Goal: Transaction & Acquisition: Purchase product/service

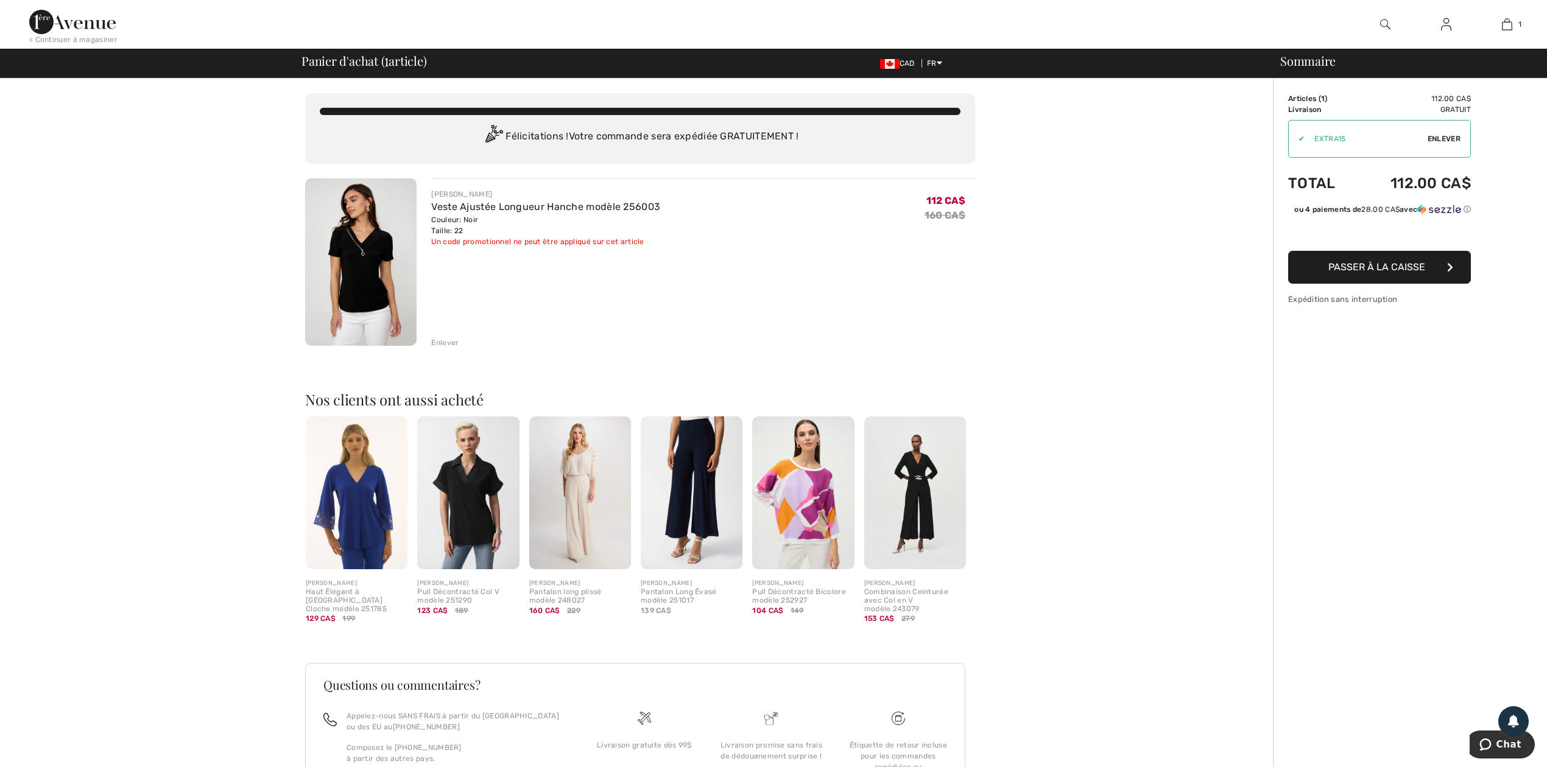
type input "EXTRA15"
type input "NEW15"
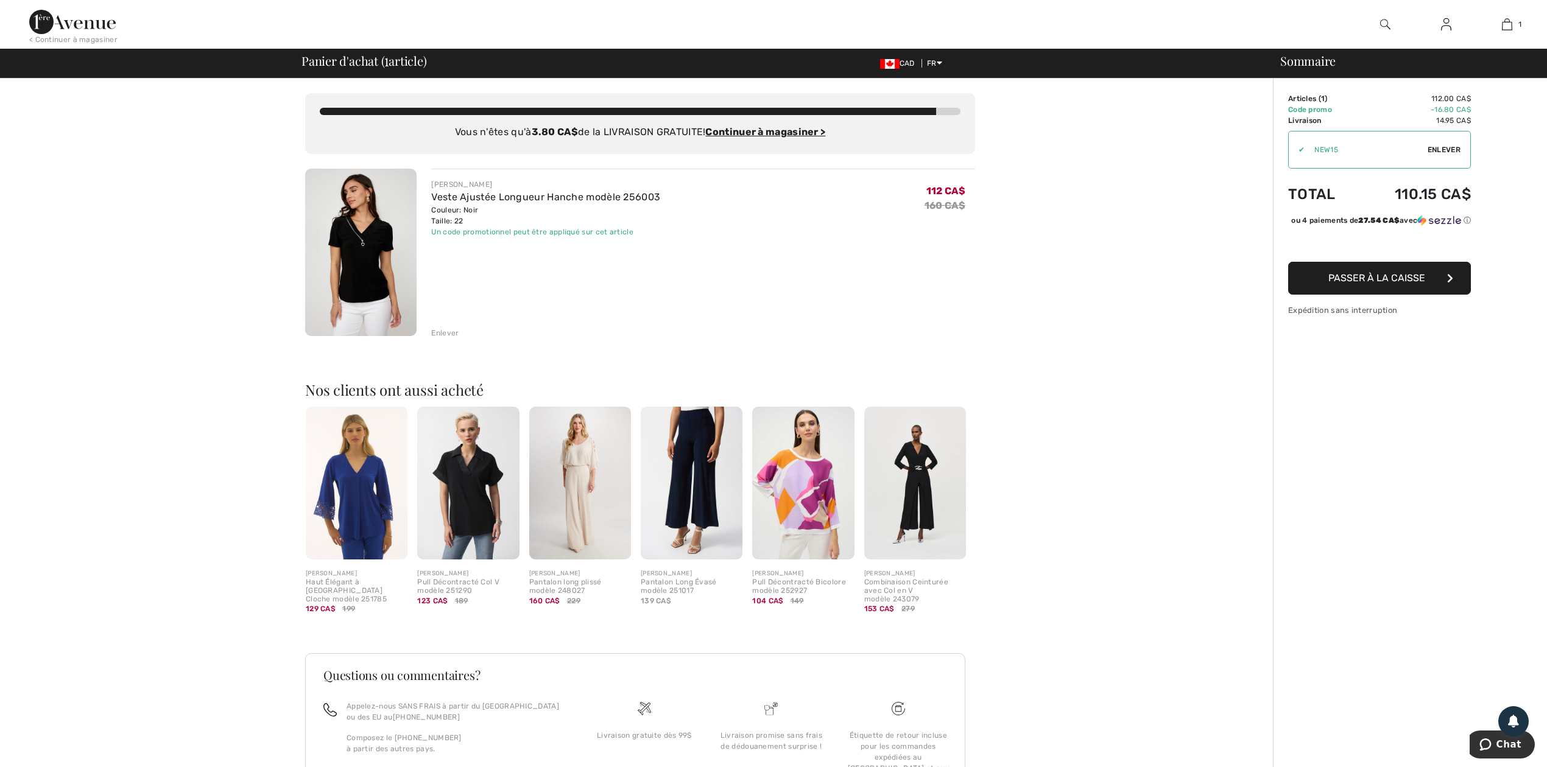
click at [69, 19] on img at bounding box center [72, 22] width 86 height 24
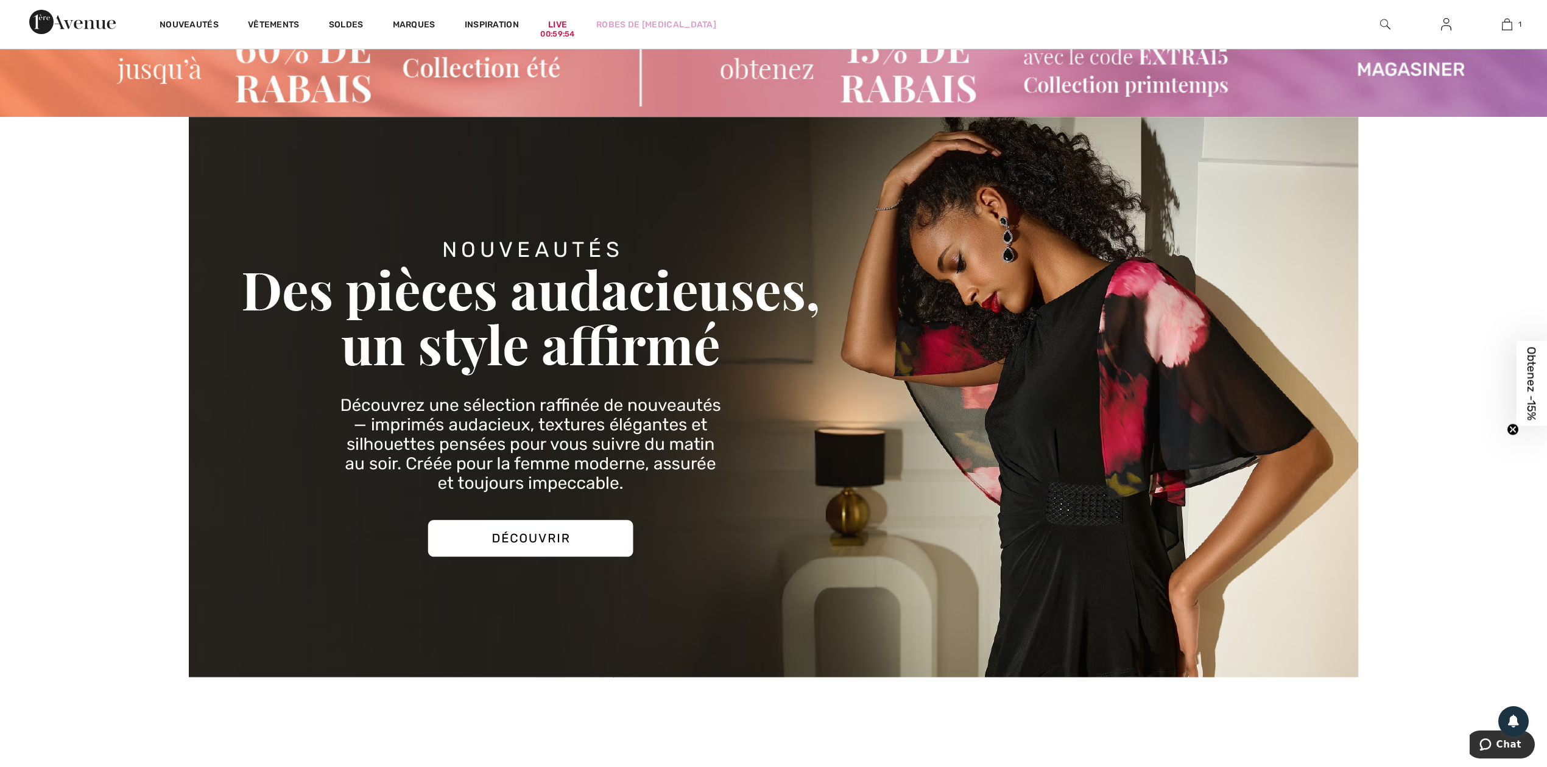
scroll to position [81, 0]
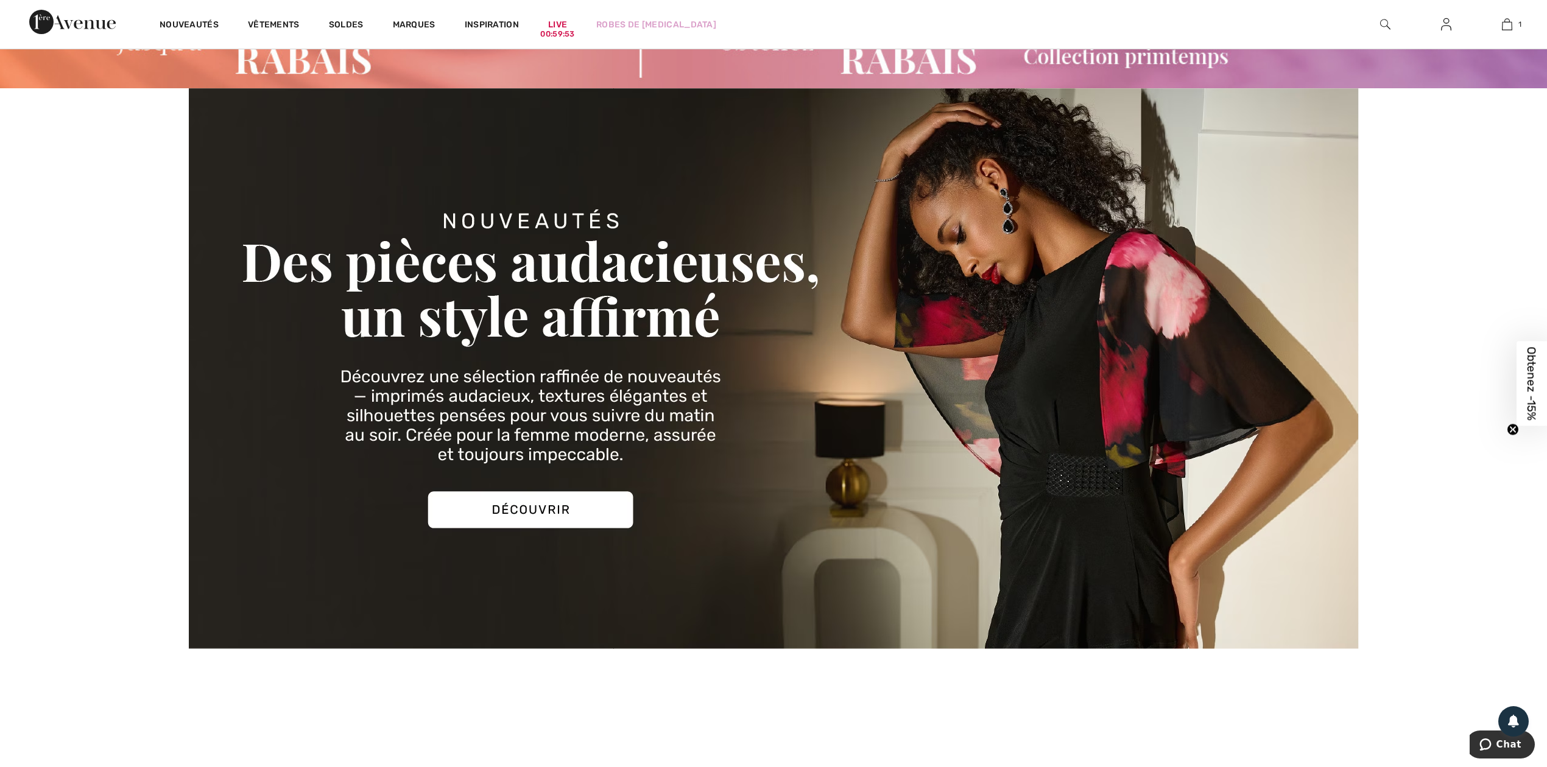
click at [521, 507] on img at bounding box center [774, 368] width 1170 height 561
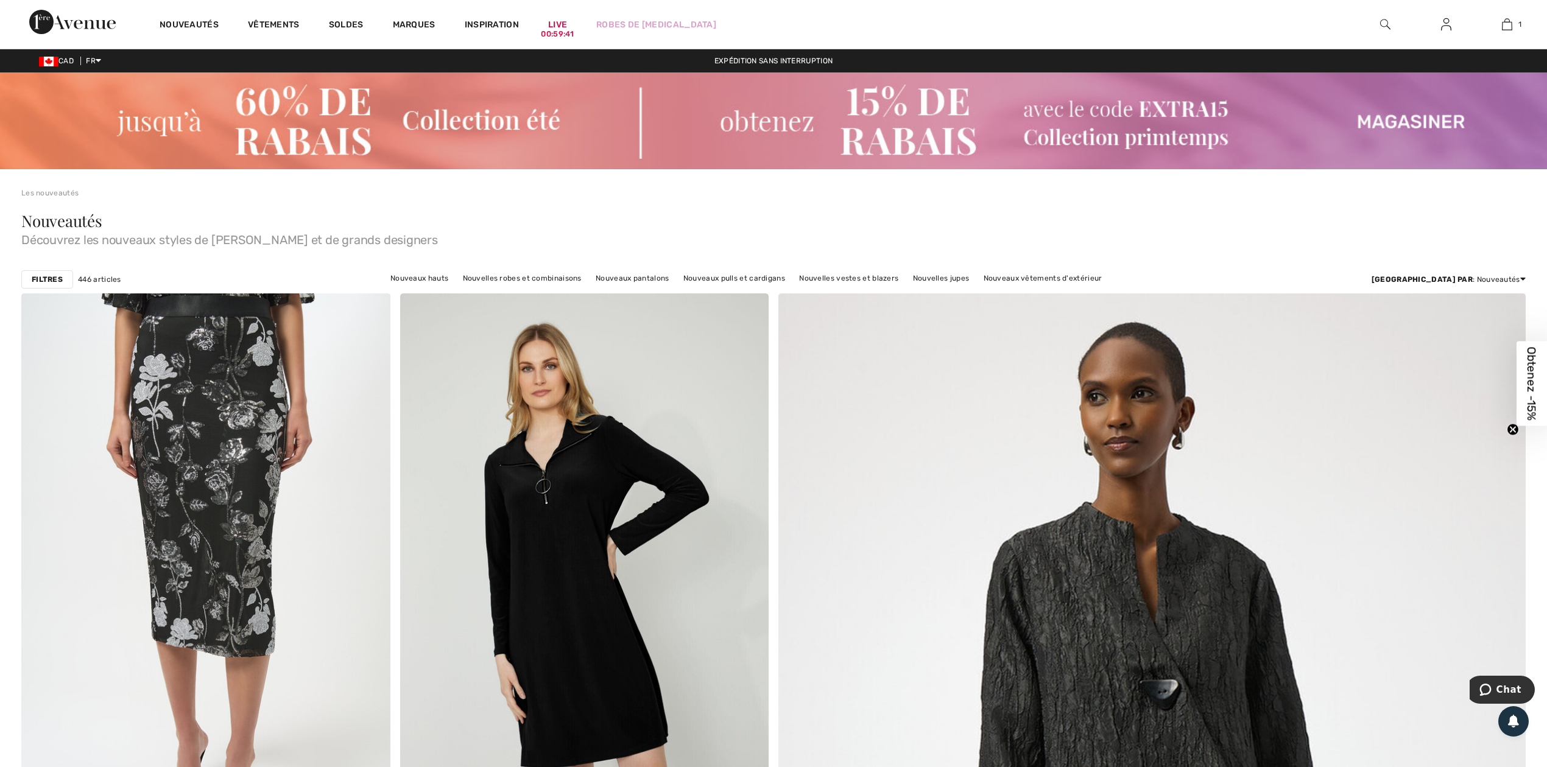
click at [44, 278] on strong "Filtres" at bounding box center [47, 279] width 31 height 11
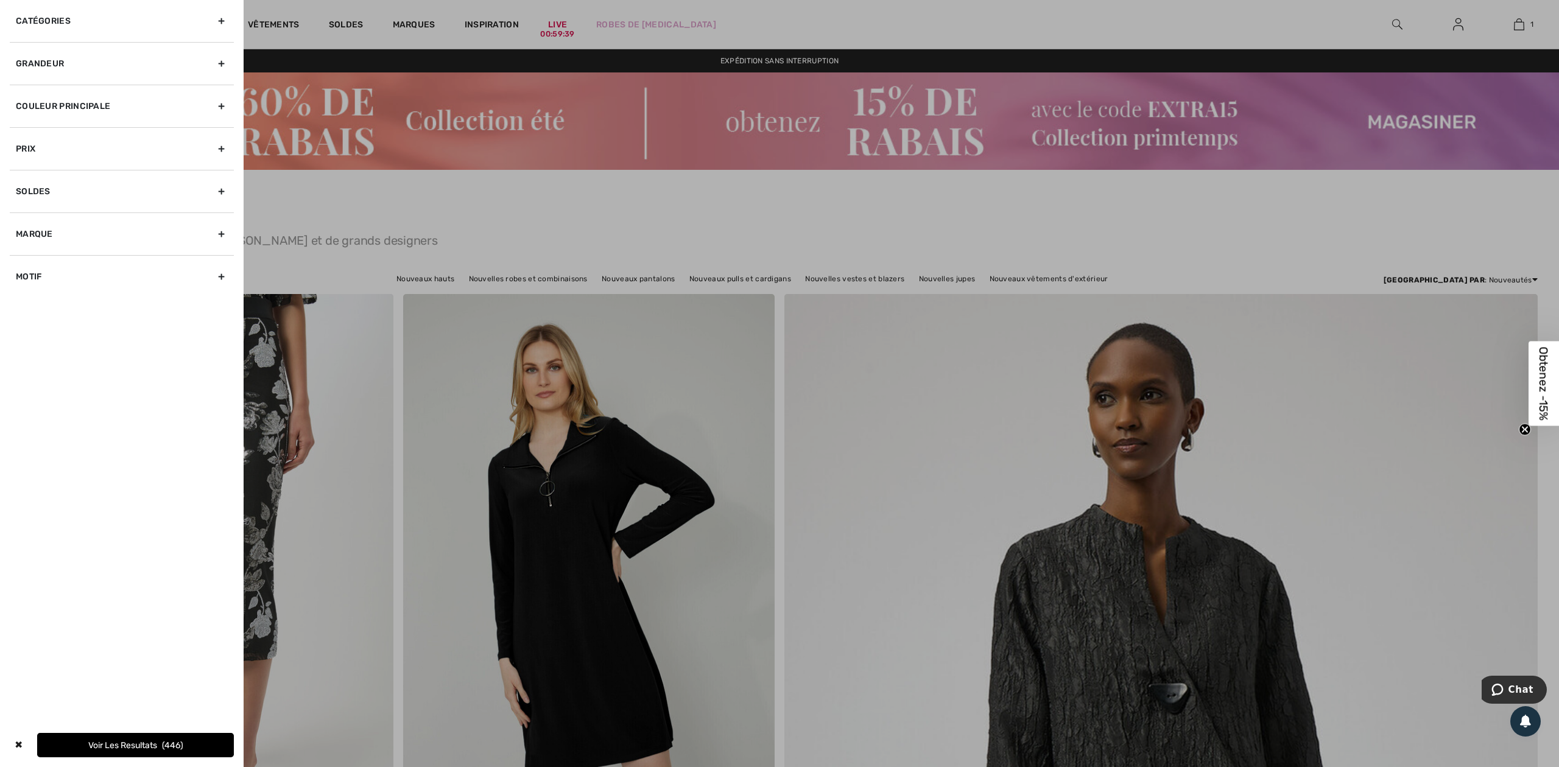
click at [79, 66] on div "Grandeur" at bounding box center [122, 63] width 224 height 43
click at [200, 110] on label "20" at bounding box center [201, 111] width 32 height 16
click at [0, 0] on input"] "20" at bounding box center [0, 0] width 0 height 0
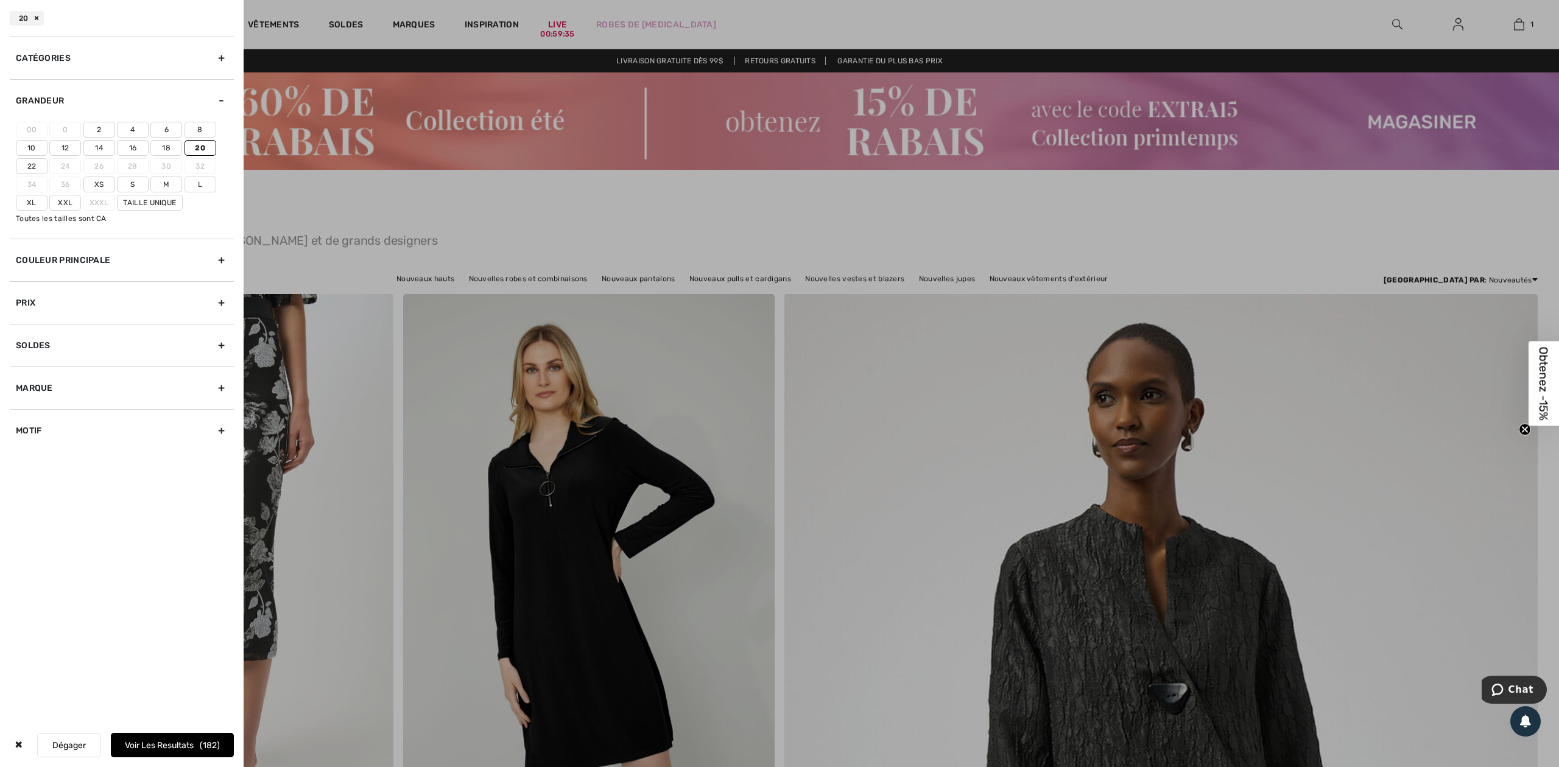
click at [173, 747] on button "Voir les resultats 182" at bounding box center [172, 745] width 123 height 24
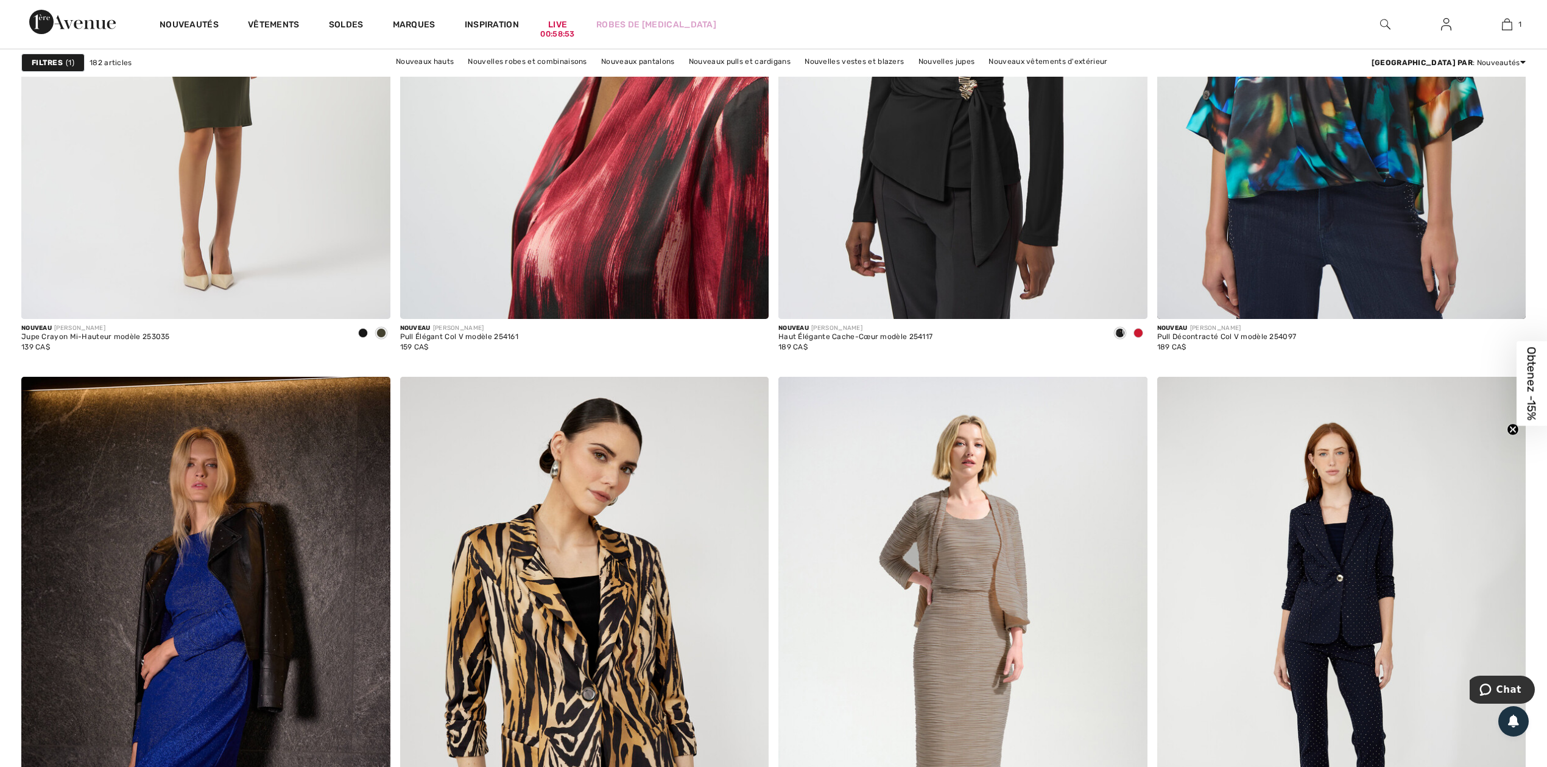
scroll to position [7957, 0]
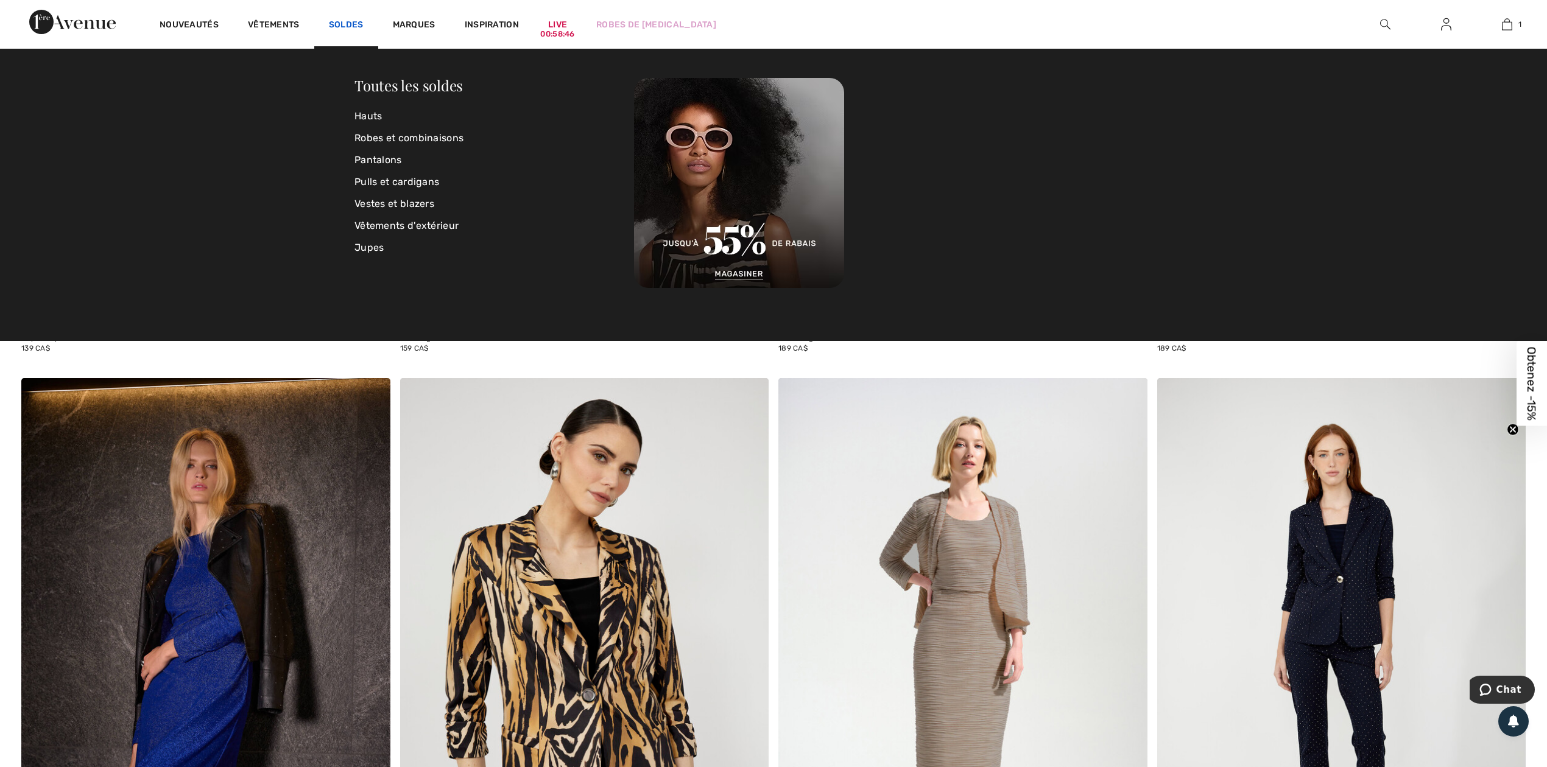
click at [344, 23] on link "Soldes" at bounding box center [346, 25] width 35 height 13
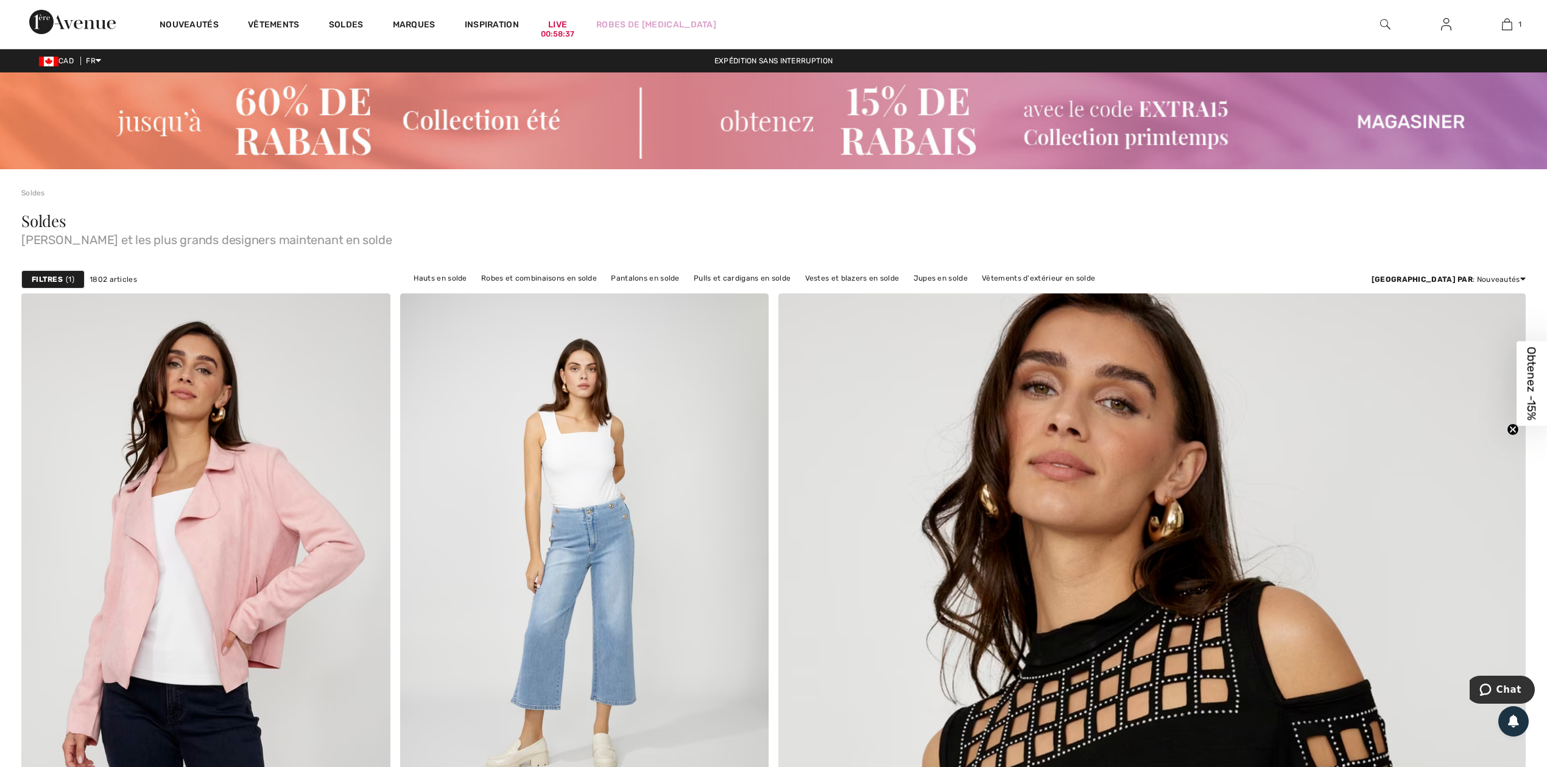
click at [55, 273] on div "Filtres 1" at bounding box center [52, 279] width 63 height 18
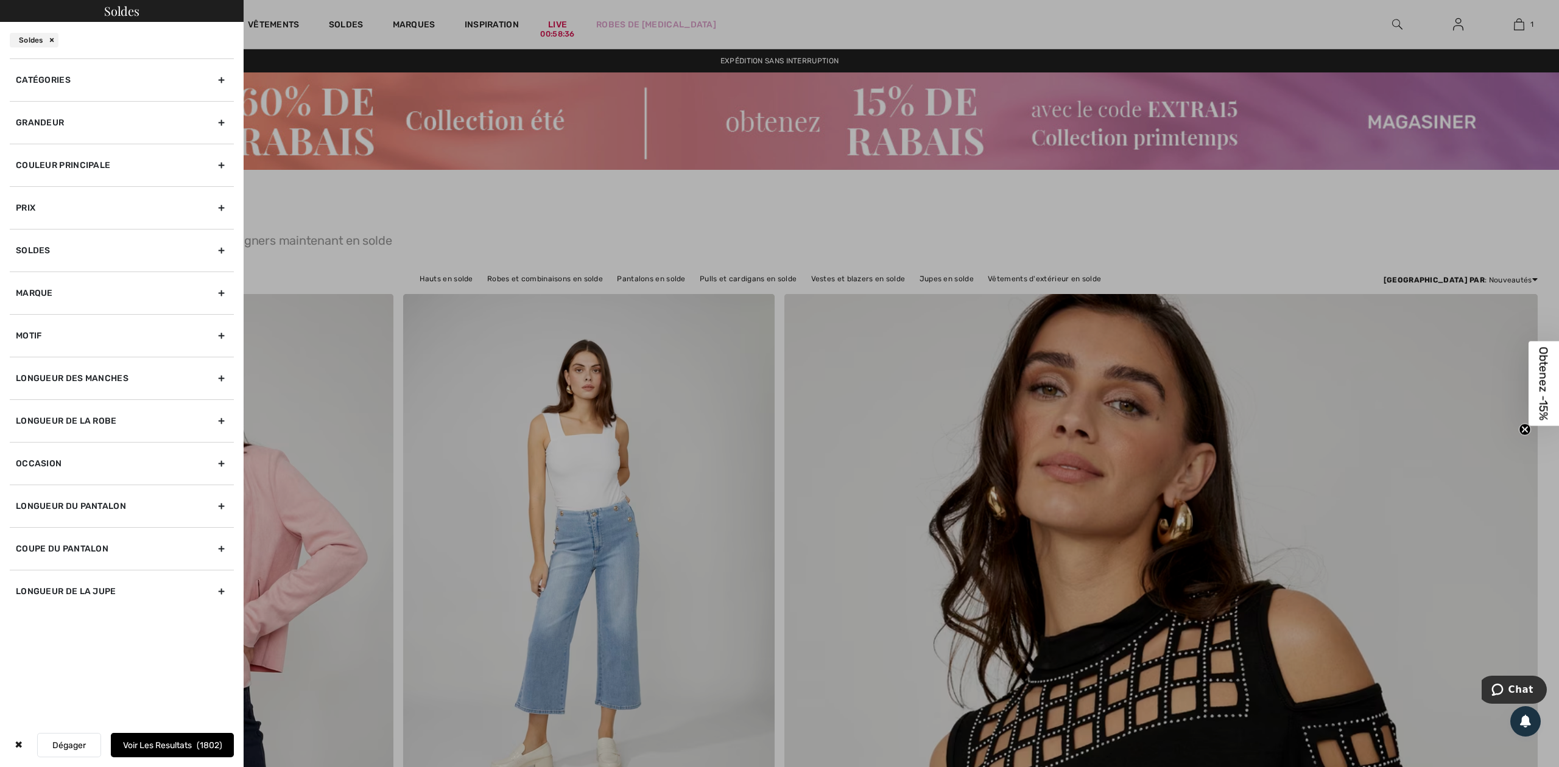
click at [99, 76] on div "Catégories" at bounding box center [122, 79] width 224 height 43
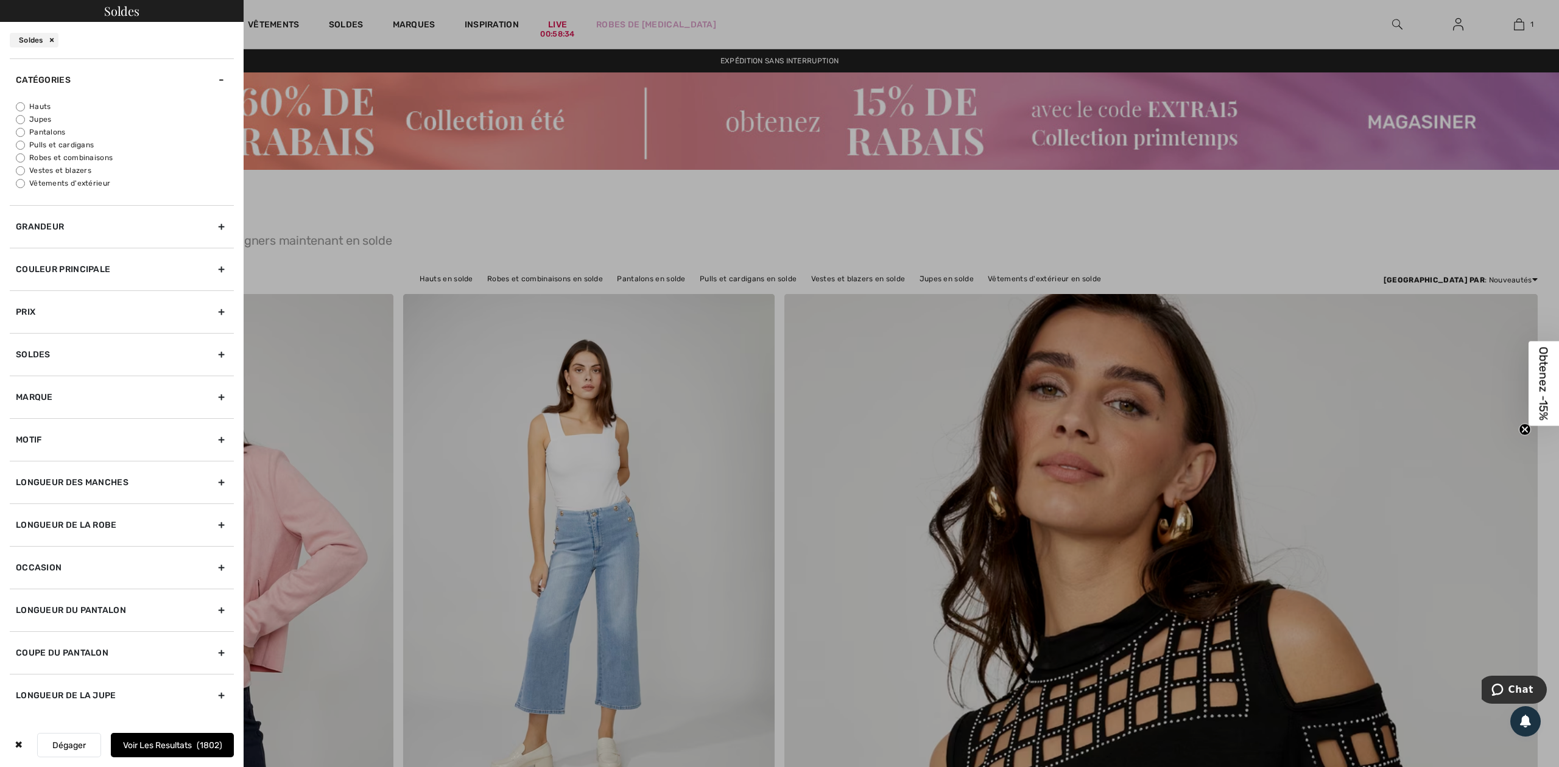
click at [67, 79] on div "Catégories" at bounding box center [122, 79] width 224 height 43
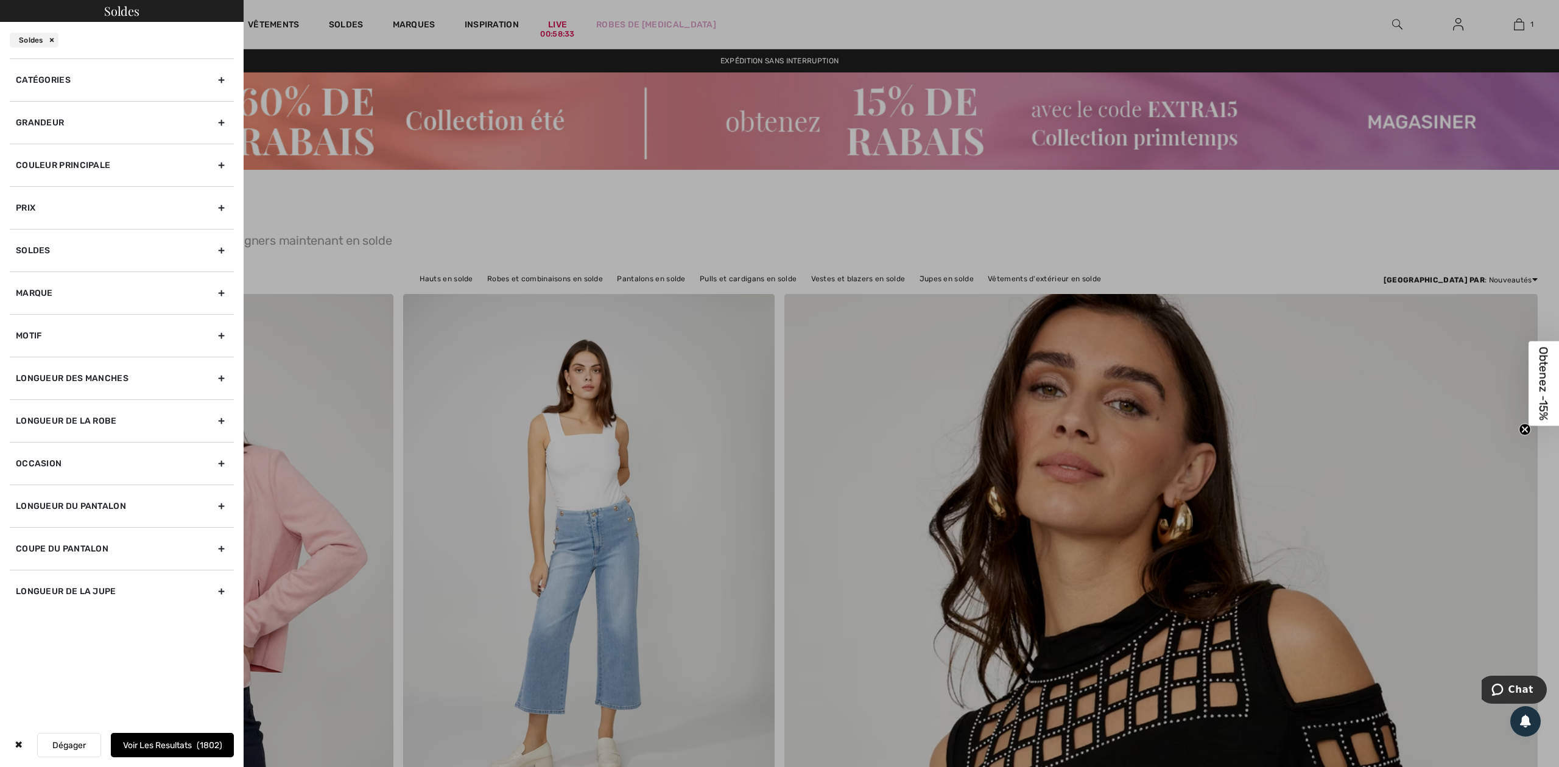
click at [67, 79] on div "Catégories" at bounding box center [122, 79] width 224 height 43
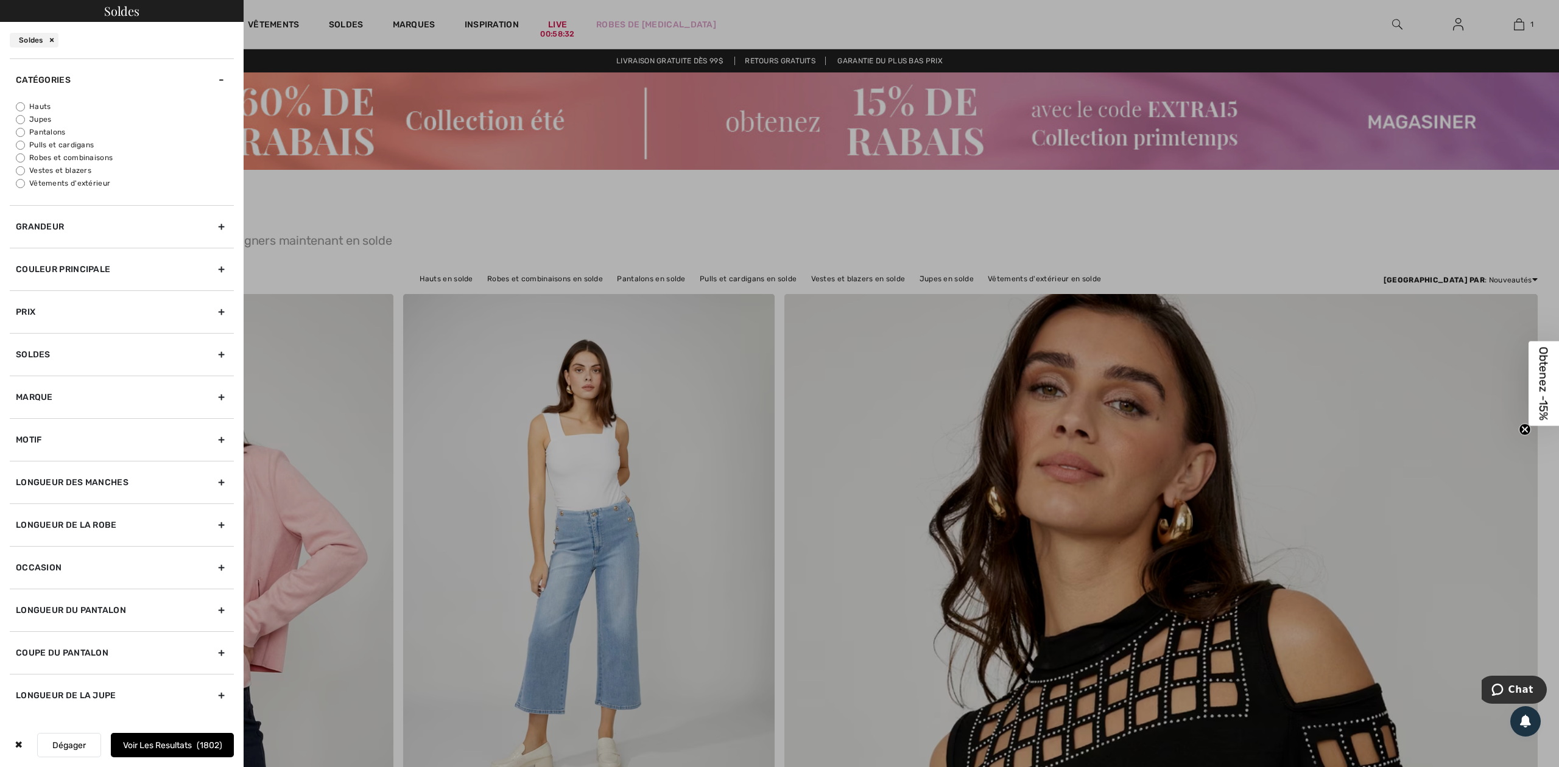
click at [18, 106] on input "Hauts" at bounding box center [20, 106] width 9 height 9
radio input "true"
click at [220, 225] on div "Grandeur" at bounding box center [122, 226] width 224 height 43
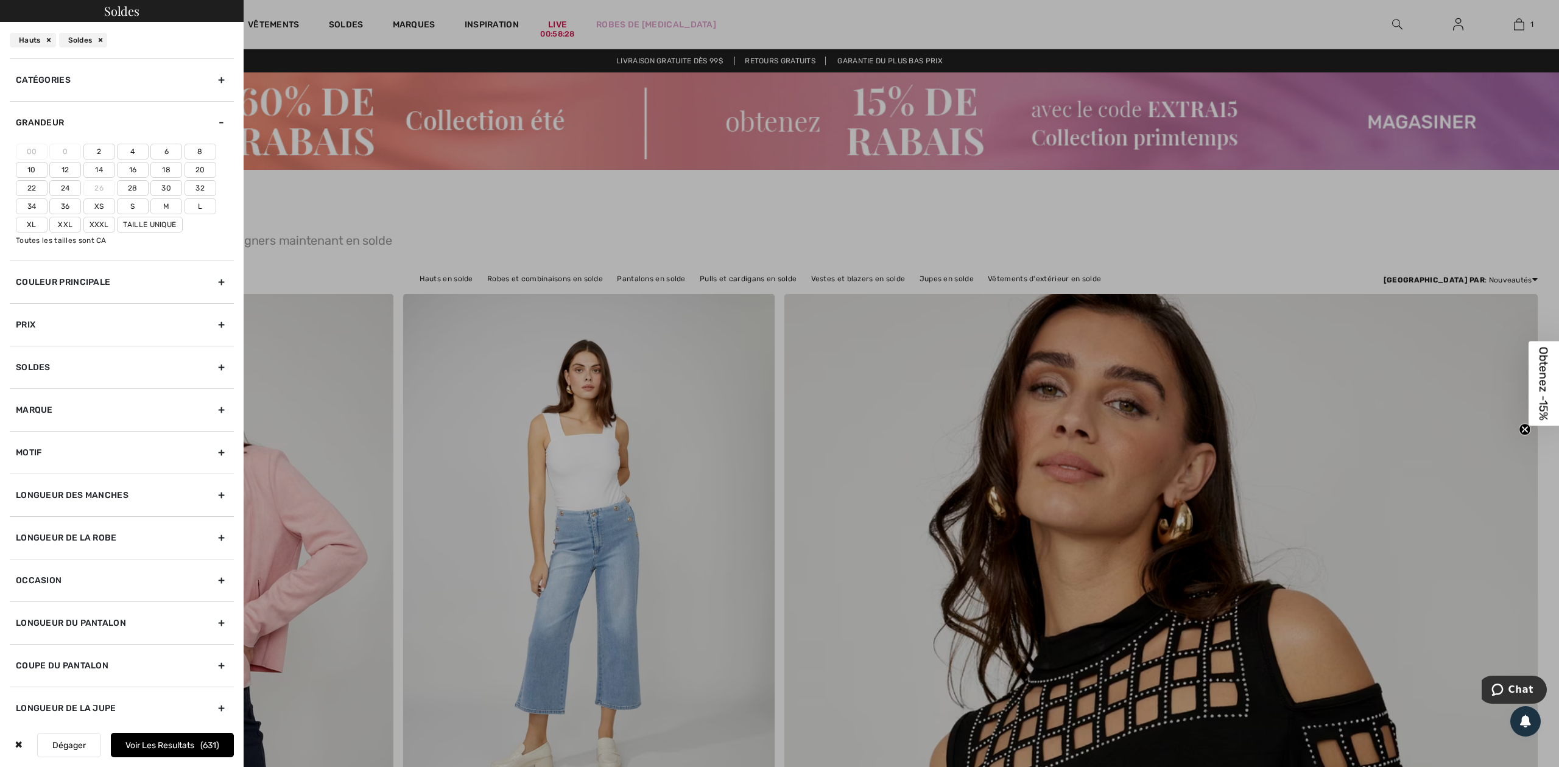
click at [197, 162] on label "20" at bounding box center [201, 170] width 32 height 16
click at [0, 0] on input"] "20" at bounding box center [0, 0] width 0 height 0
click at [35, 183] on label "22" at bounding box center [32, 188] width 32 height 16
click at [0, 0] on input"] "22" at bounding box center [0, 0] width 0 height 0
click at [66, 224] on label "Xxl" at bounding box center [65, 225] width 32 height 16
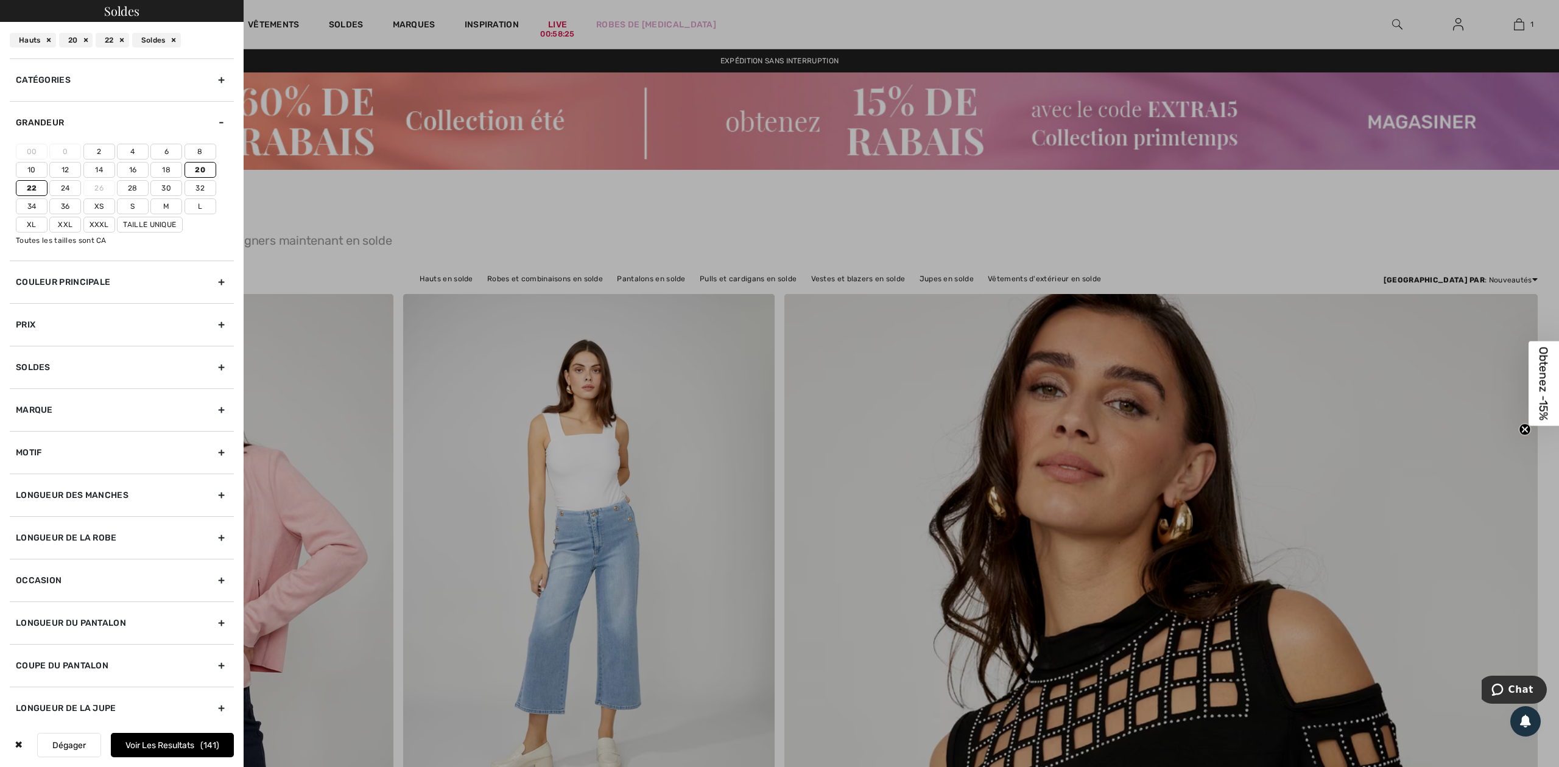
click at [0, 0] on input"] "Xxl" at bounding box center [0, 0] width 0 height 0
drag, startPoint x: 132, startPoint y: 220, endPoint x: 163, endPoint y: 395, distance: 177.0
click at [132, 222] on label "Taille Unique" at bounding box center [150, 225] width 66 height 16
click at [0, 0] on input"] "Taille Unique" at bounding box center [0, 0] width 0 height 0
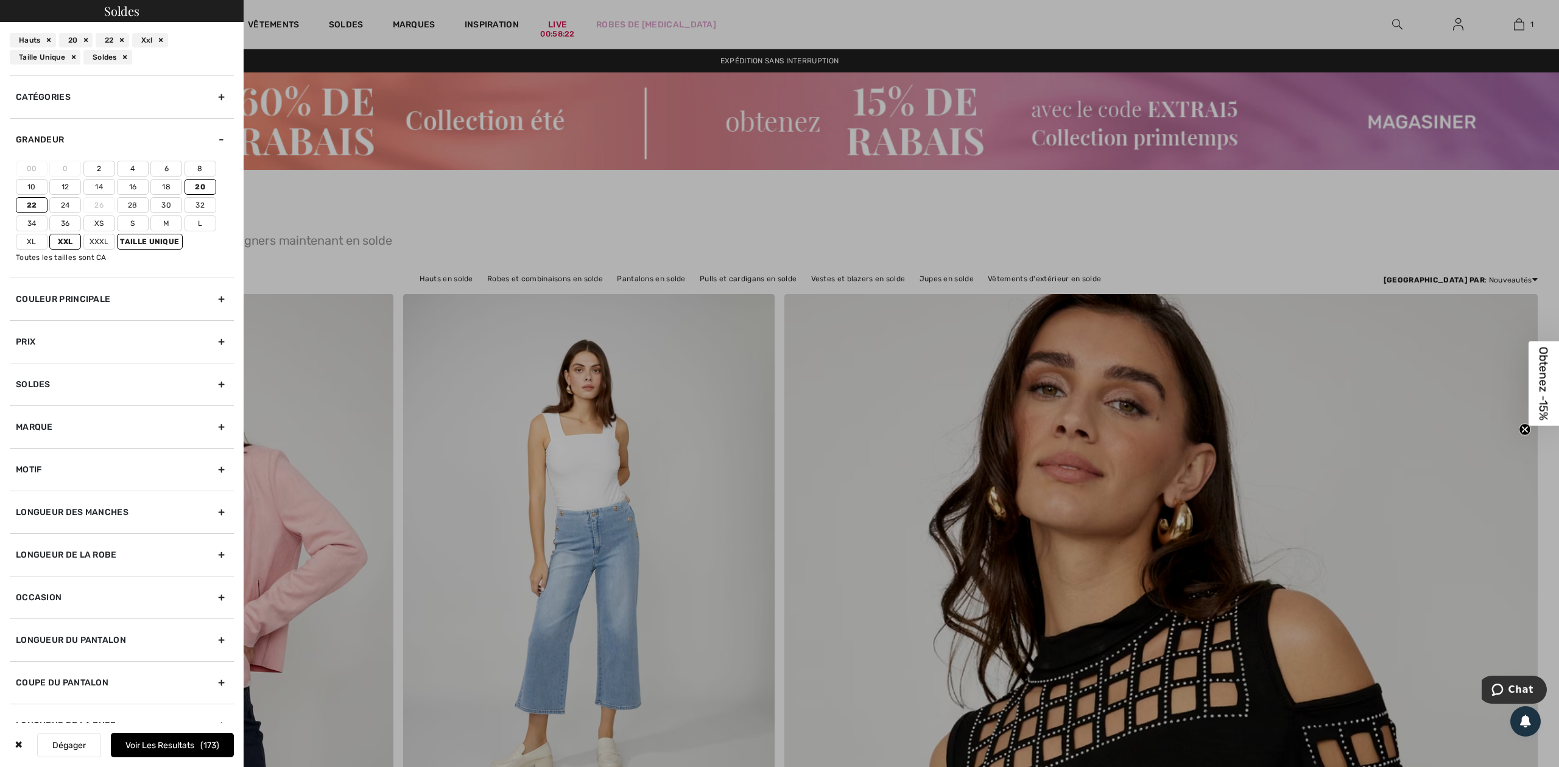
click at [184, 743] on button "Voir les resultats 173" at bounding box center [172, 745] width 123 height 24
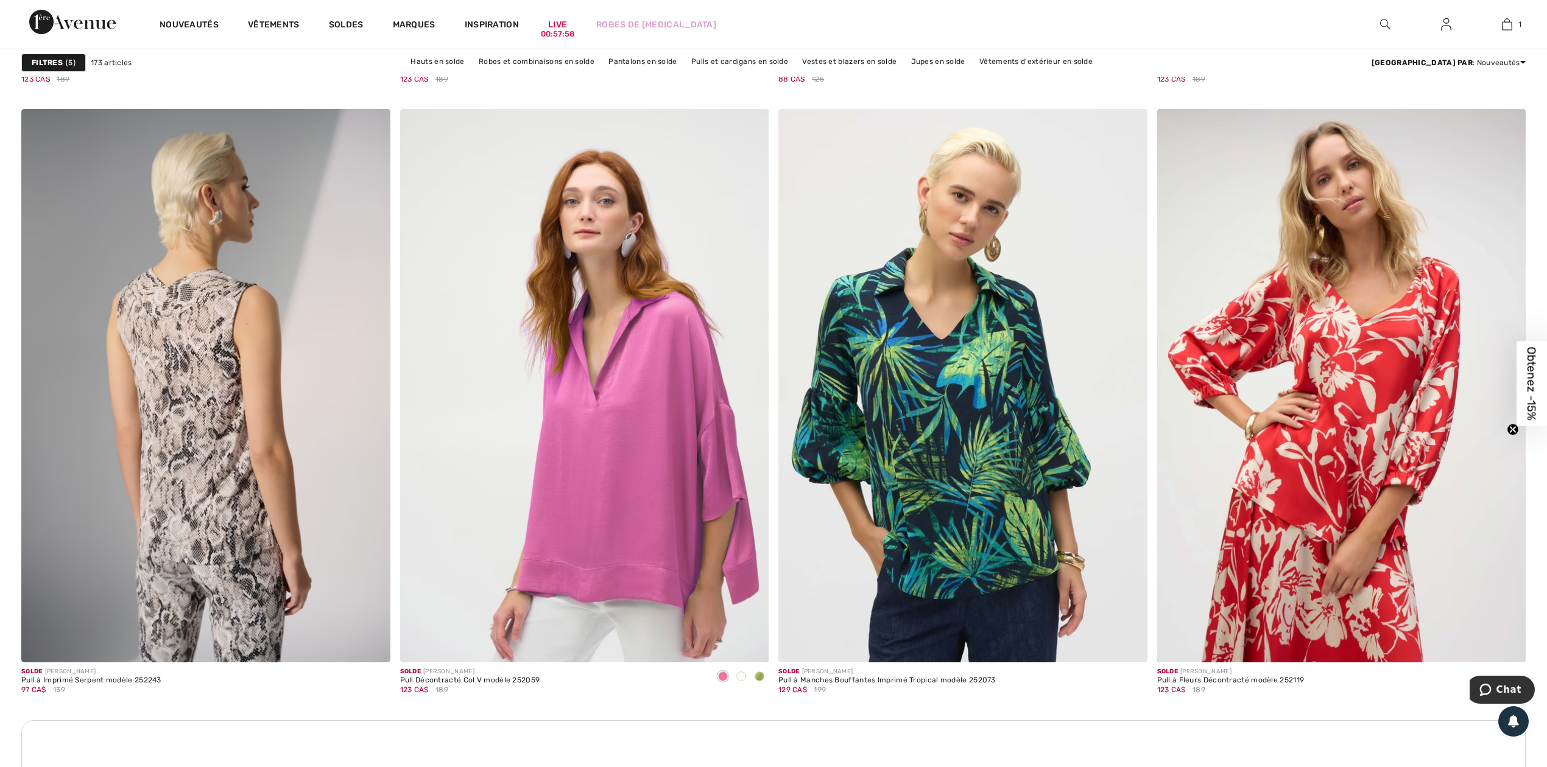
scroll to position [4140, 0]
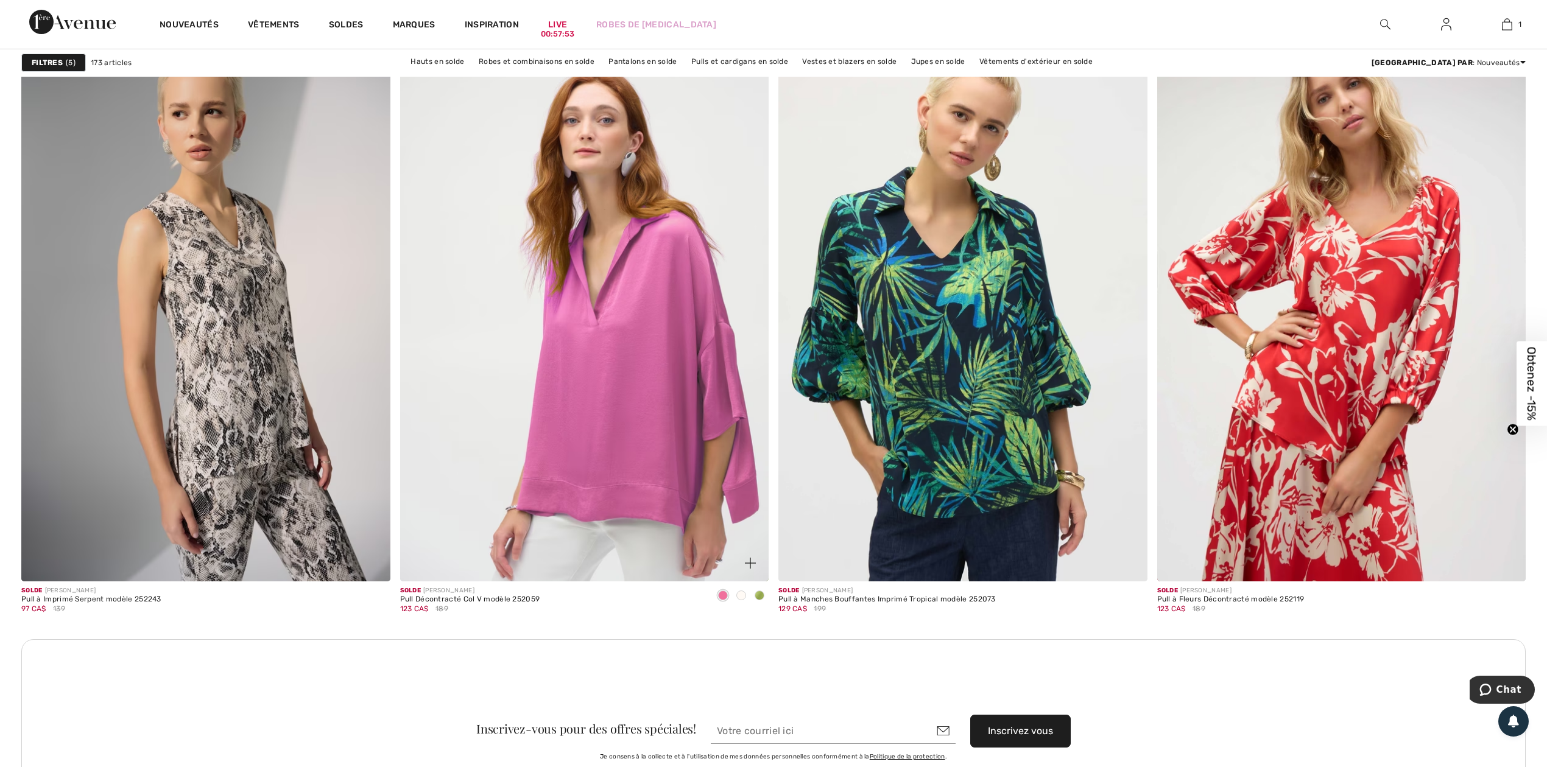
click at [743, 593] on span at bounding box center [741, 596] width 10 height 10
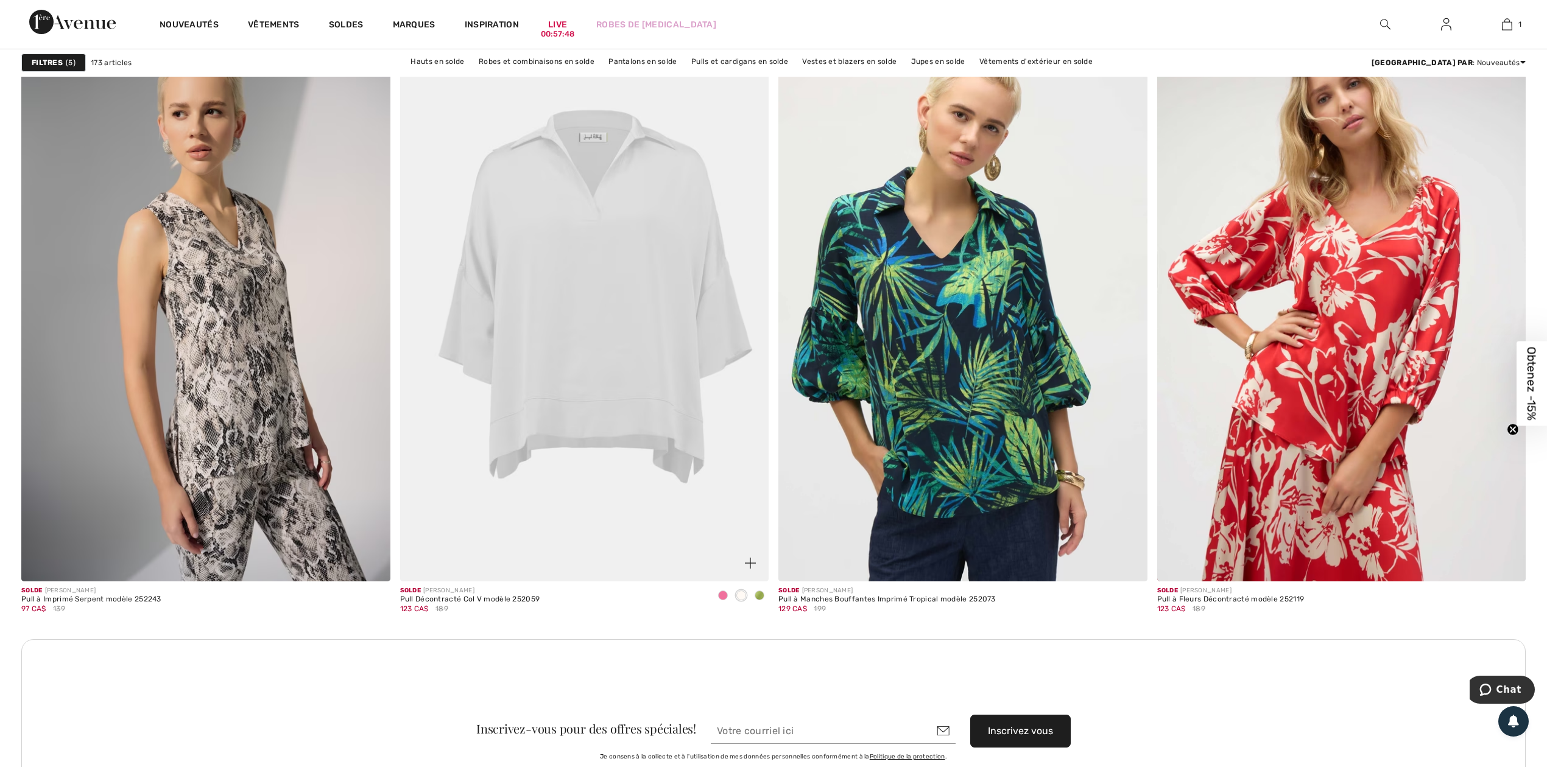
click at [766, 591] on div at bounding box center [759, 596] width 18 height 20
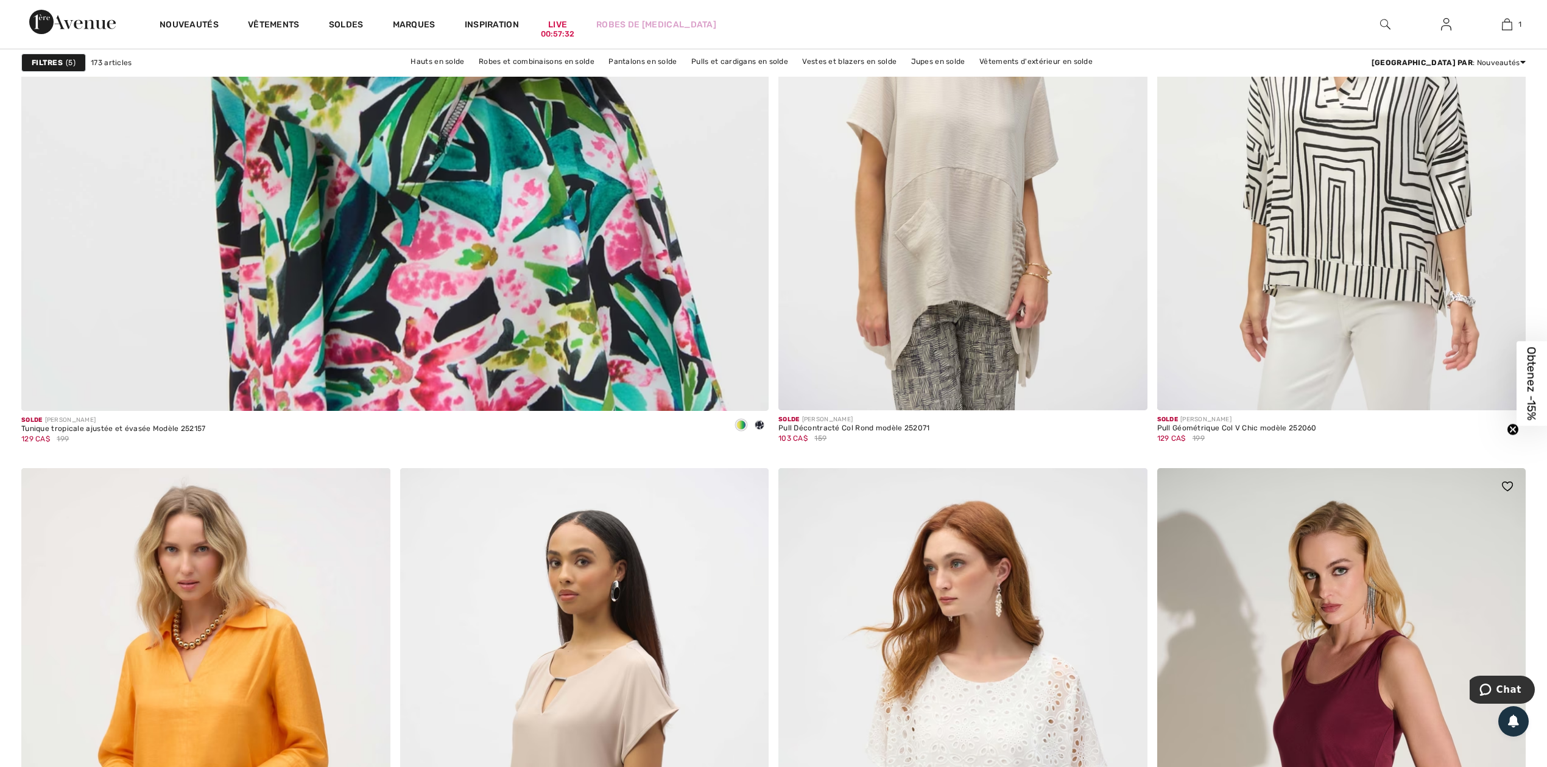
scroll to position [5764, 0]
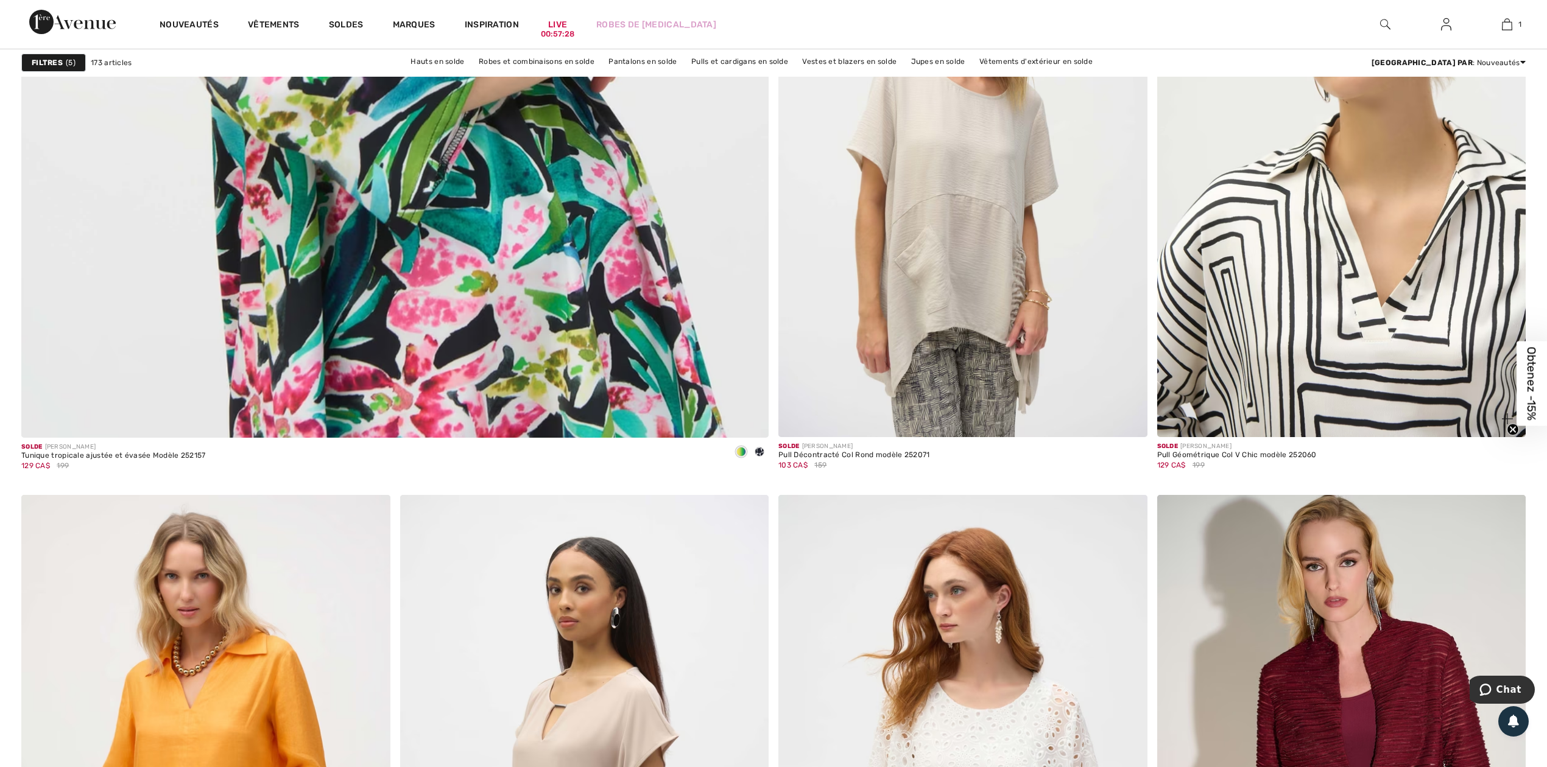
click at [1423, 301] on img at bounding box center [1341, 160] width 369 height 553
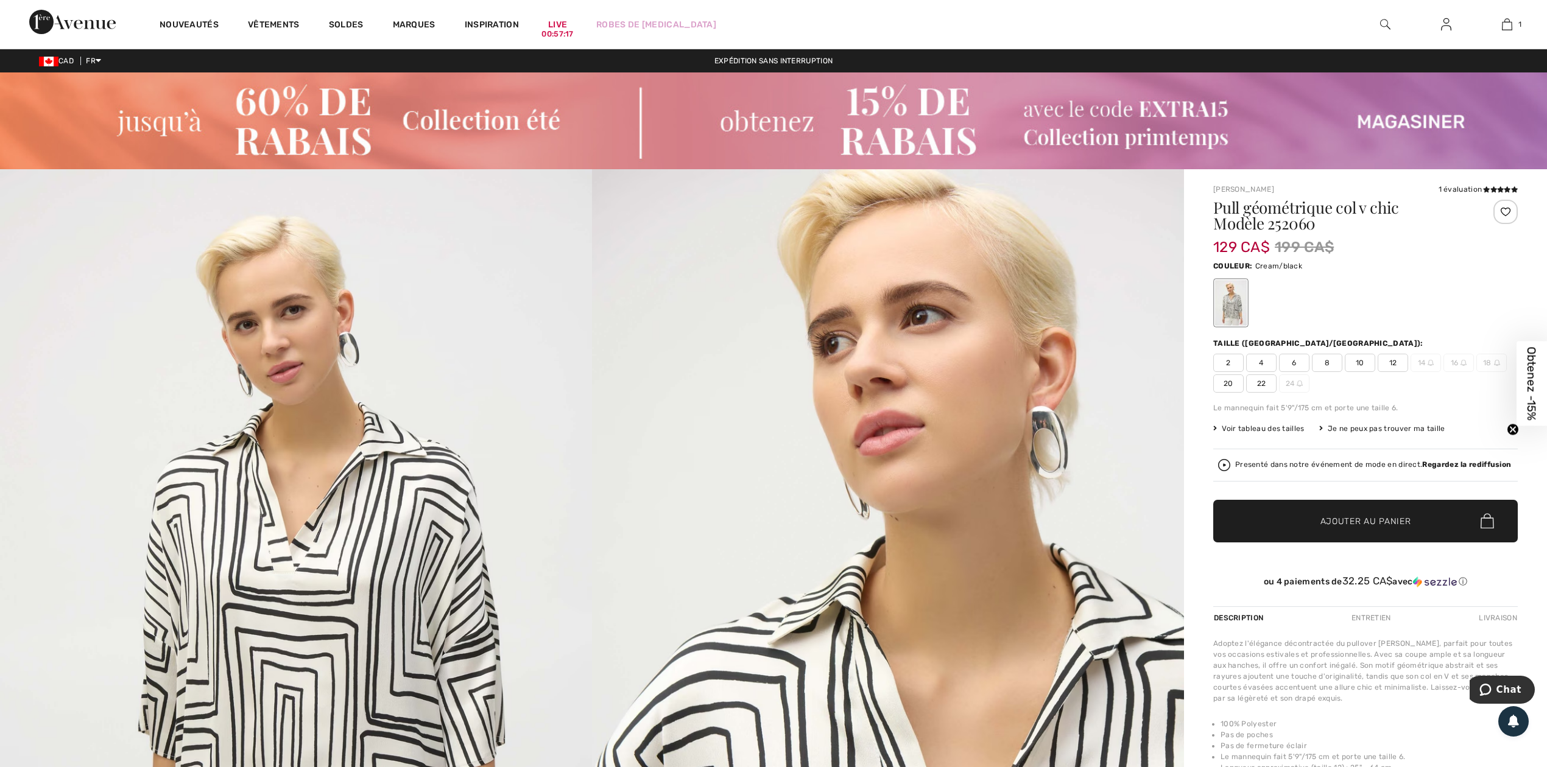
click at [1336, 519] on span "Ajouter au panier" at bounding box center [1365, 521] width 91 height 13
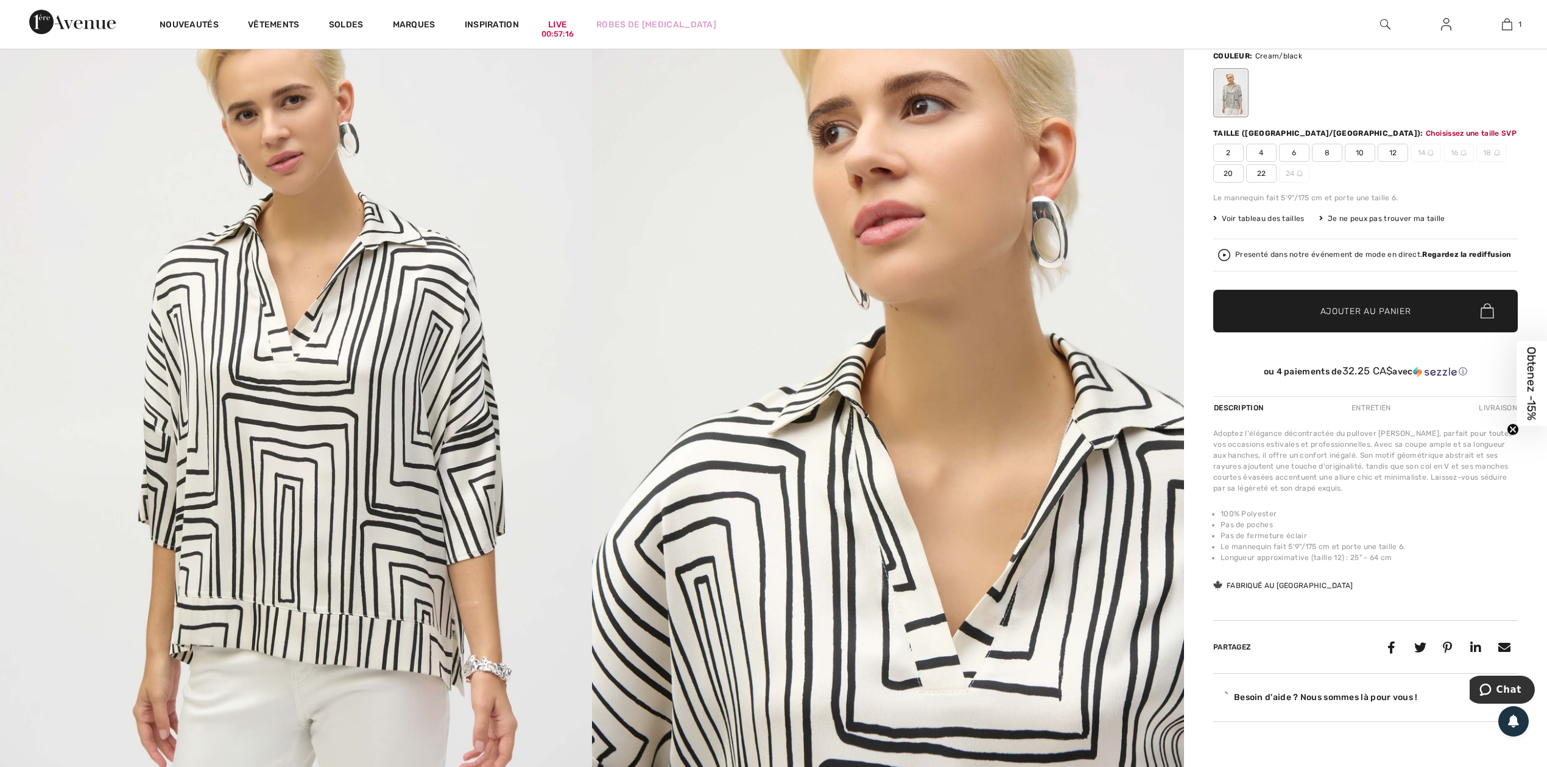
scroll to position [240, 0]
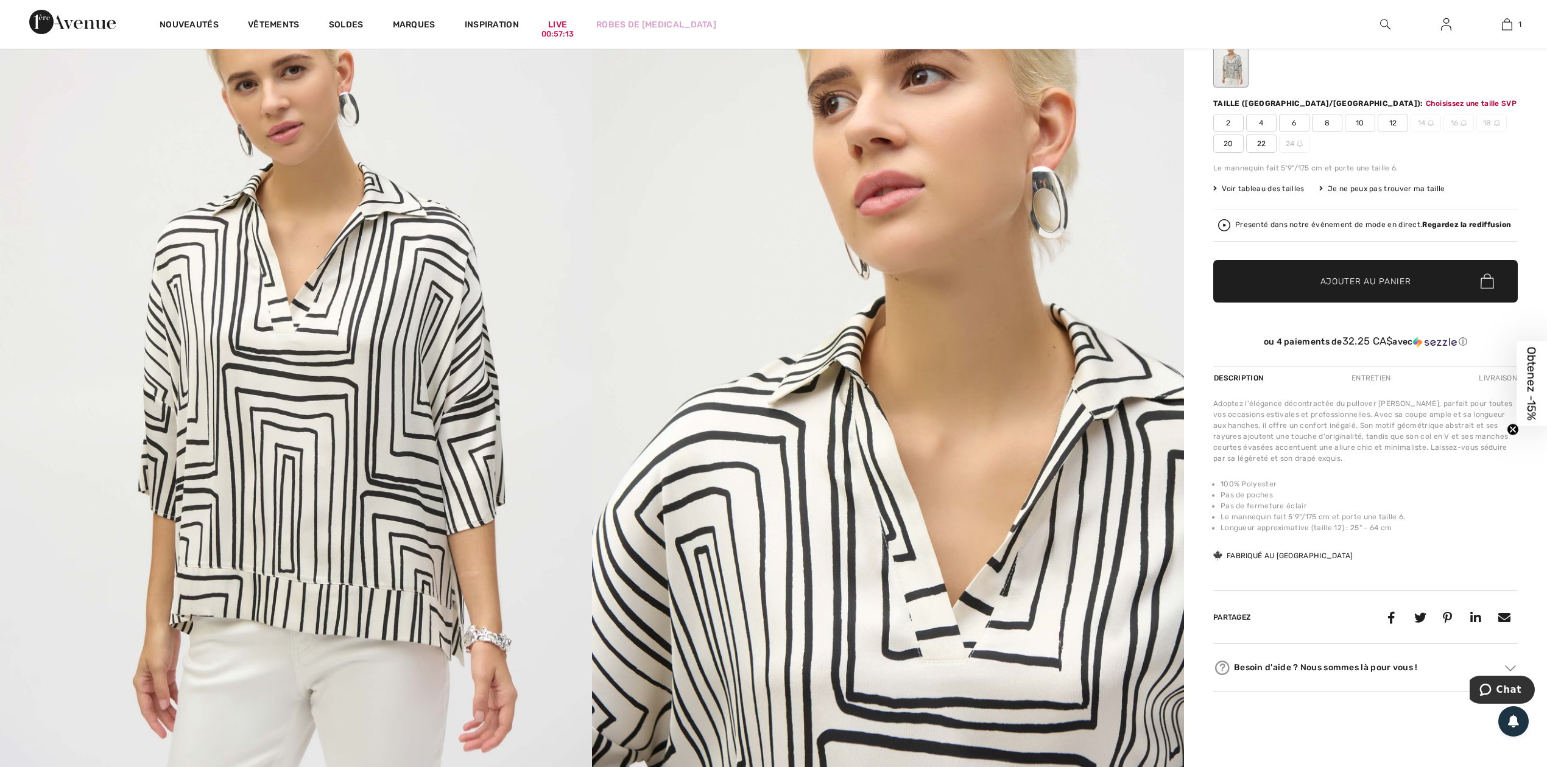
click at [1318, 279] on span "✔ Ajouté au panier" at bounding box center [1348, 281] width 96 height 13
click at [1223, 144] on span "20" at bounding box center [1228, 144] width 30 height 18
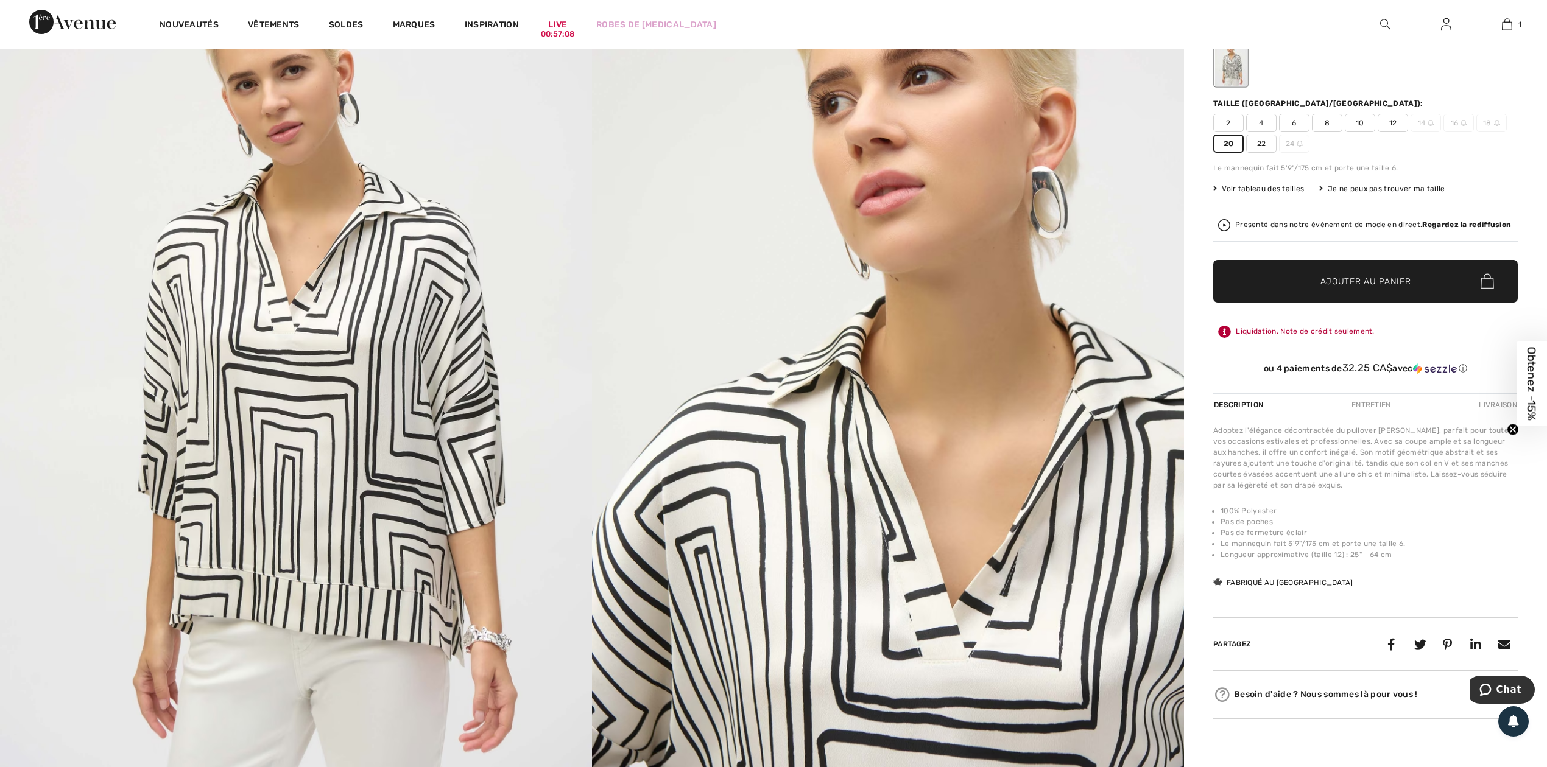
click at [1326, 280] on span "Ajouter au panier" at bounding box center [1365, 281] width 91 height 13
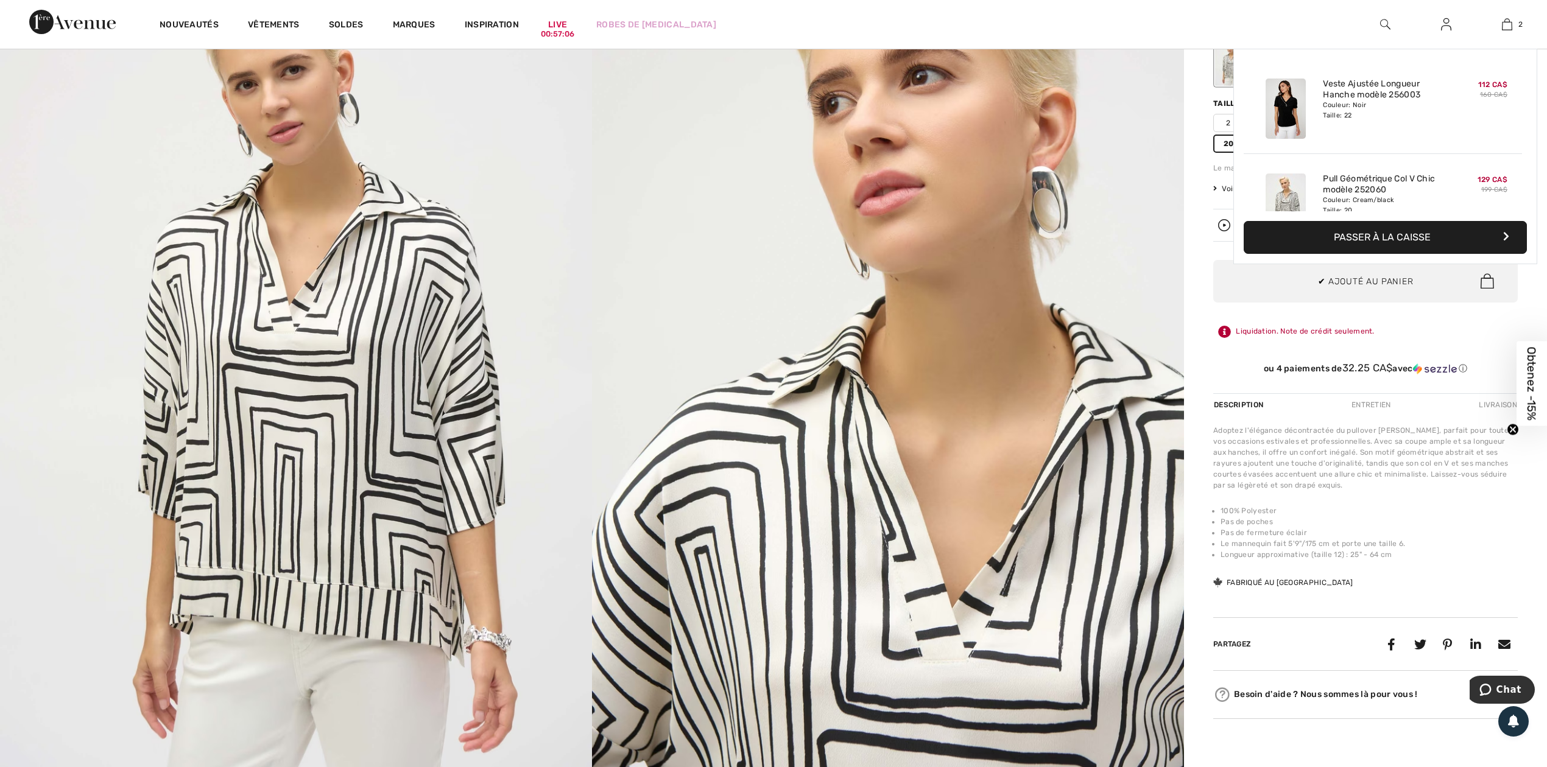
scroll to position [38, 0]
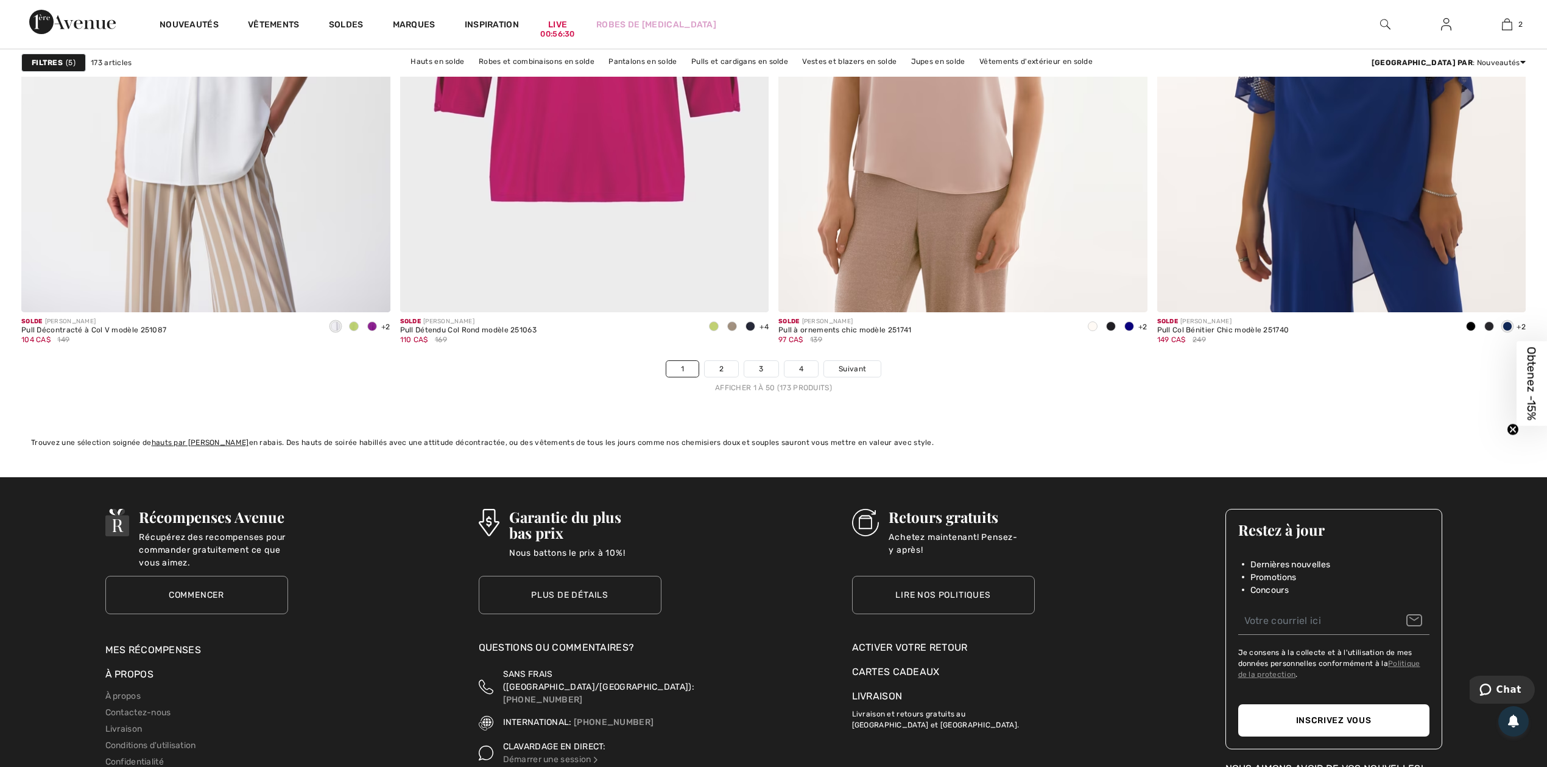
scroll to position [9175, 0]
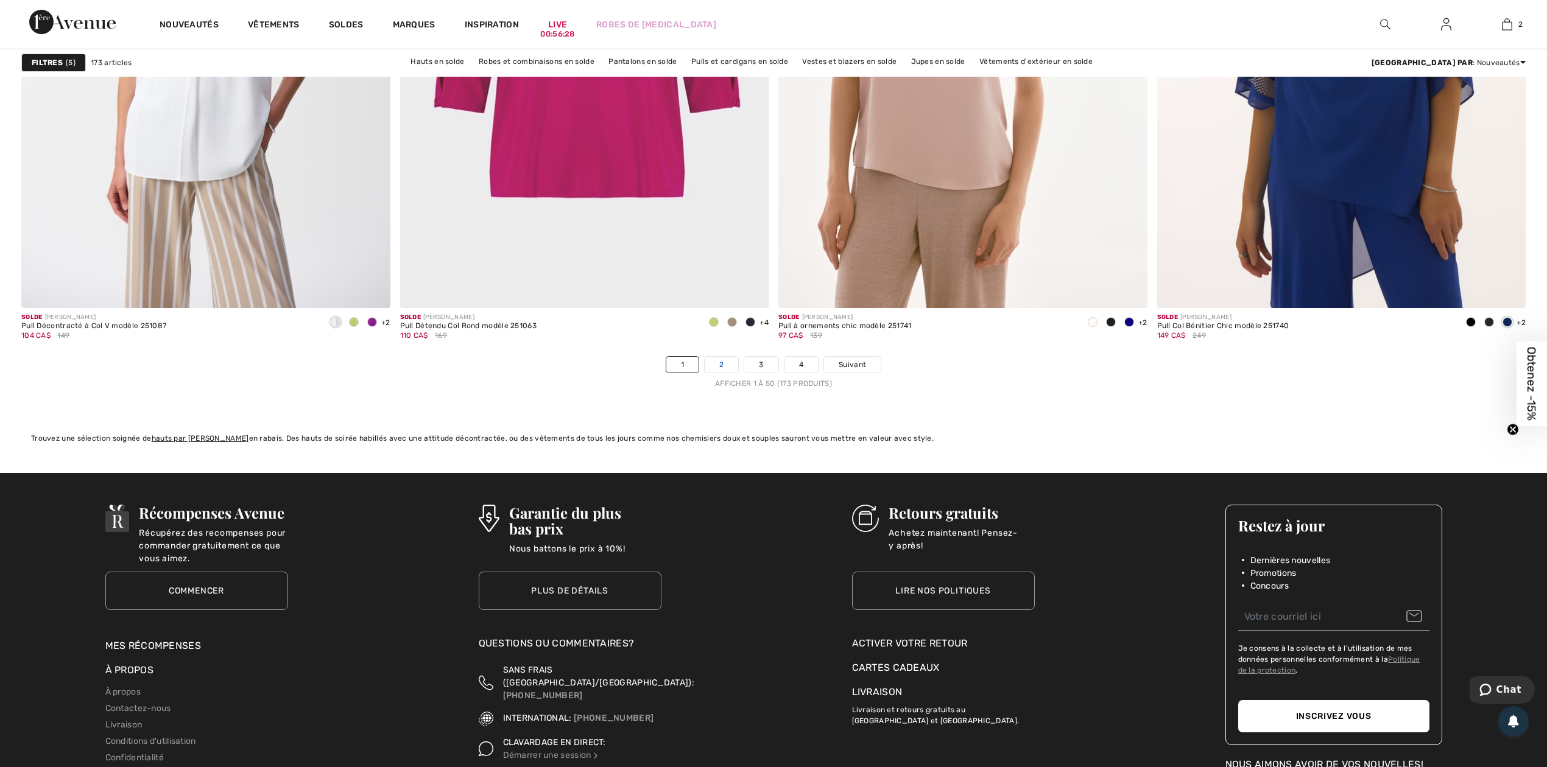
click at [714, 368] on link "2" at bounding box center [721, 365] width 33 height 16
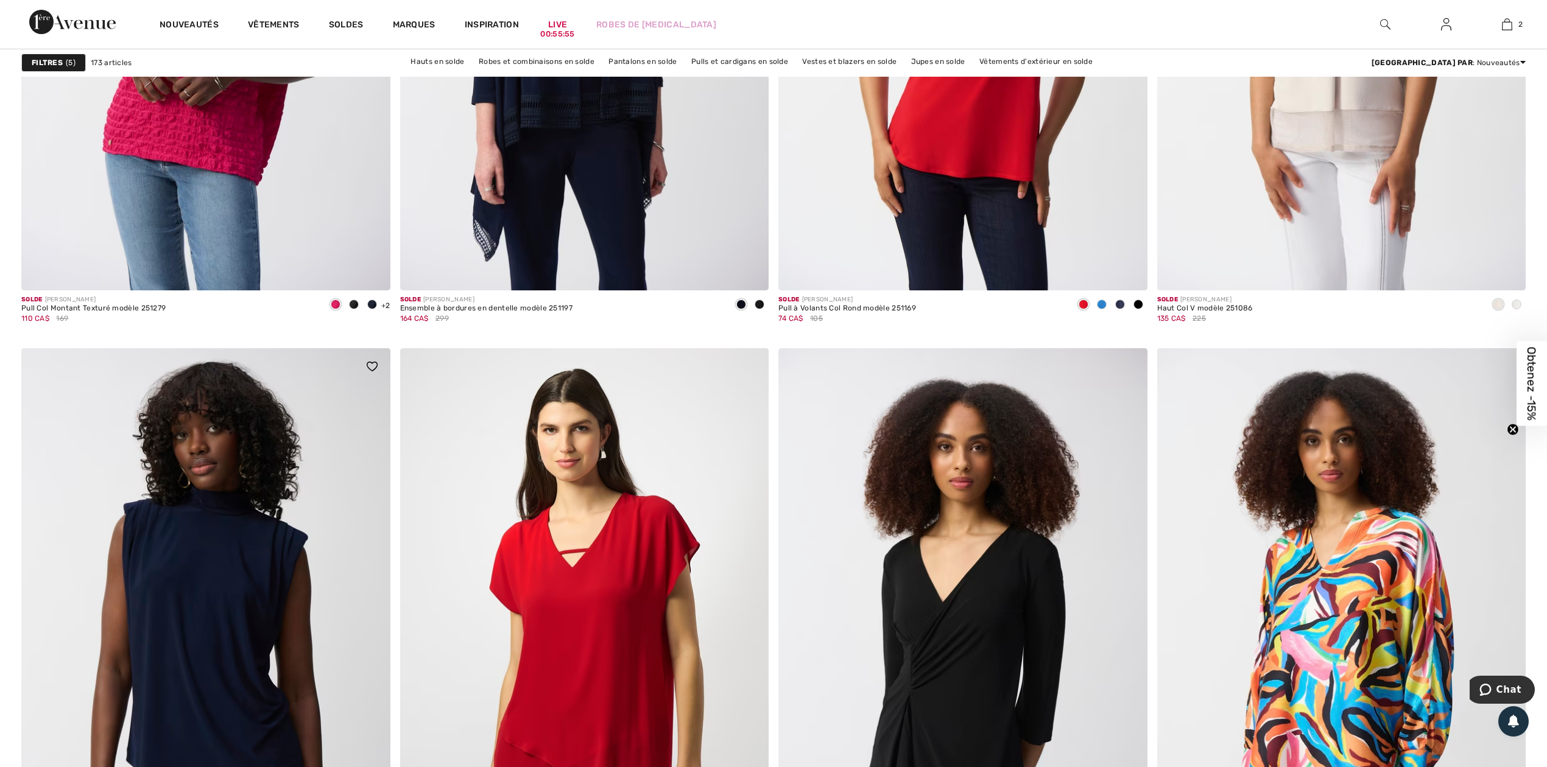
scroll to position [6496, 0]
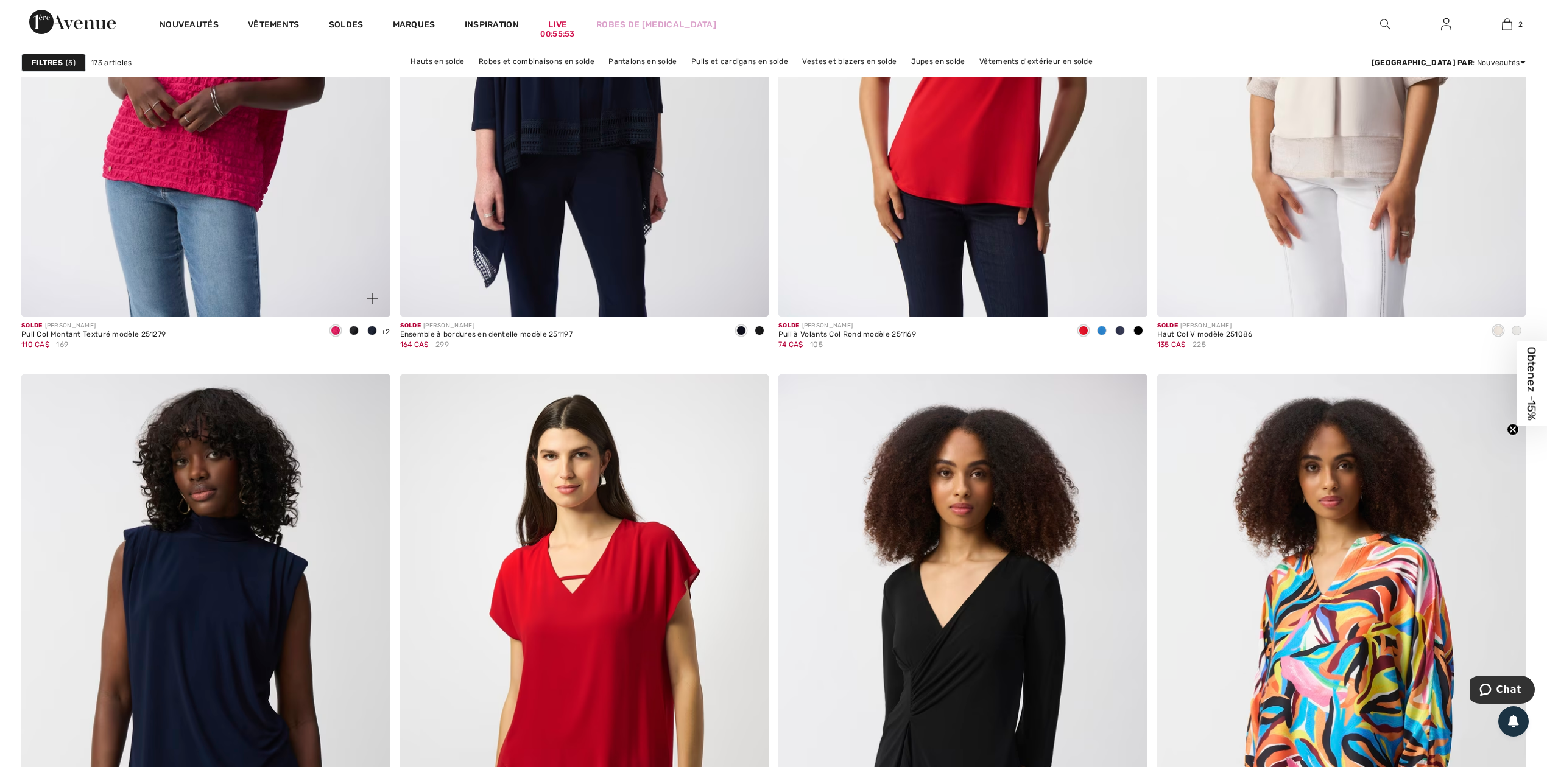
click at [356, 333] on span at bounding box center [354, 331] width 10 height 10
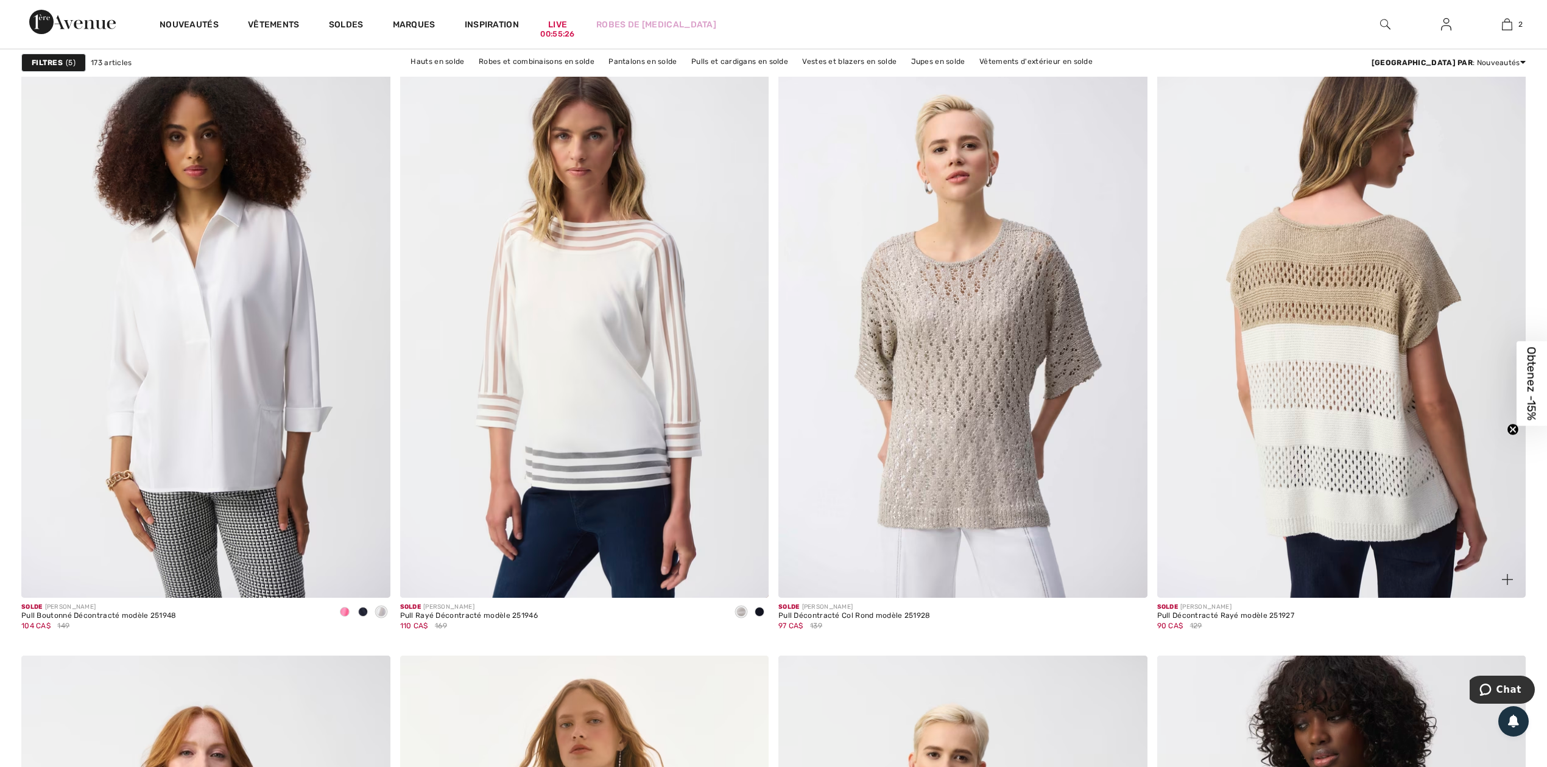
scroll to position [7714, 0]
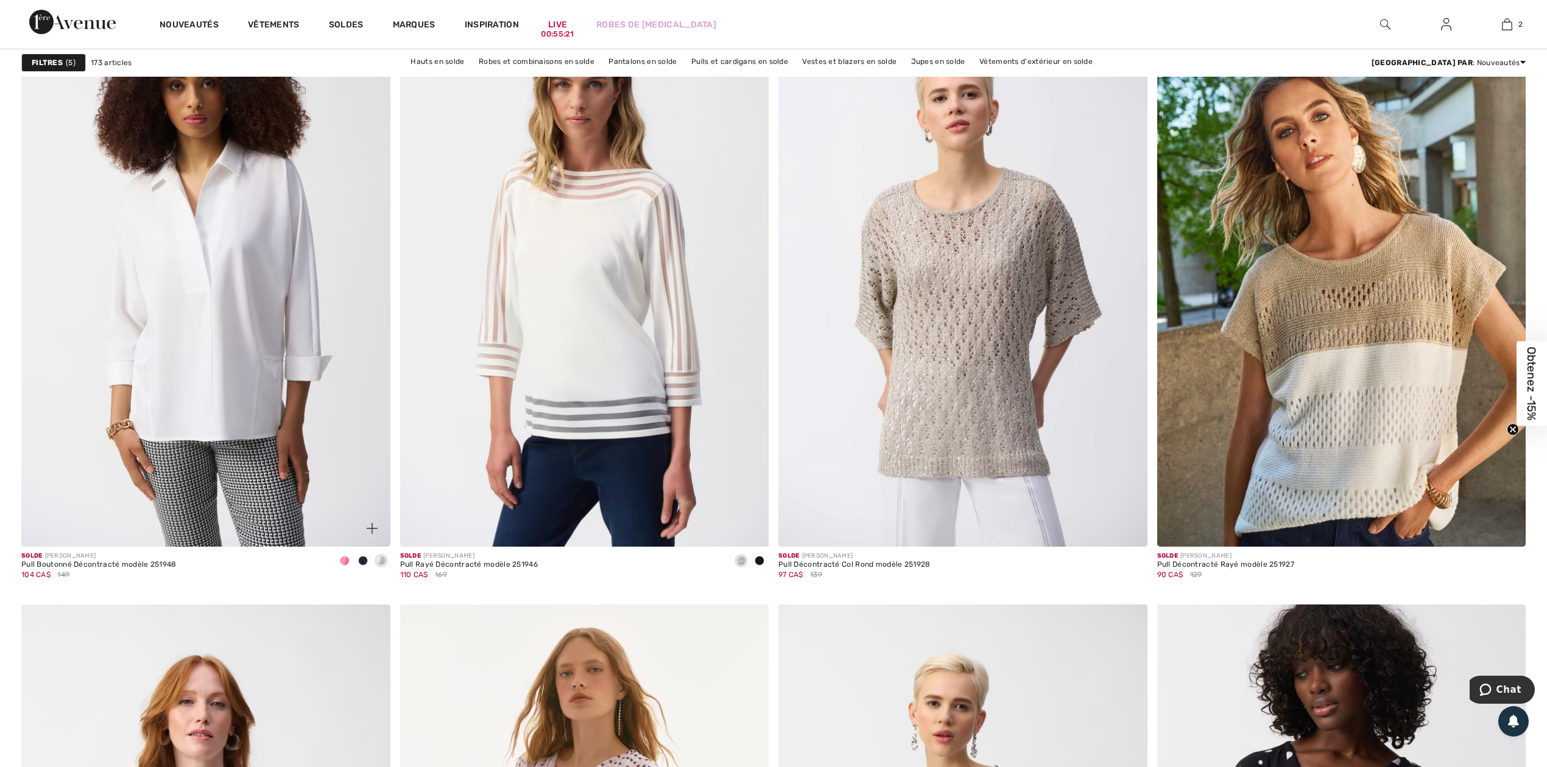
click at [346, 562] on span at bounding box center [345, 561] width 10 height 10
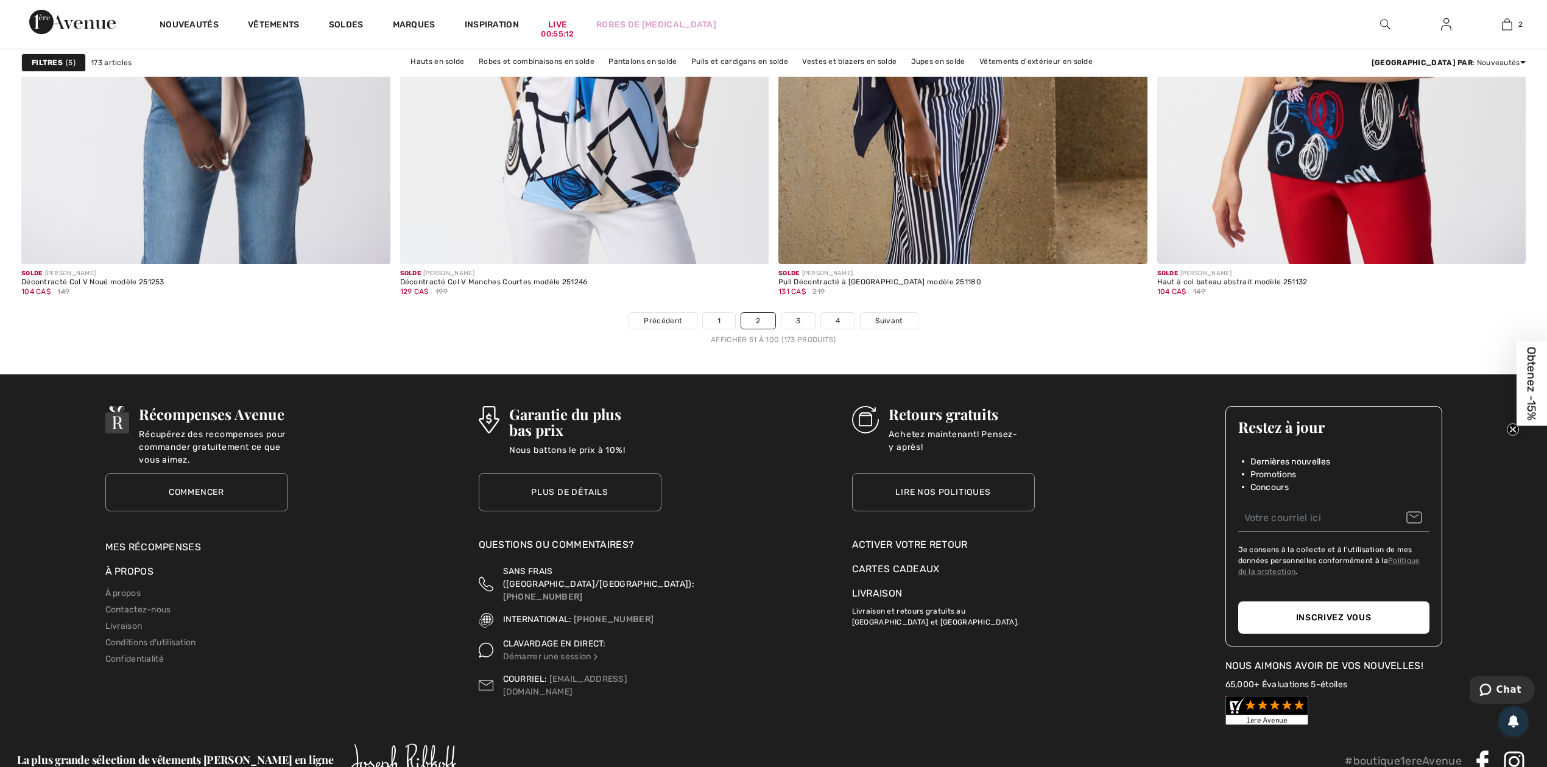
scroll to position [9257, 0]
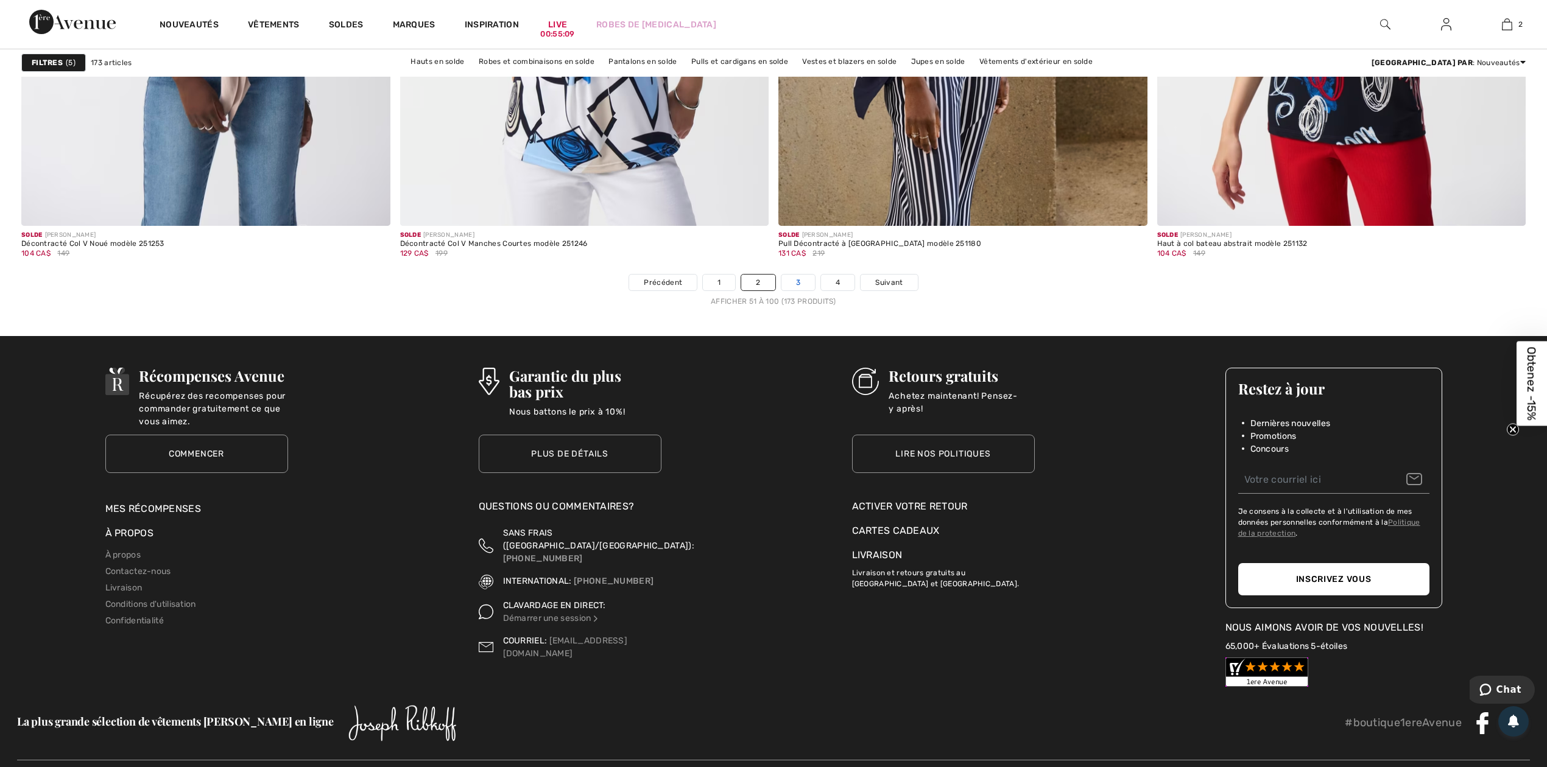
click at [792, 286] on link "3" at bounding box center [797, 283] width 33 height 16
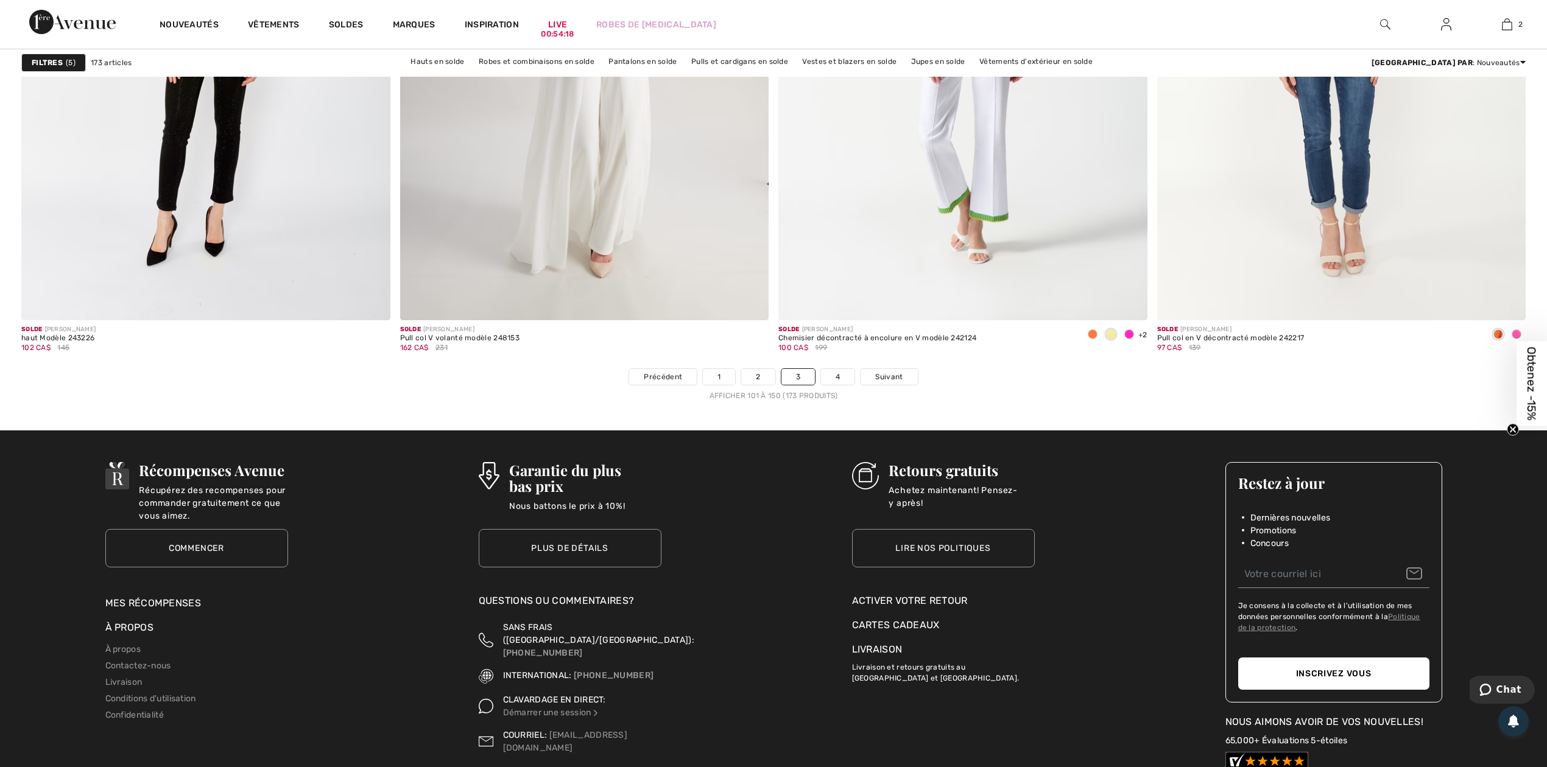
scroll to position [9175, 0]
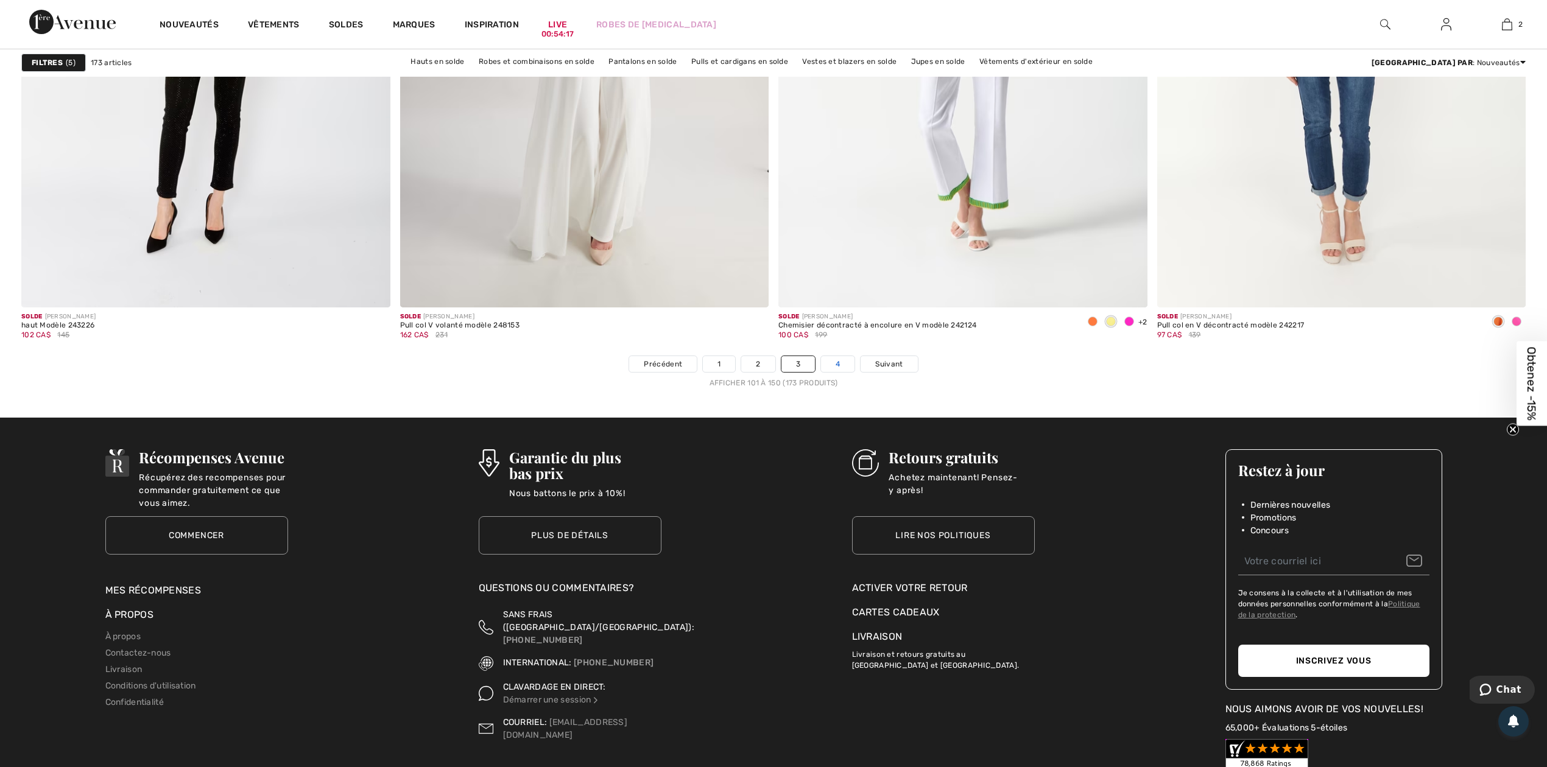
click at [839, 361] on link "4" at bounding box center [837, 364] width 33 height 16
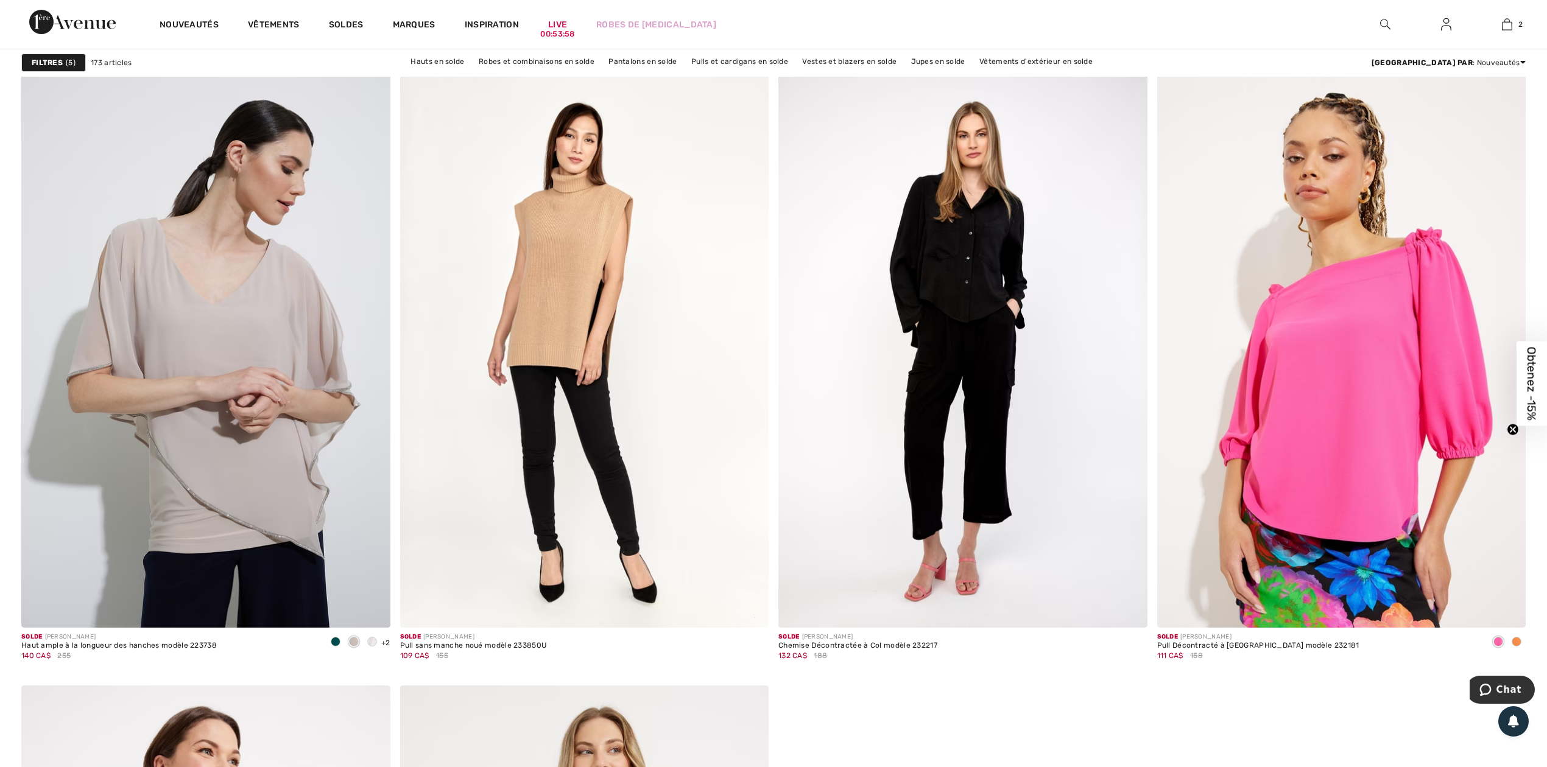
scroll to position [3491, 0]
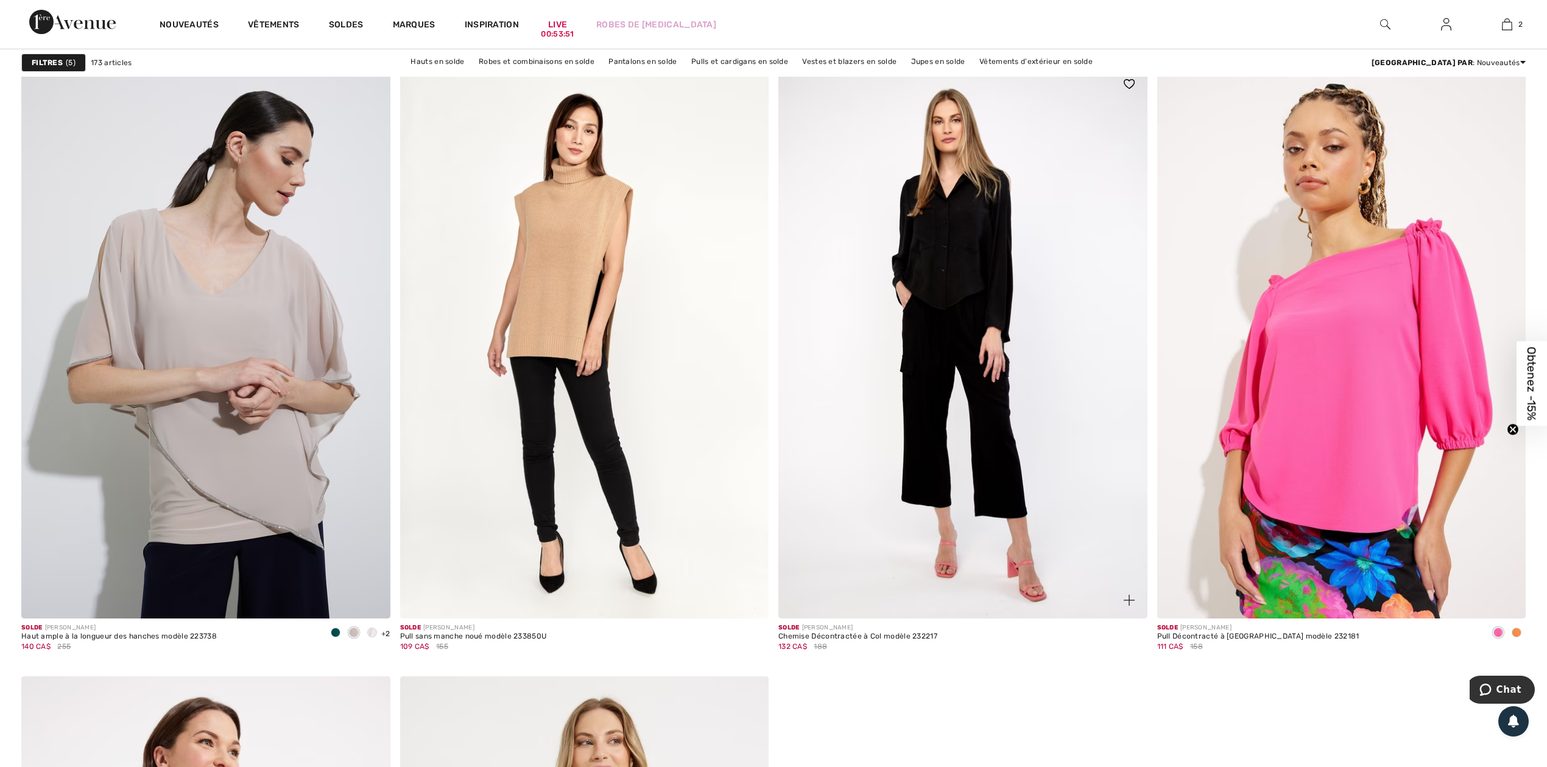
click at [955, 302] on img at bounding box center [962, 342] width 369 height 553
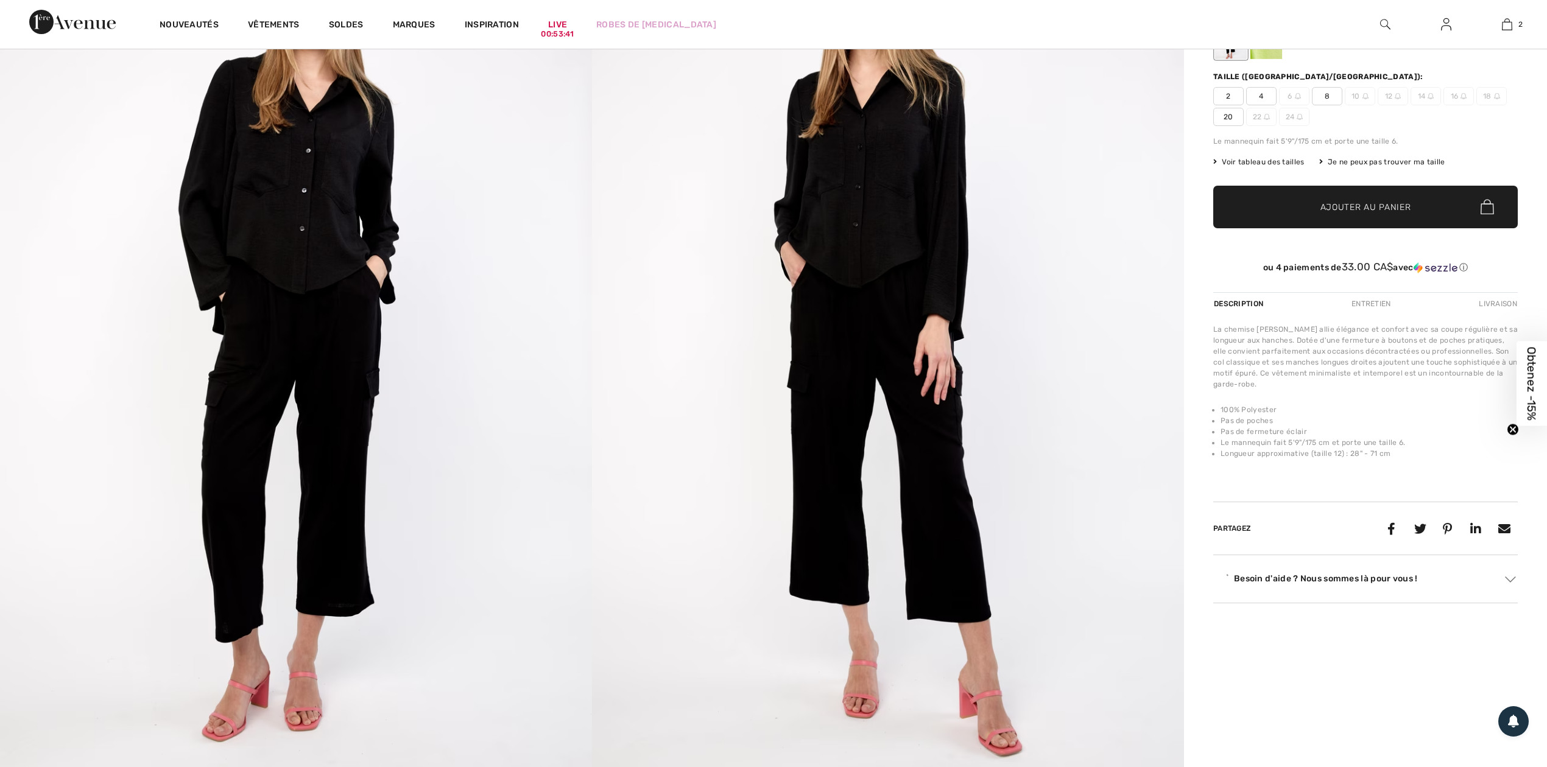
scroll to position [162, 0]
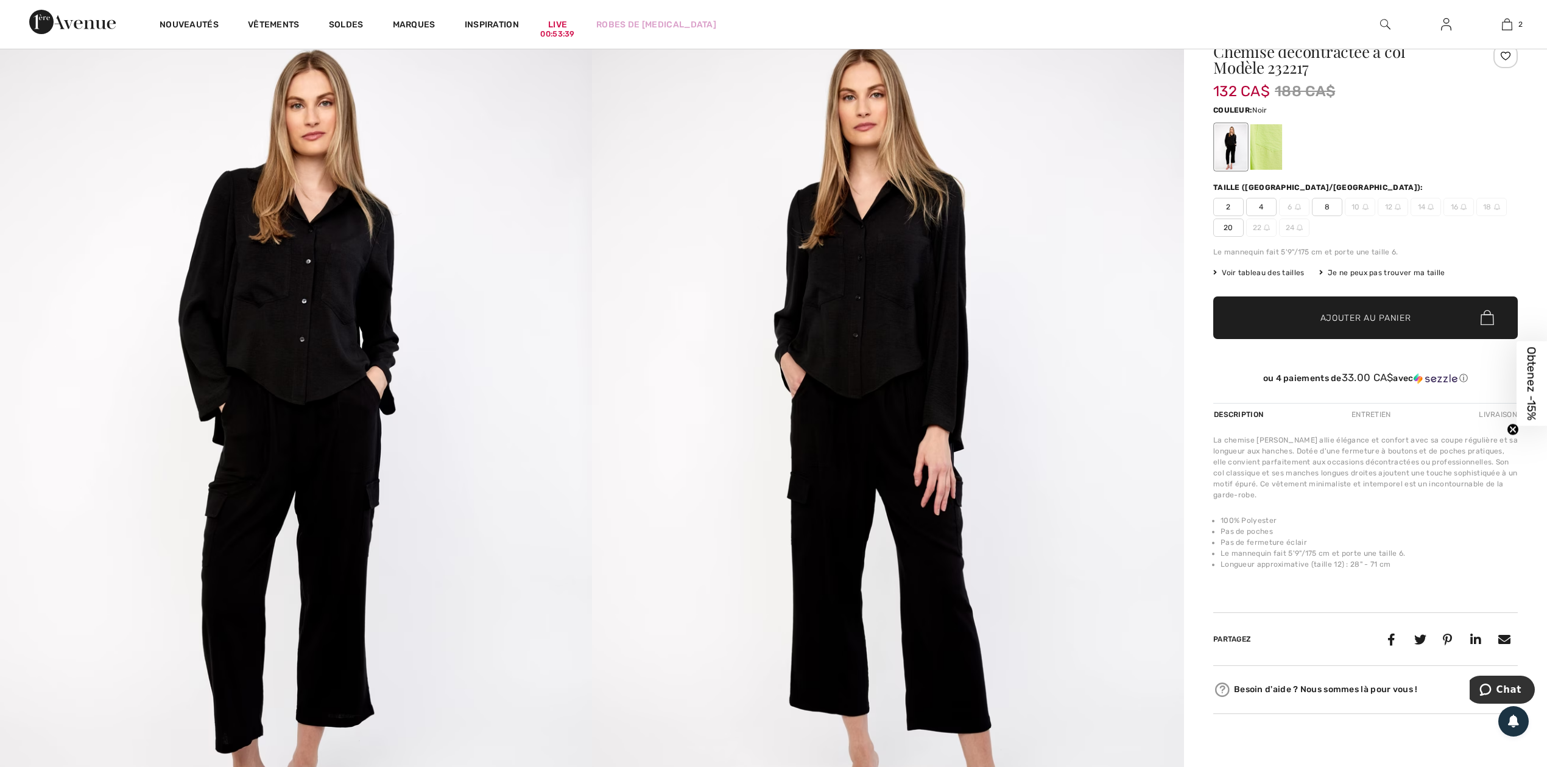
click at [795, 342] on img at bounding box center [888, 450] width 592 height 887
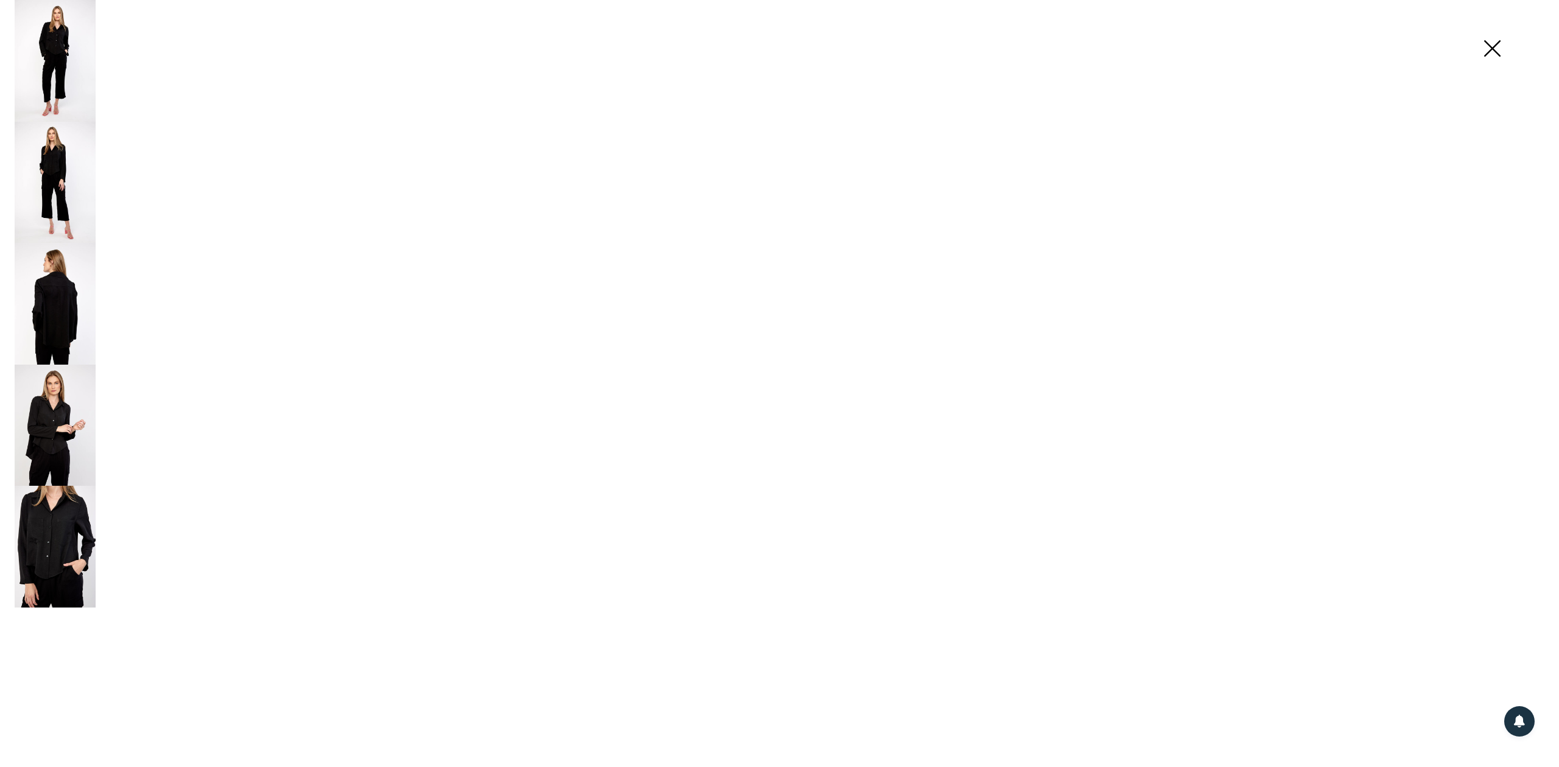
scroll to position [163, 0]
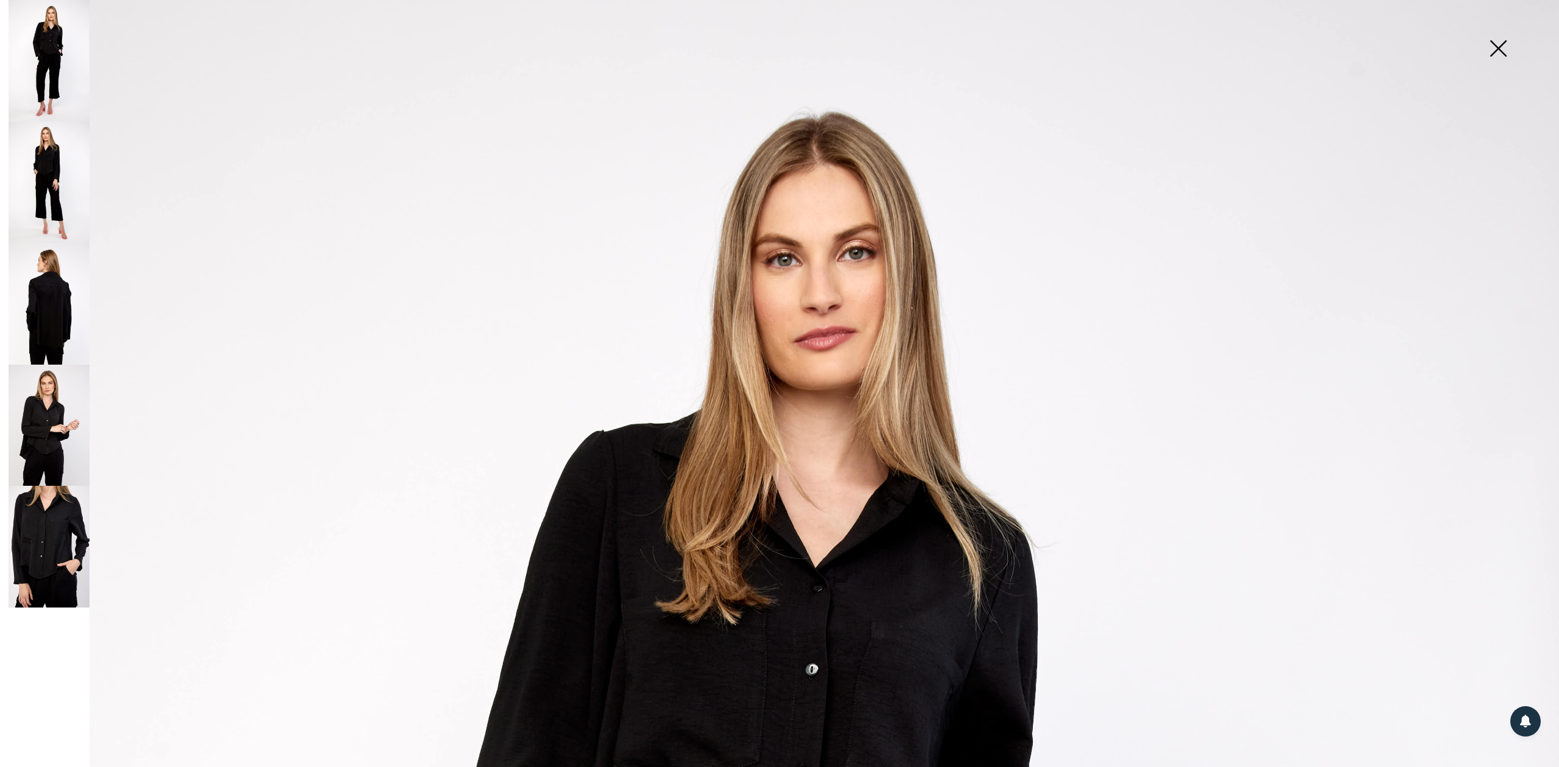
click at [51, 195] on img at bounding box center [49, 183] width 81 height 122
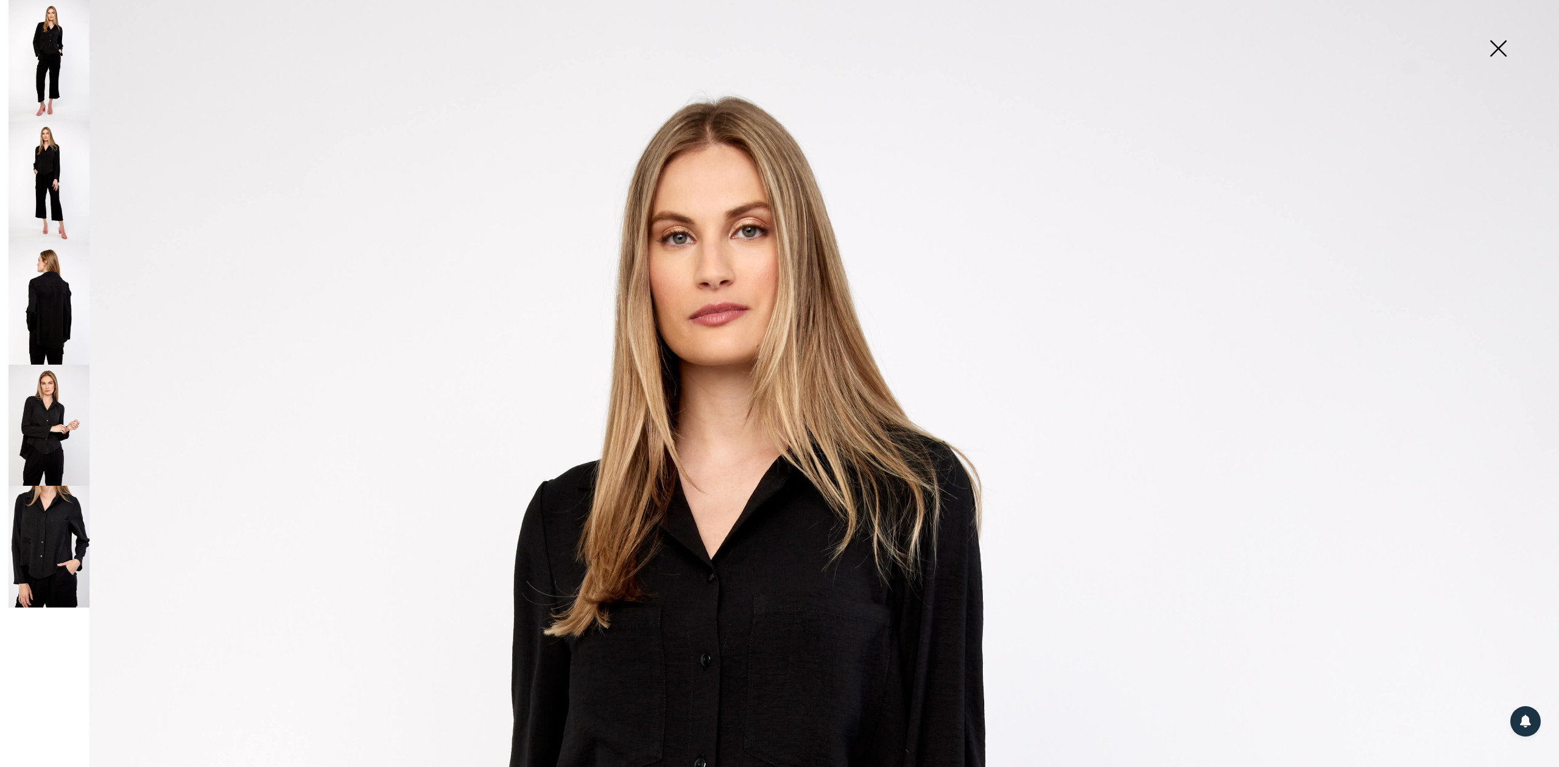
click at [61, 280] on img at bounding box center [49, 304] width 81 height 122
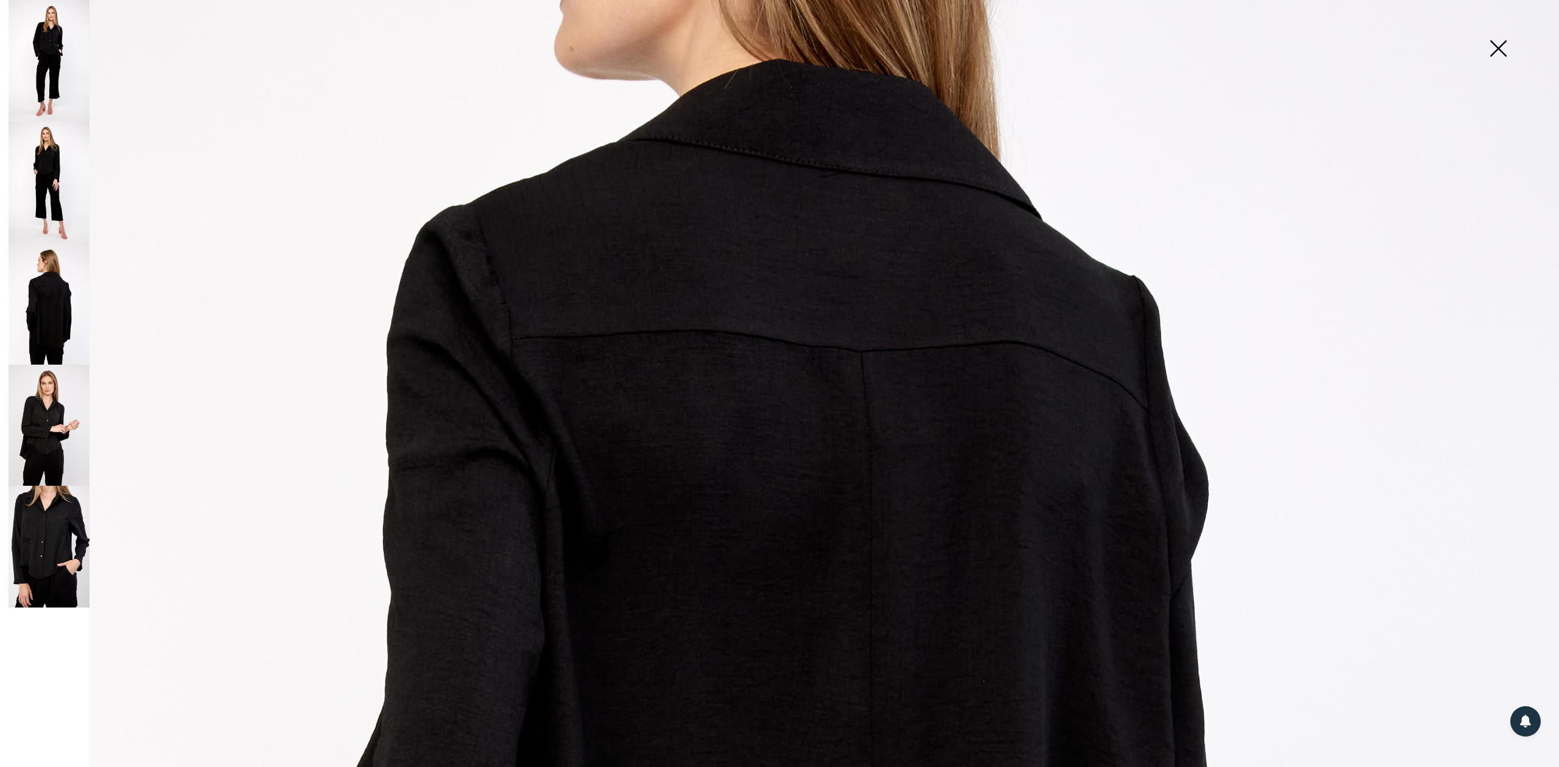
scroll to position [487, 0]
click at [37, 423] on img at bounding box center [49, 426] width 81 height 122
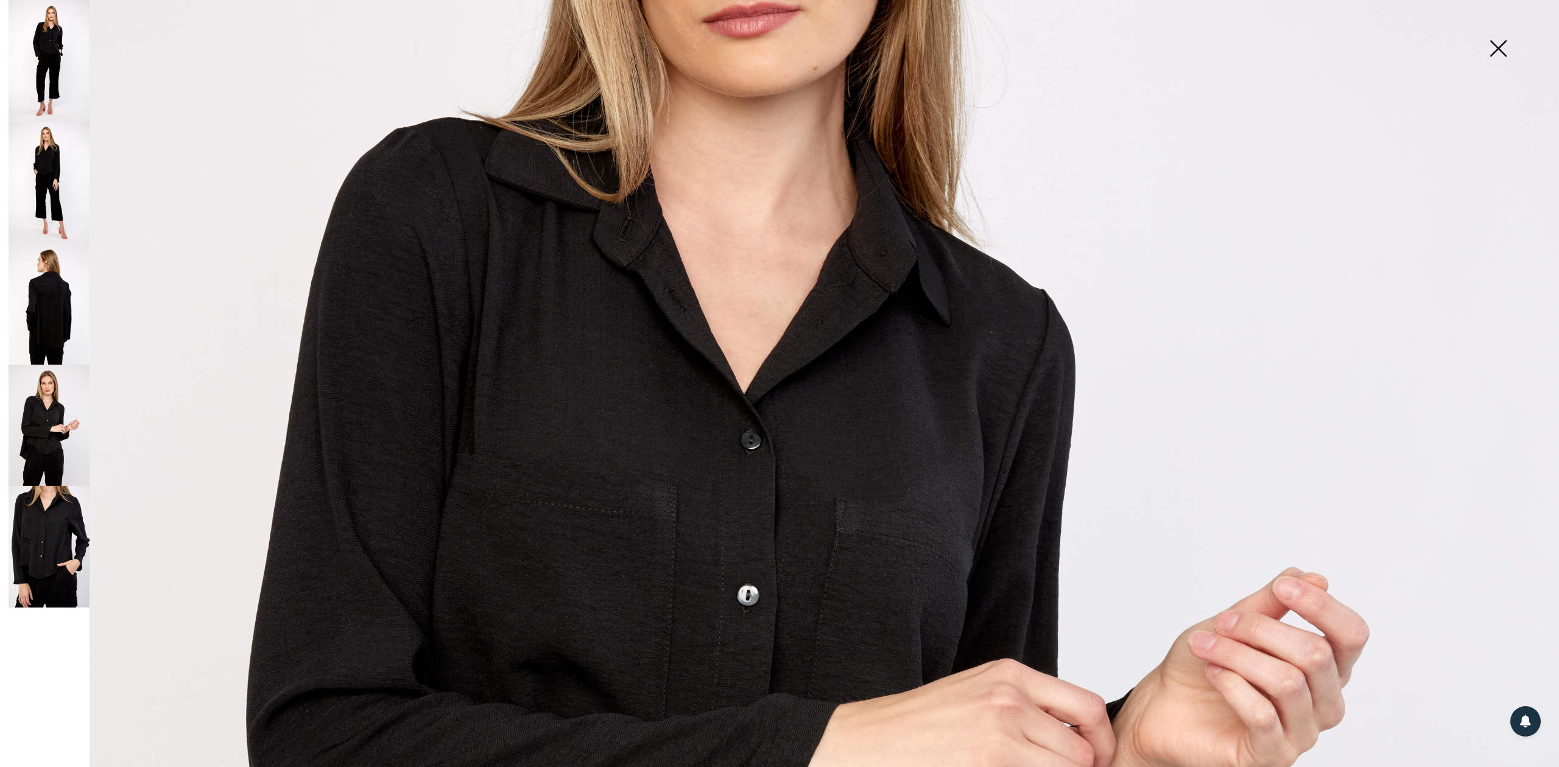
drag, startPoint x: 57, startPoint y: 519, endPoint x: 174, endPoint y: 543, distance: 119.3
click at [58, 520] on img at bounding box center [49, 547] width 81 height 122
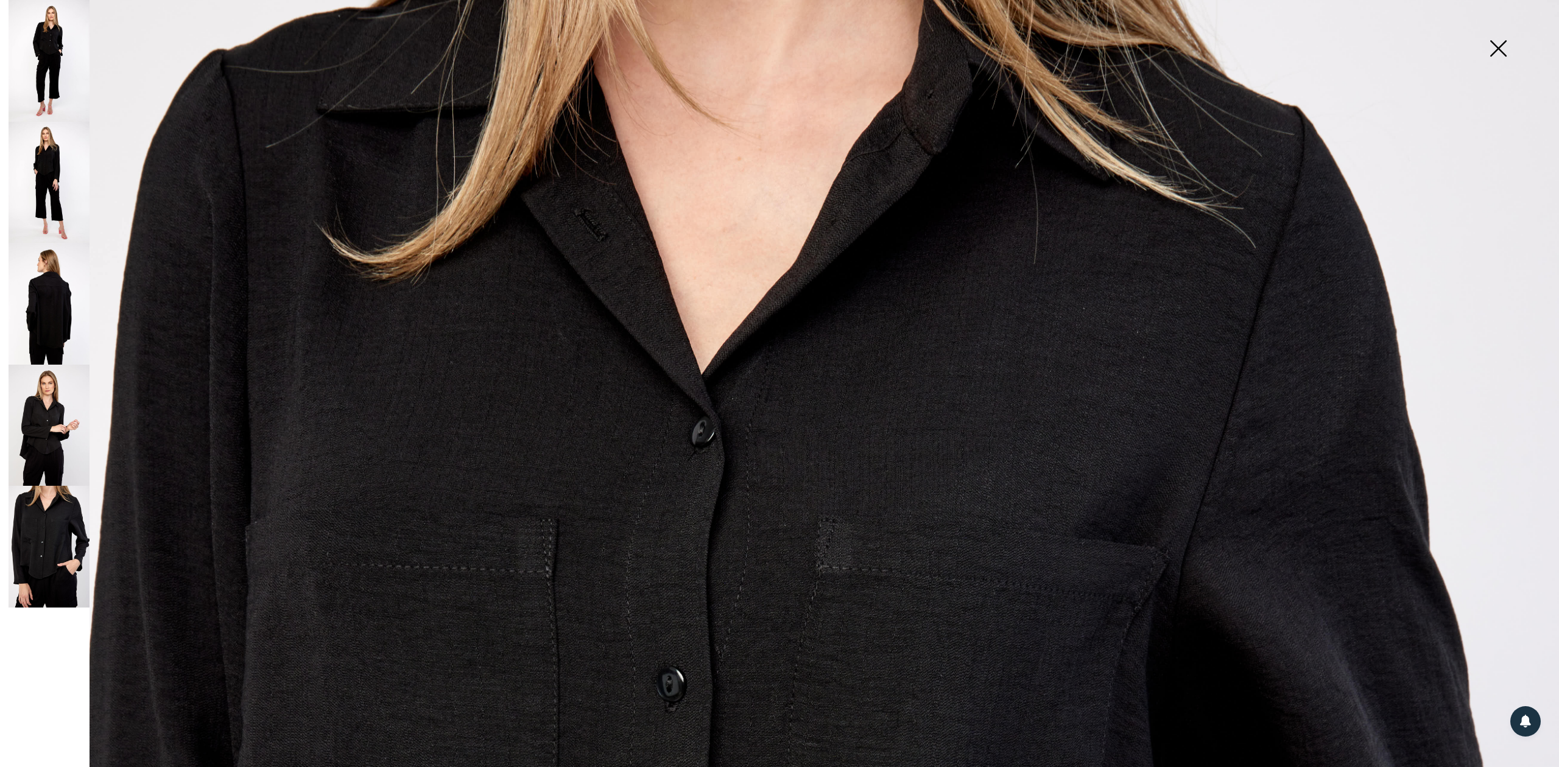
scroll to position [81, 0]
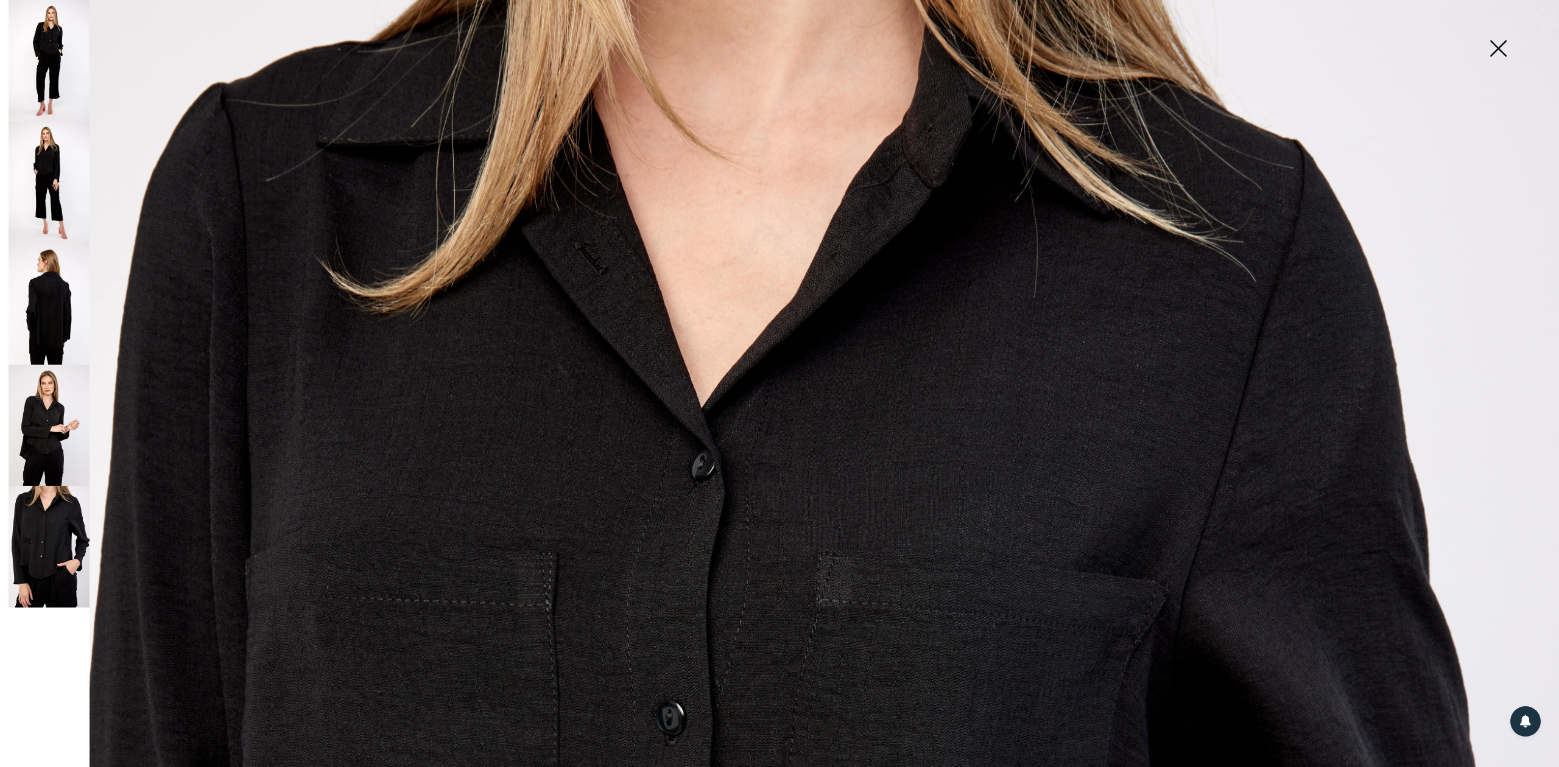
click at [29, 428] on img at bounding box center [49, 426] width 81 height 122
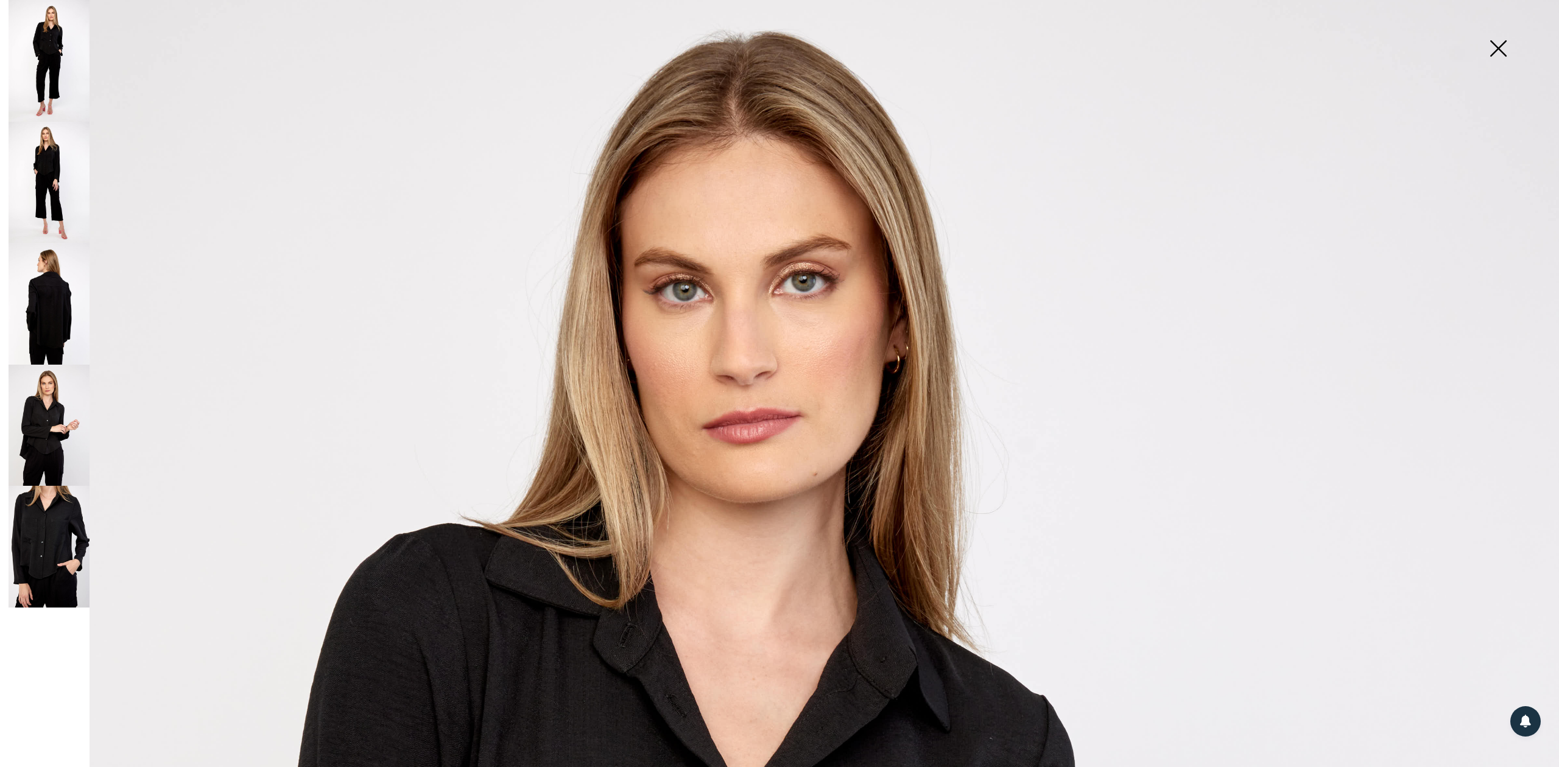
click at [40, 329] on img at bounding box center [49, 304] width 81 height 122
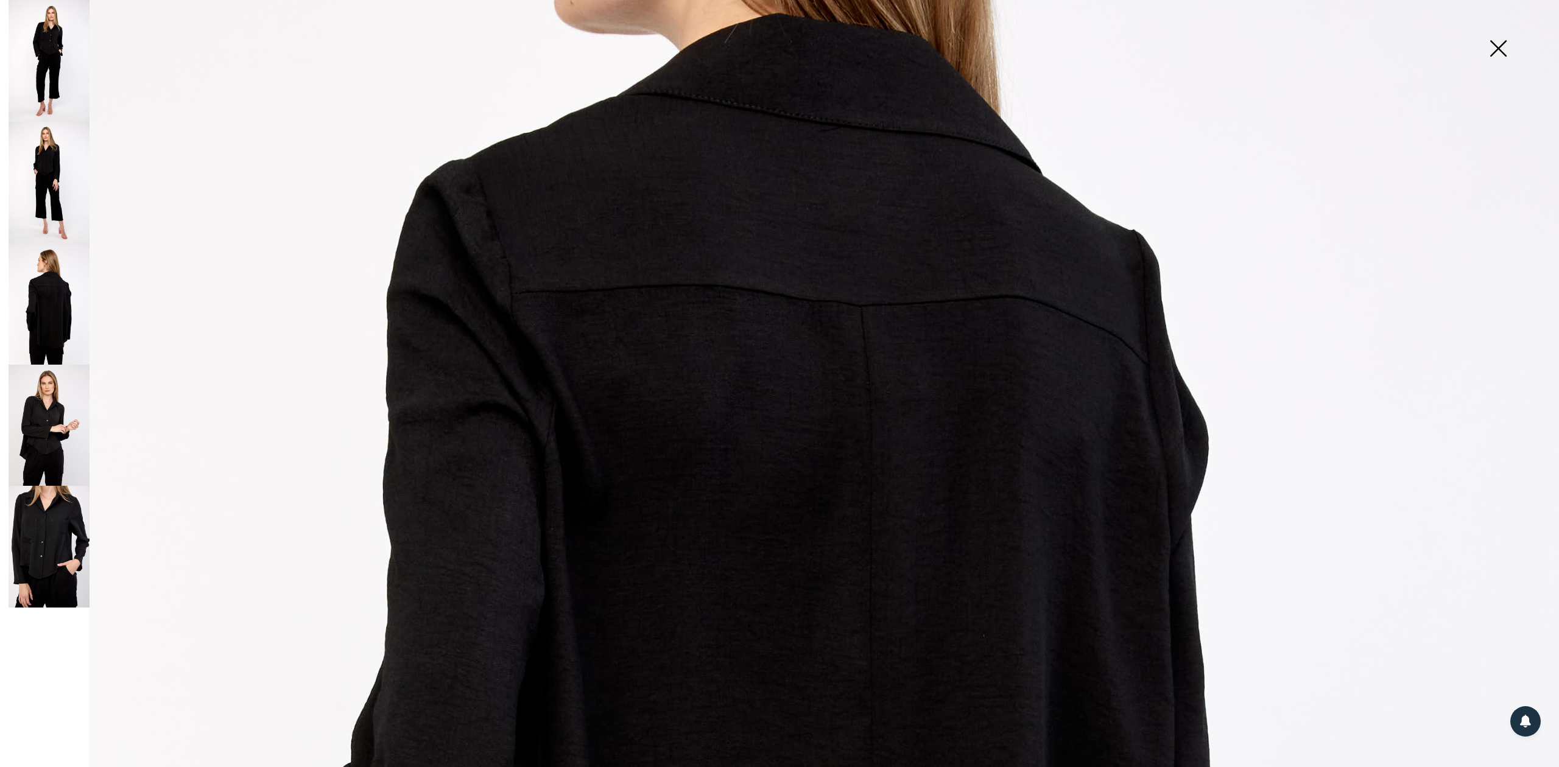
scroll to position [325, 0]
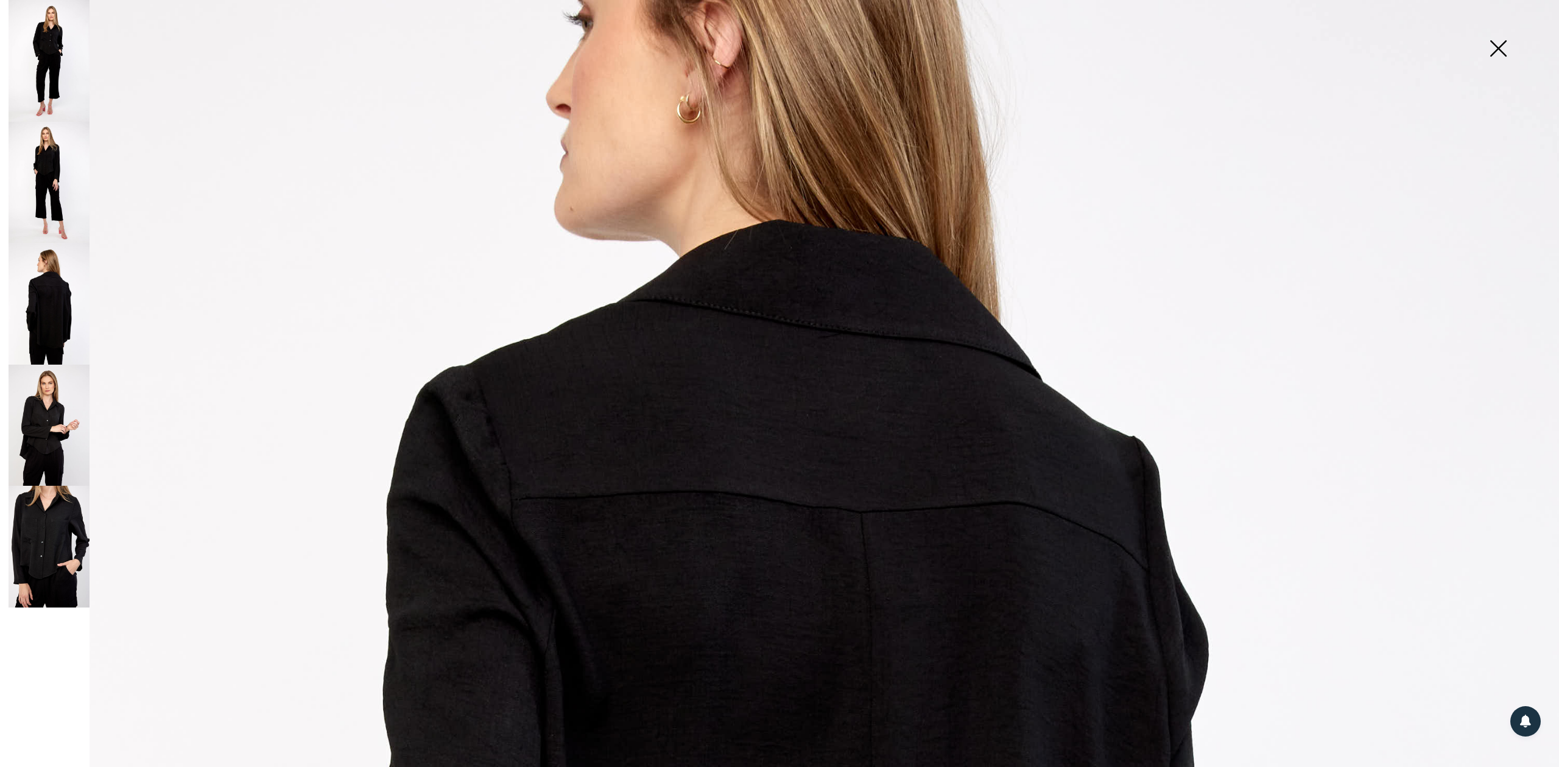
click at [32, 181] on img at bounding box center [49, 183] width 81 height 122
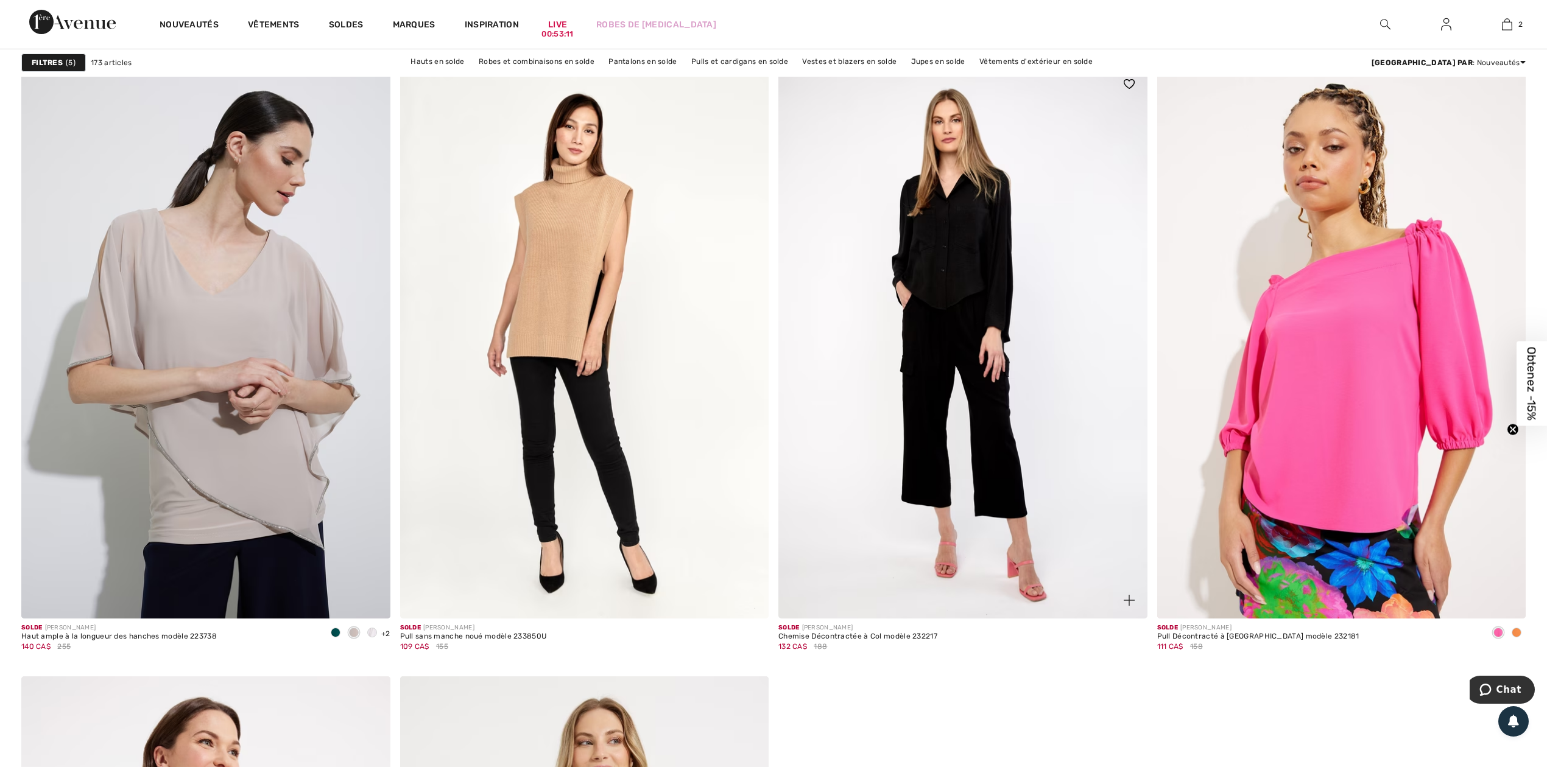
click at [1000, 422] on img at bounding box center [962, 342] width 369 height 553
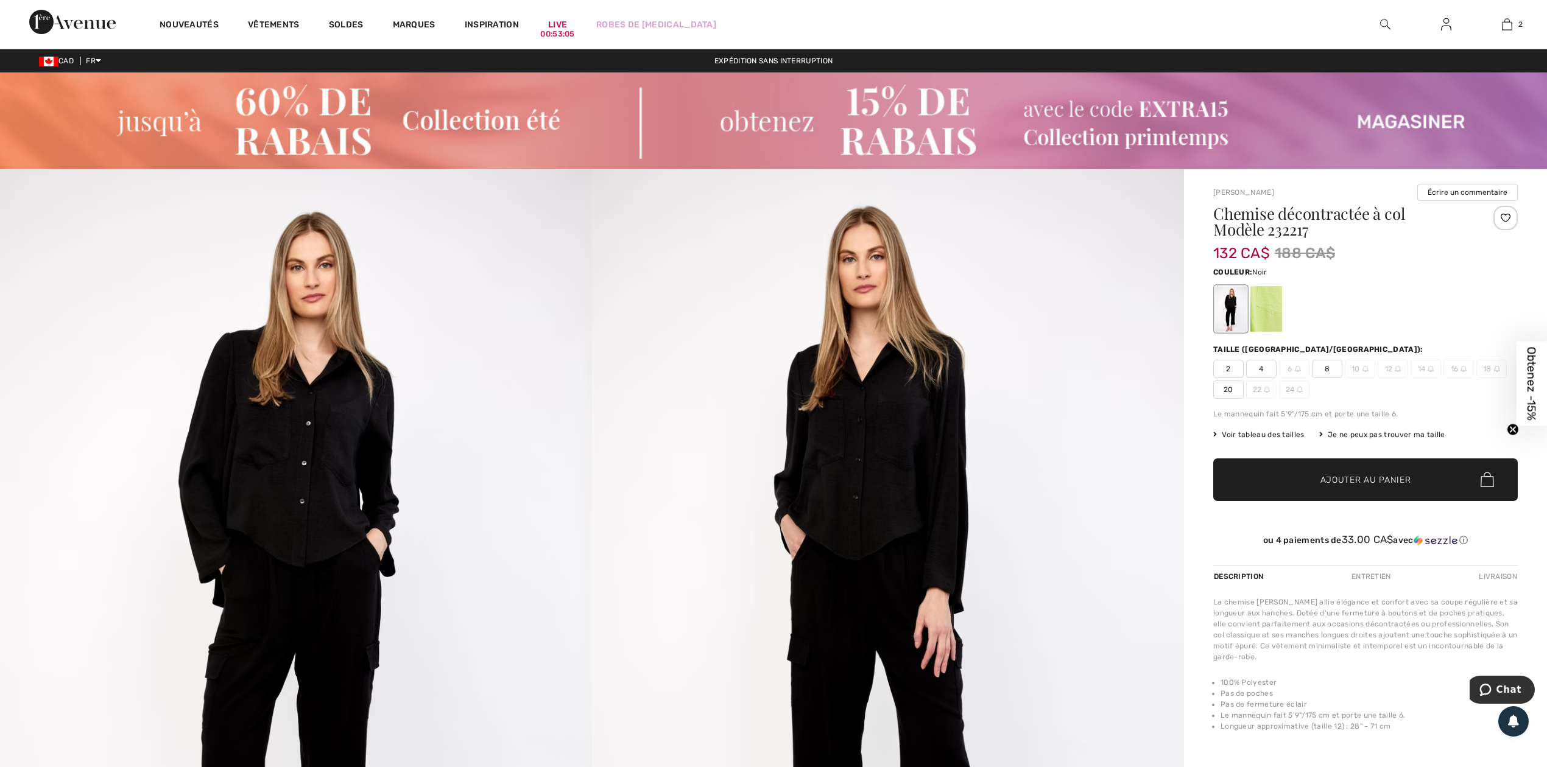
click at [1223, 388] on span "20" at bounding box center [1228, 390] width 30 height 18
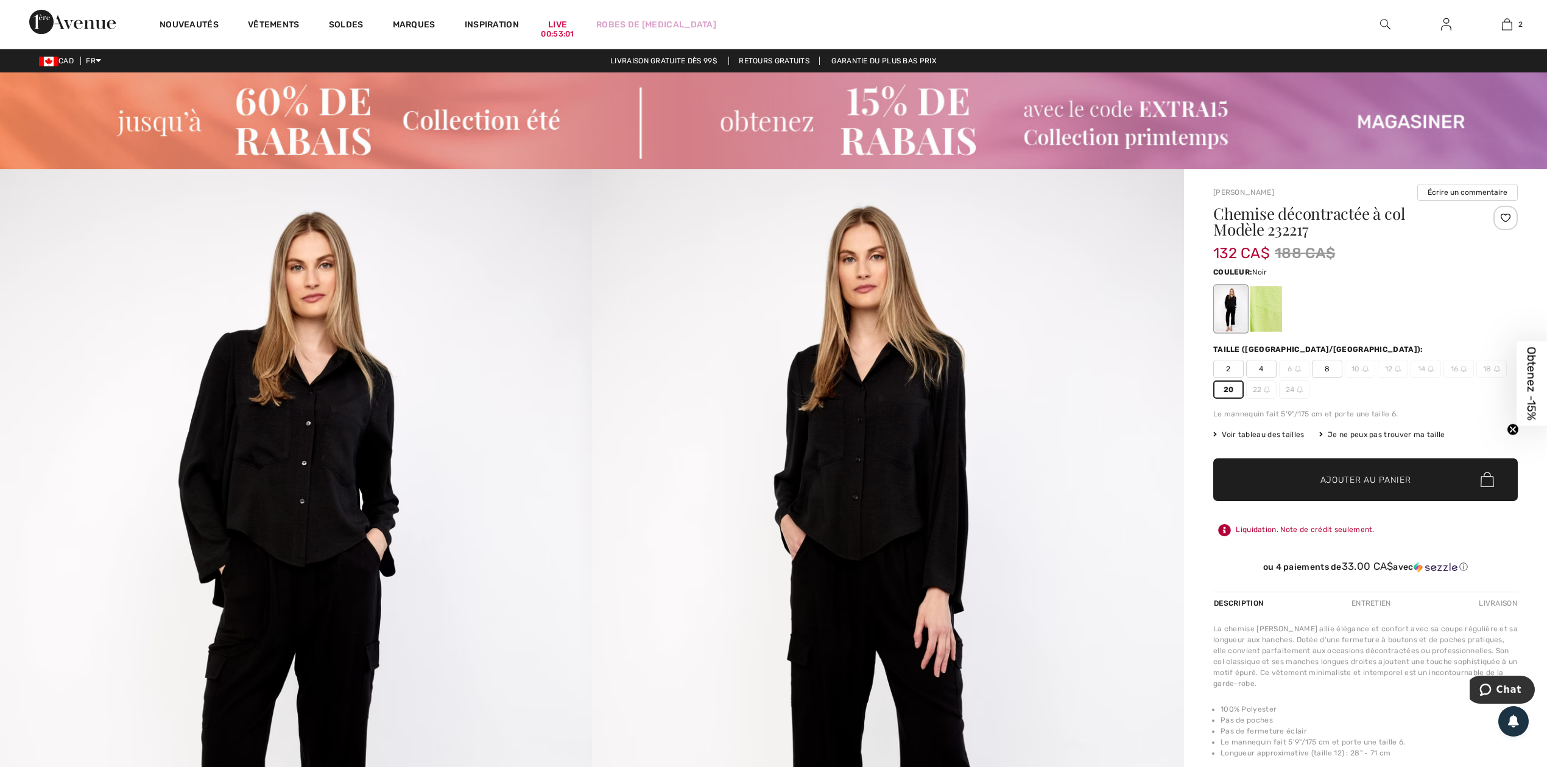
click at [1302, 477] on span "✔ Ajouté au panier" at bounding box center [1348, 479] width 96 height 13
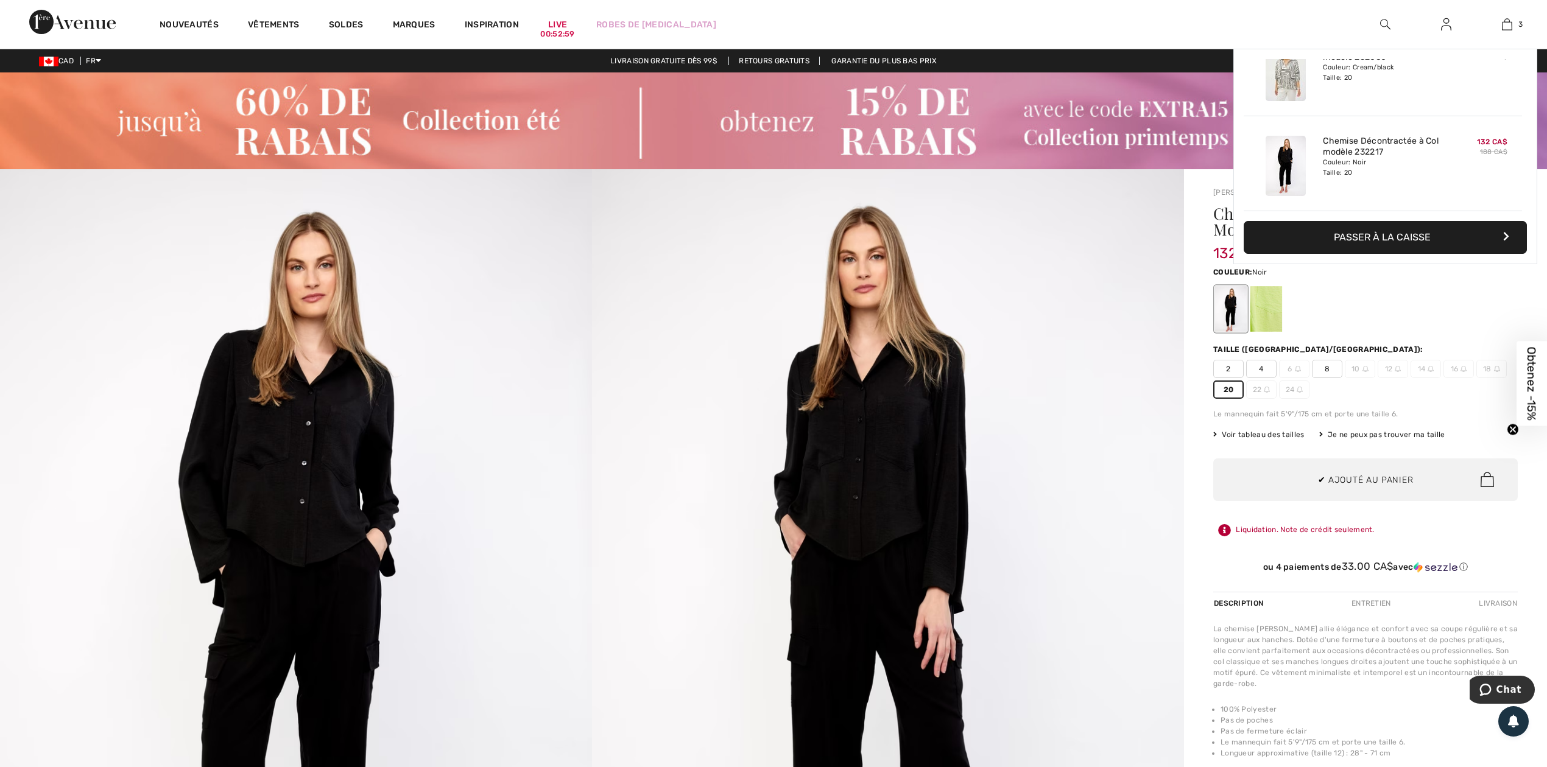
scroll to position [133, 0]
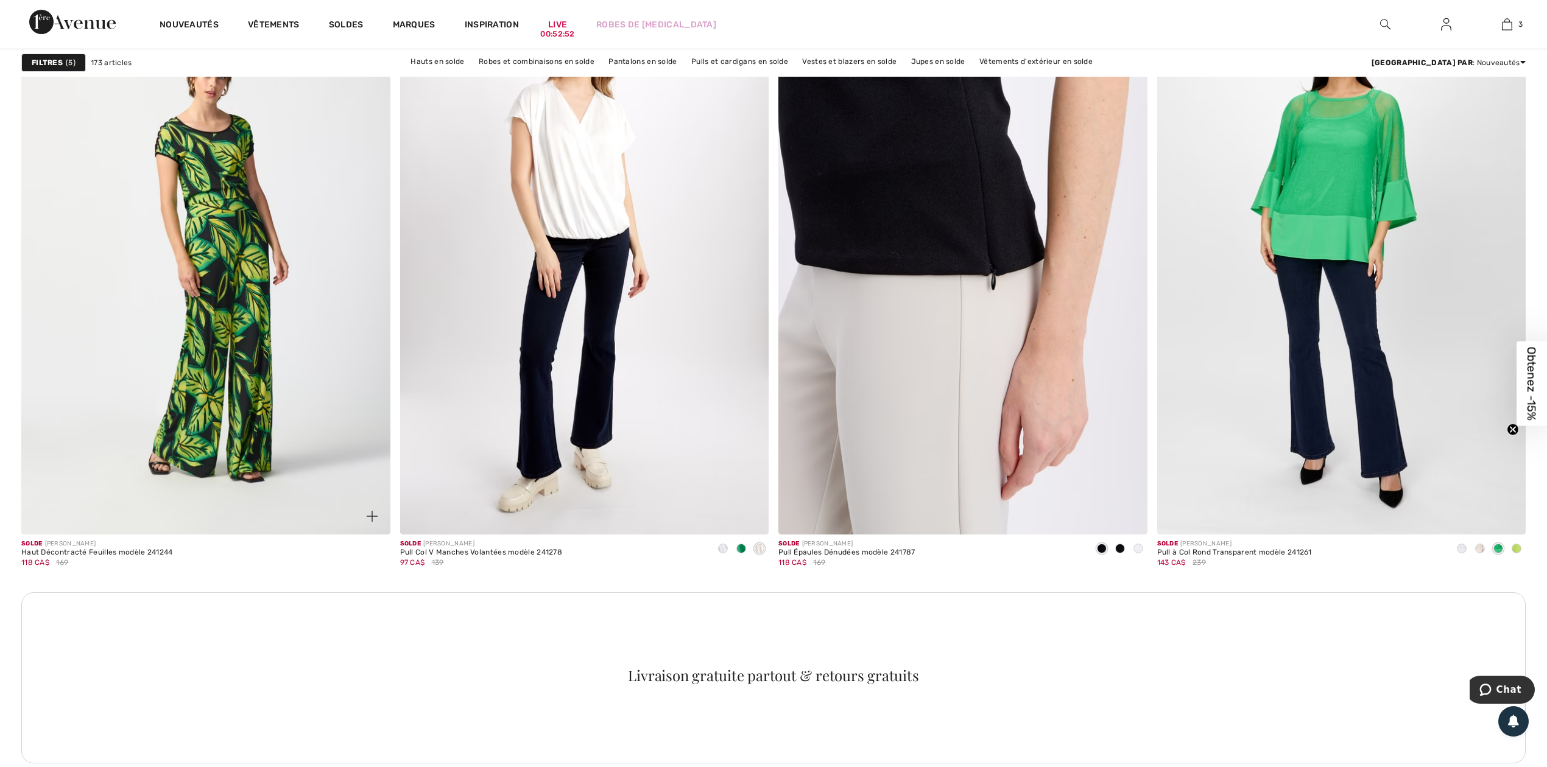
scroll to position [2111, 0]
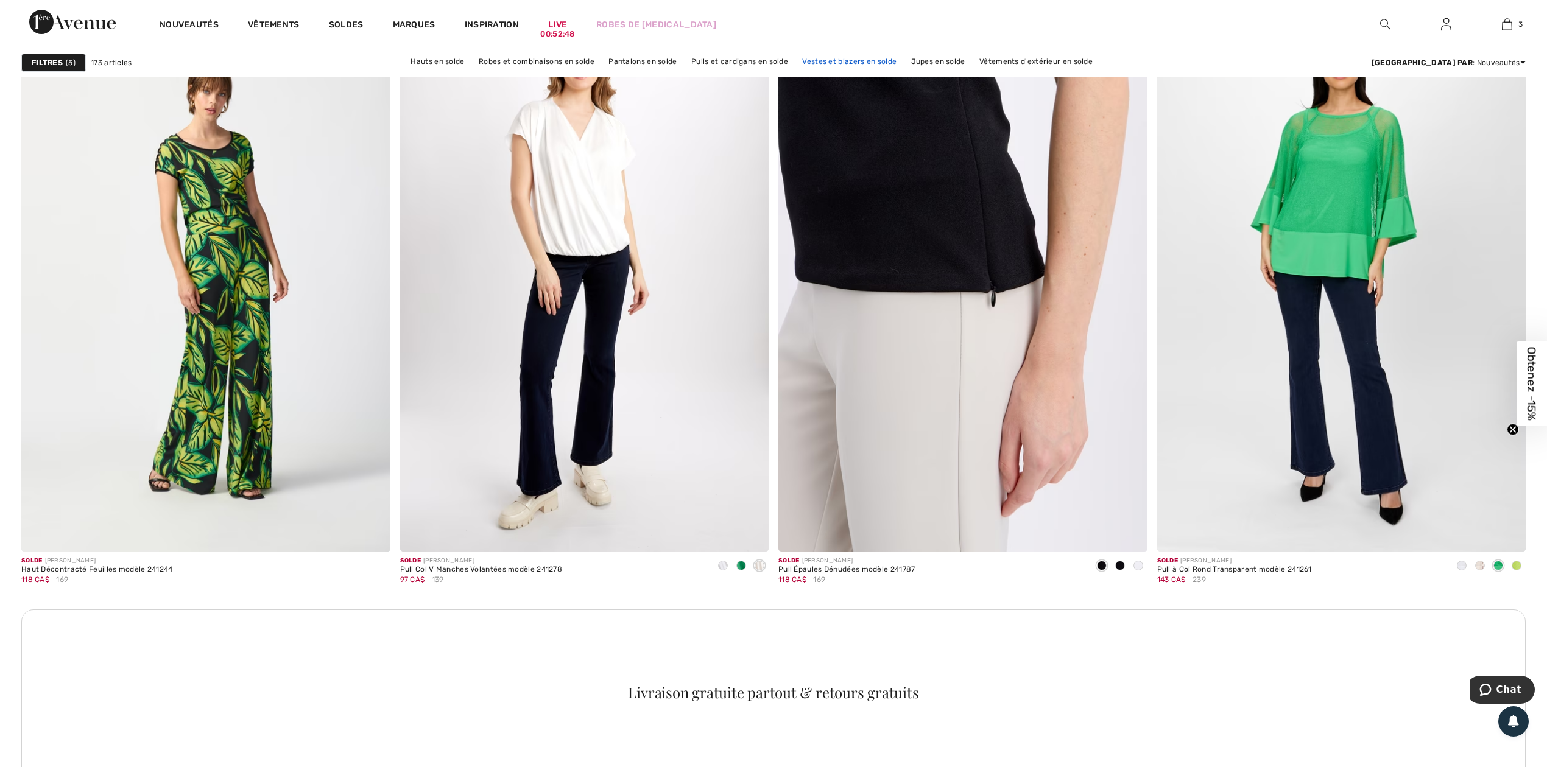
click at [887, 60] on link "Vestes et blazers en solde" at bounding box center [849, 62] width 107 height 16
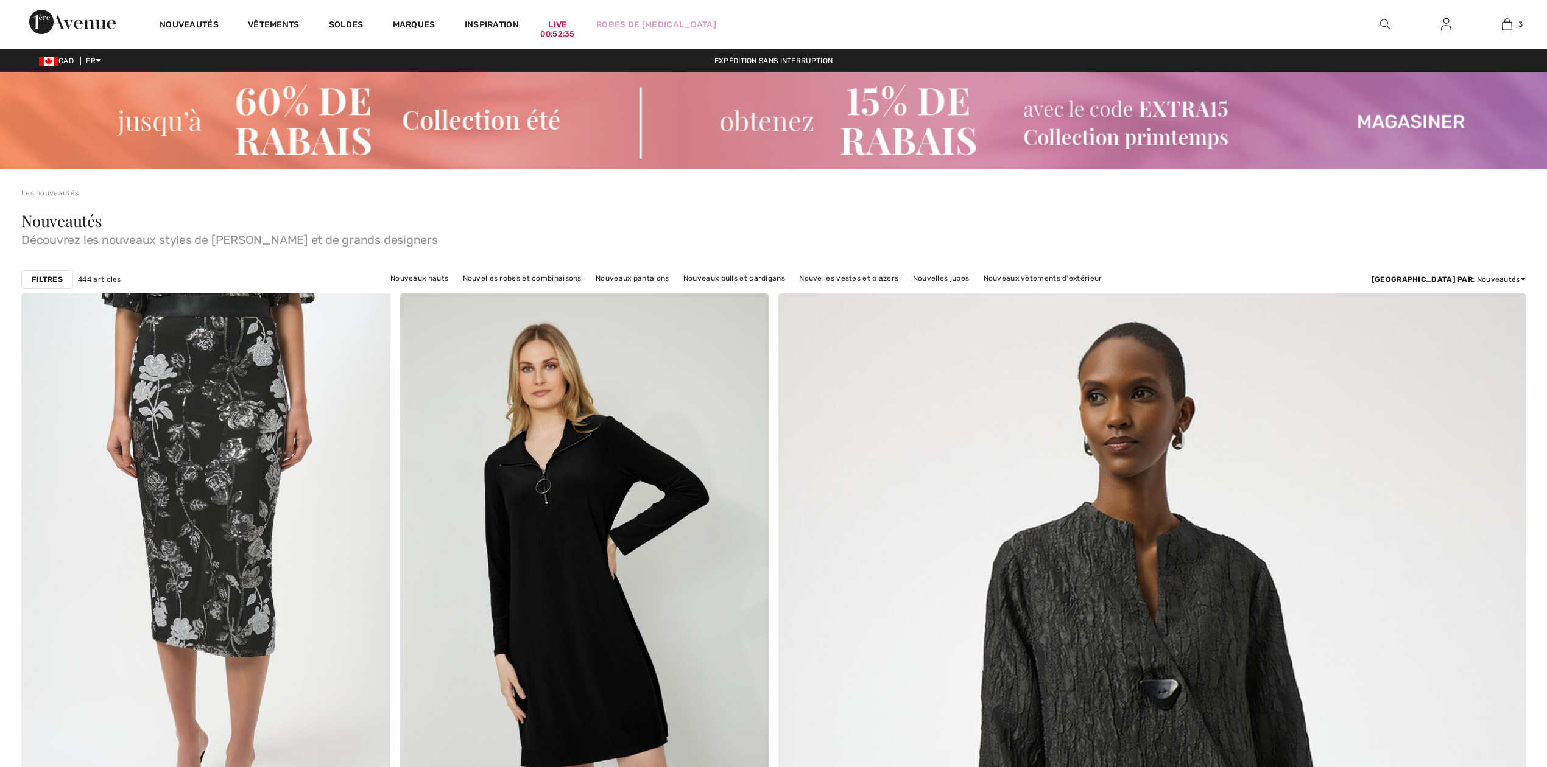
click at [44, 274] on strong "Filtres" at bounding box center [47, 279] width 31 height 11
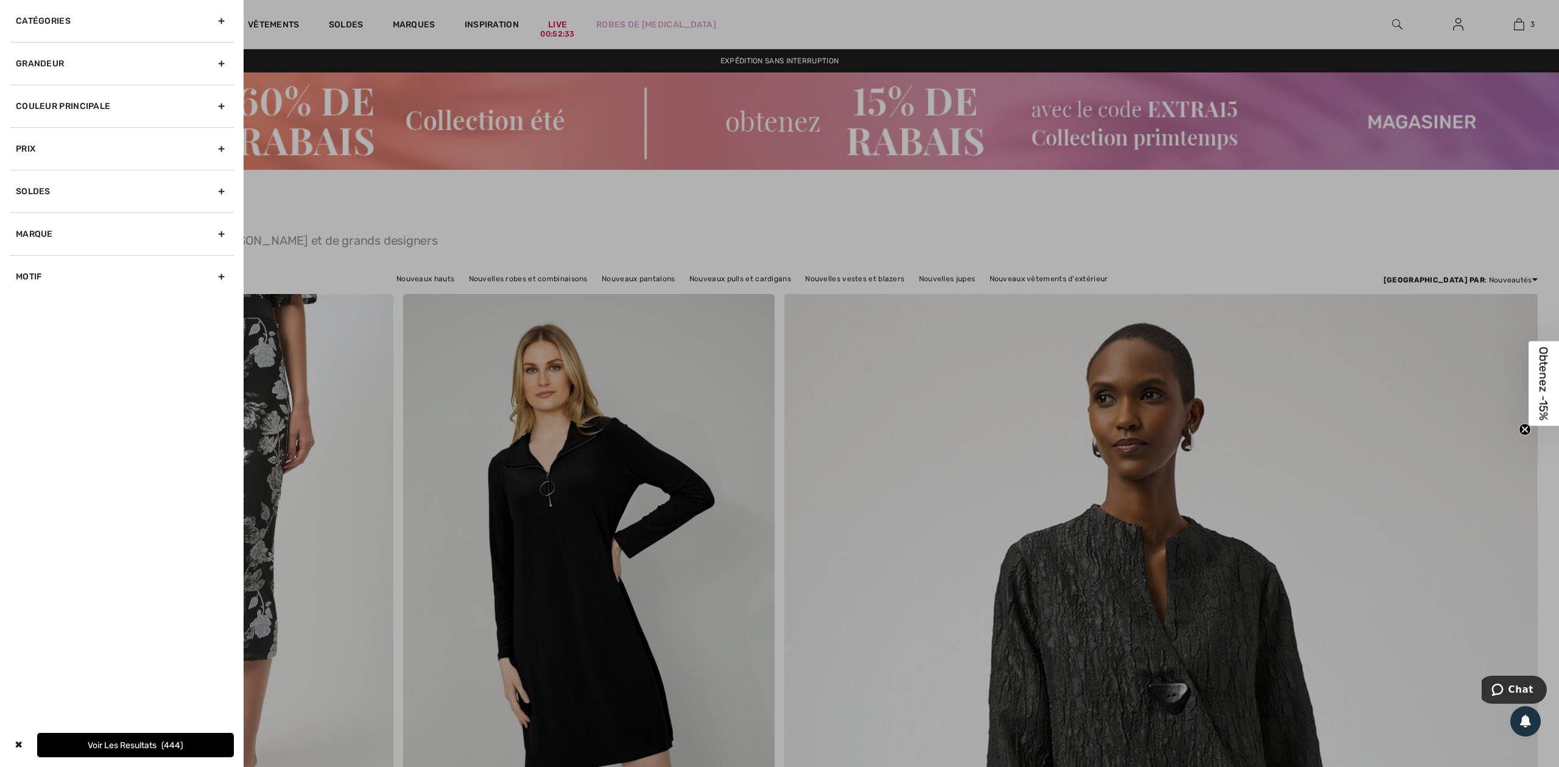
click at [219, 19] on div "Catégories" at bounding box center [122, 21] width 224 height 42
click at [18, 61] on input "Hauts" at bounding box center [20, 60] width 9 height 9
radio input "true"
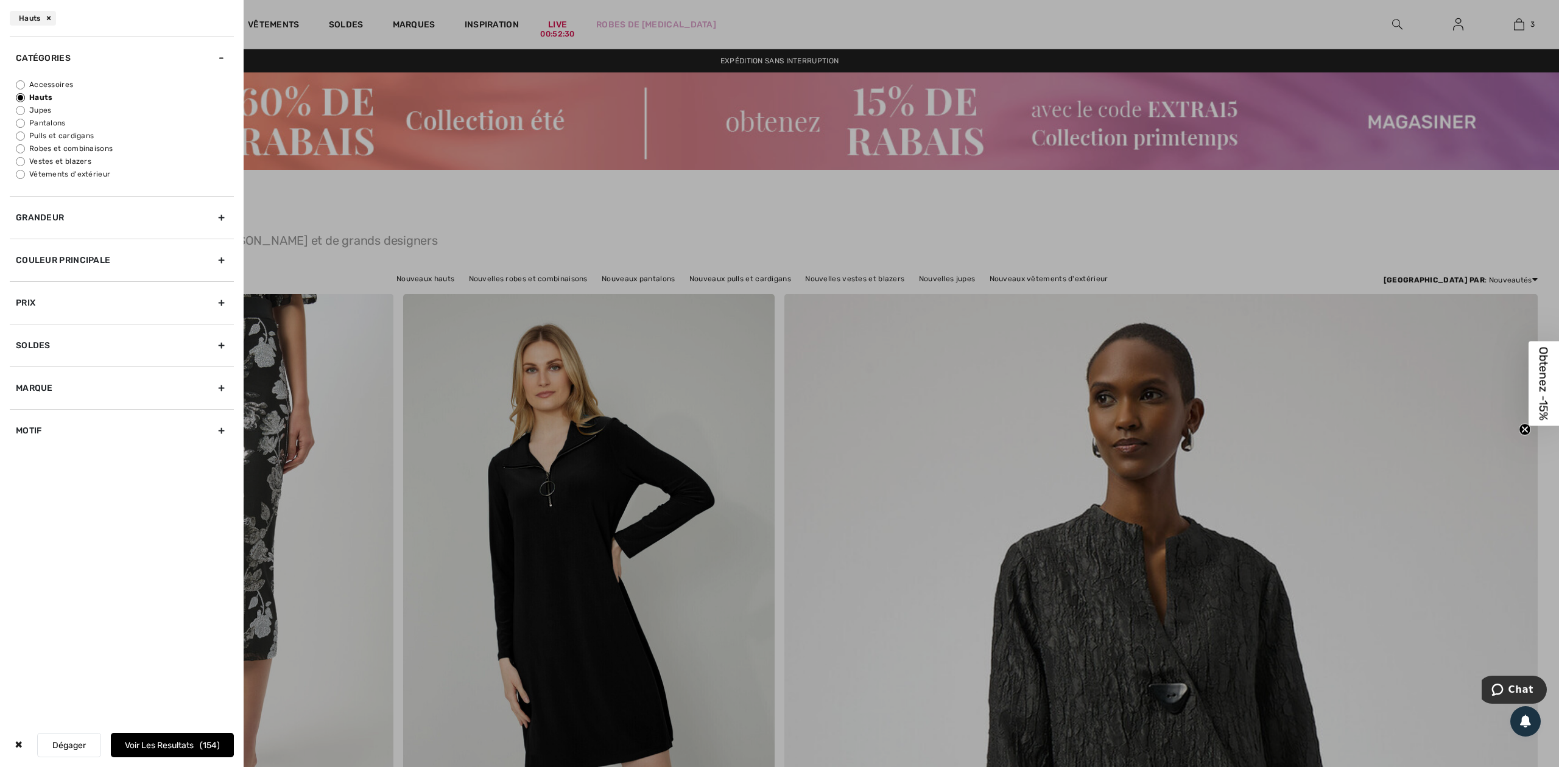
click at [219, 217] on div "Grandeur" at bounding box center [122, 217] width 224 height 43
click at [199, 147] on label "20" at bounding box center [201, 148] width 32 height 16
click at [0, 0] on input"] "20" at bounding box center [0, 0] width 0 height 0
click at [32, 163] on label "22" at bounding box center [32, 166] width 32 height 16
click at [0, 0] on input"] "22" at bounding box center [0, 0] width 0 height 0
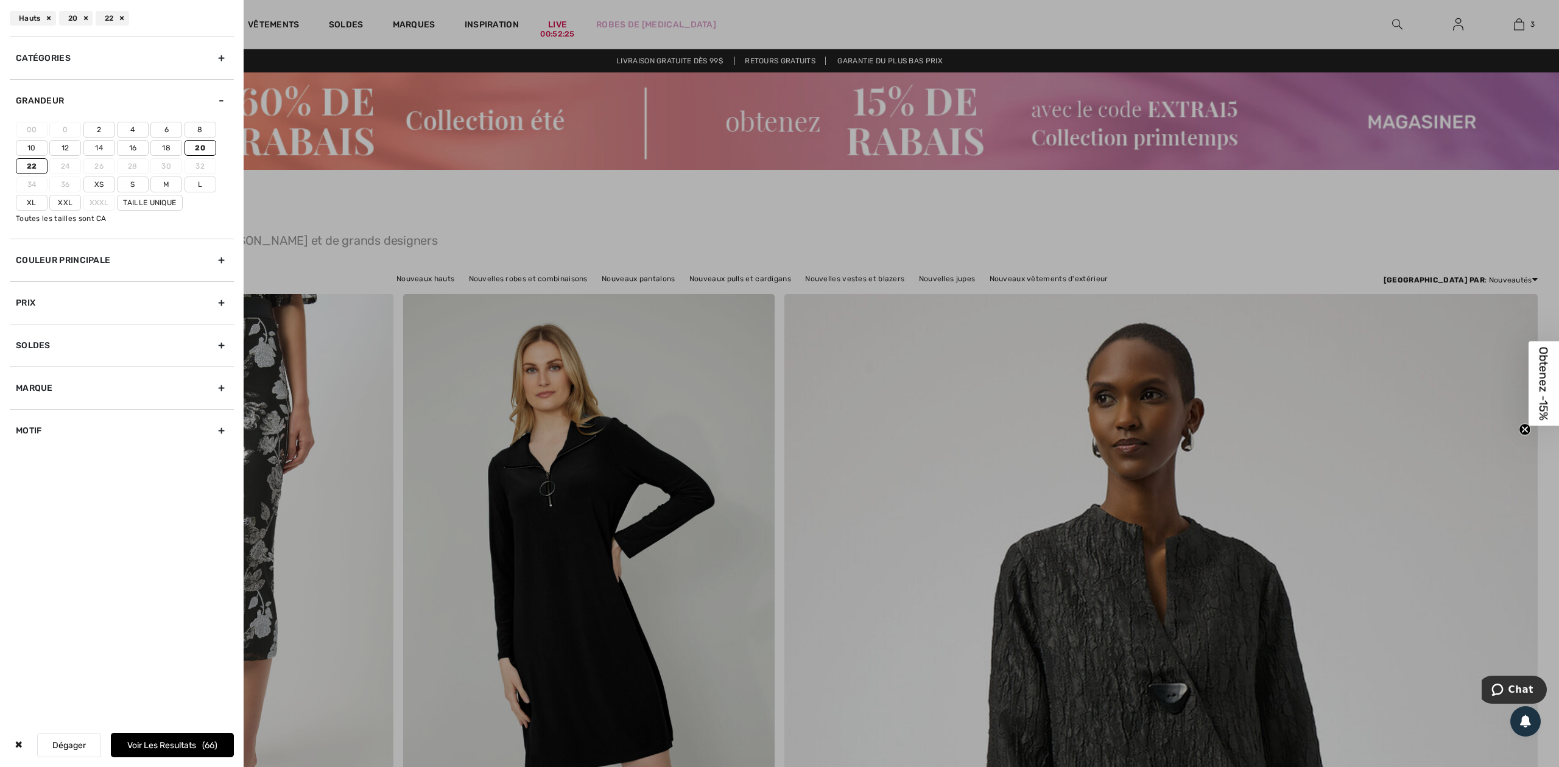
drag, startPoint x: 156, startPoint y: 196, endPoint x: 155, endPoint y: 207, distance: 11.0
click at [156, 197] on label "Taille Unique" at bounding box center [150, 203] width 66 height 16
click at [169, 742] on button "Voir les resultats 66" at bounding box center [172, 745] width 123 height 24
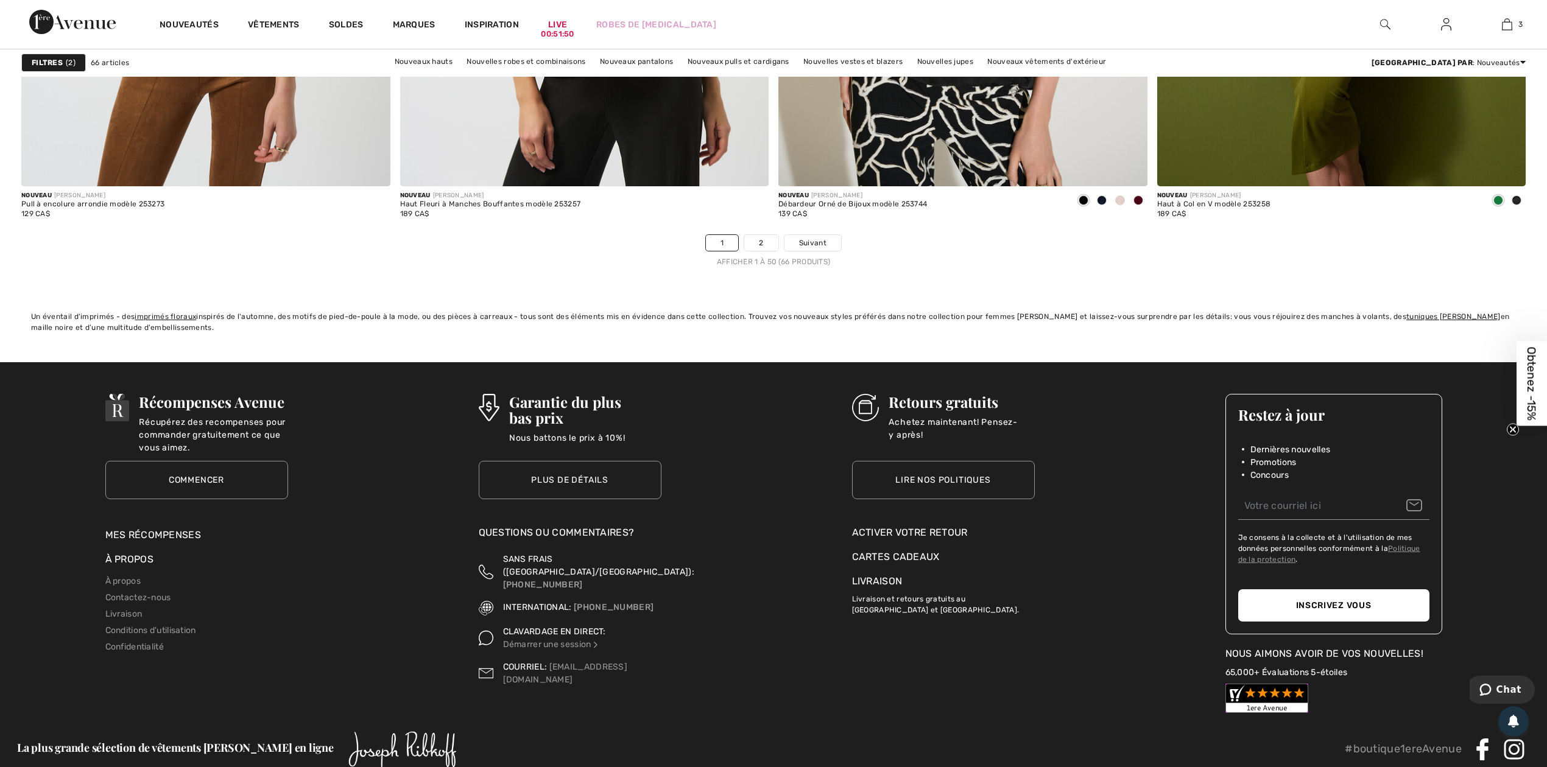
scroll to position [9337, 0]
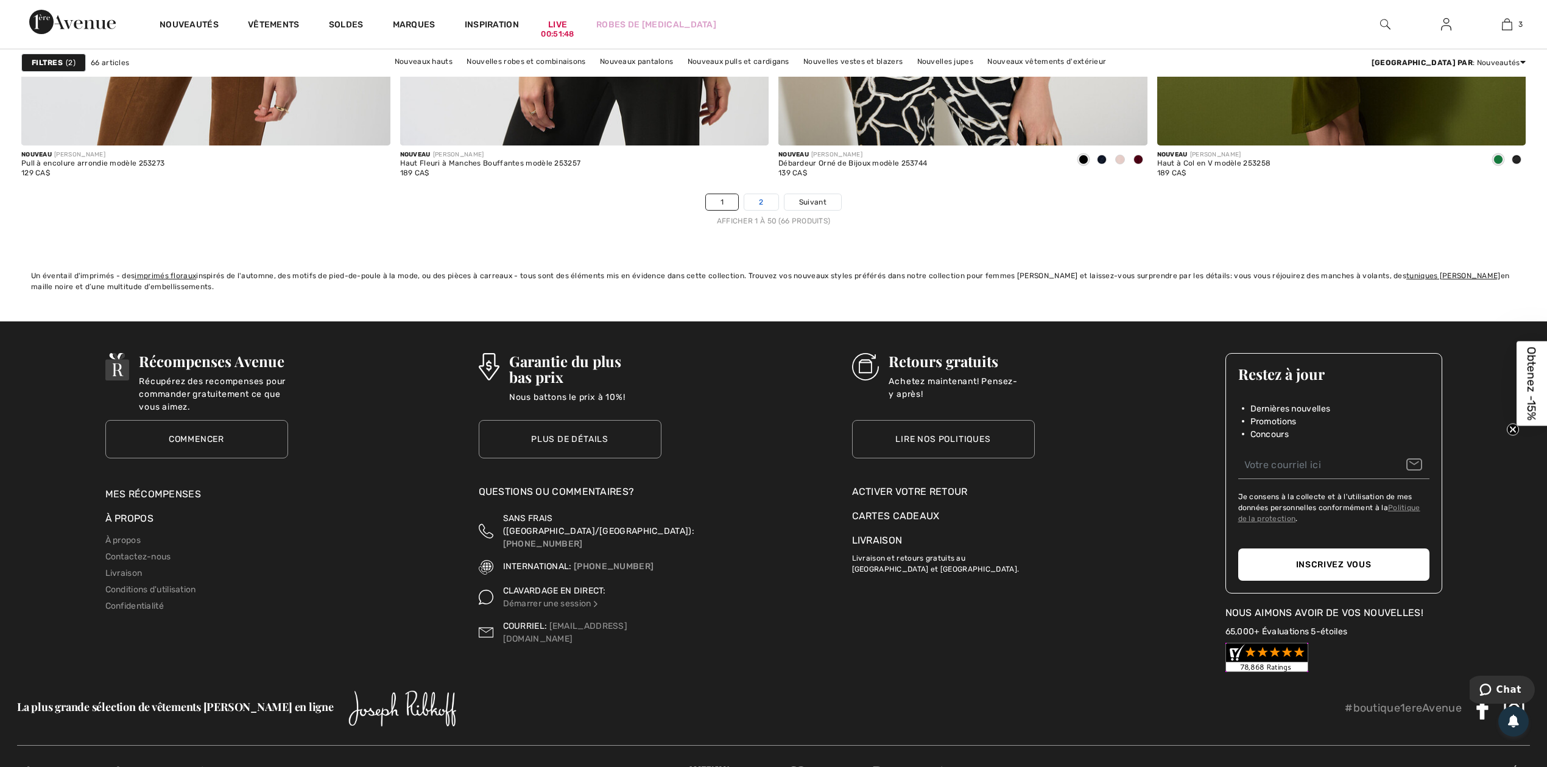
click at [761, 201] on link "2" at bounding box center [760, 202] width 33 height 16
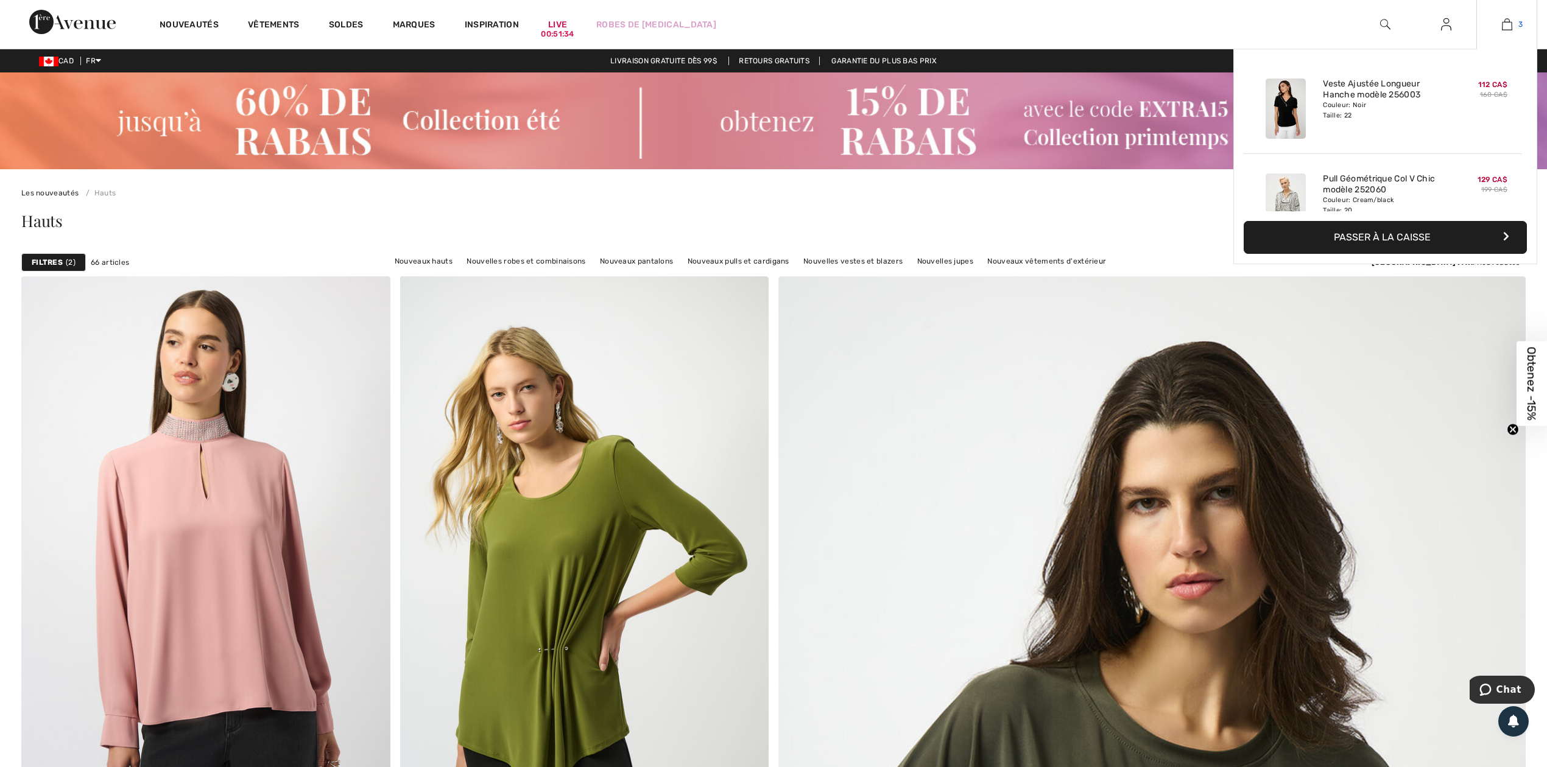
click at [1513, 22] on link "3" at bounding box center [1507, 24] width 60 height 15
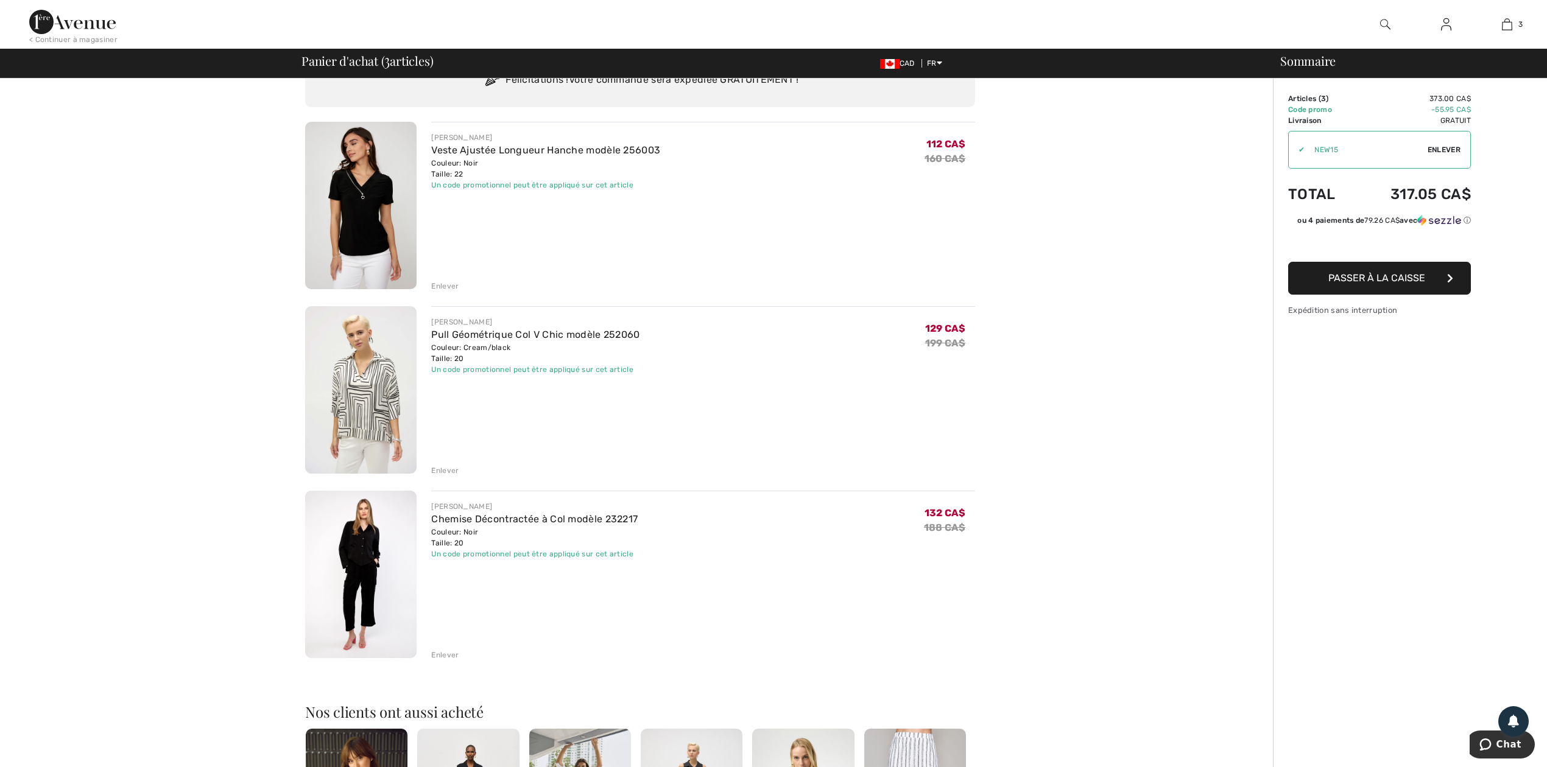
scroll to position [81, 0]
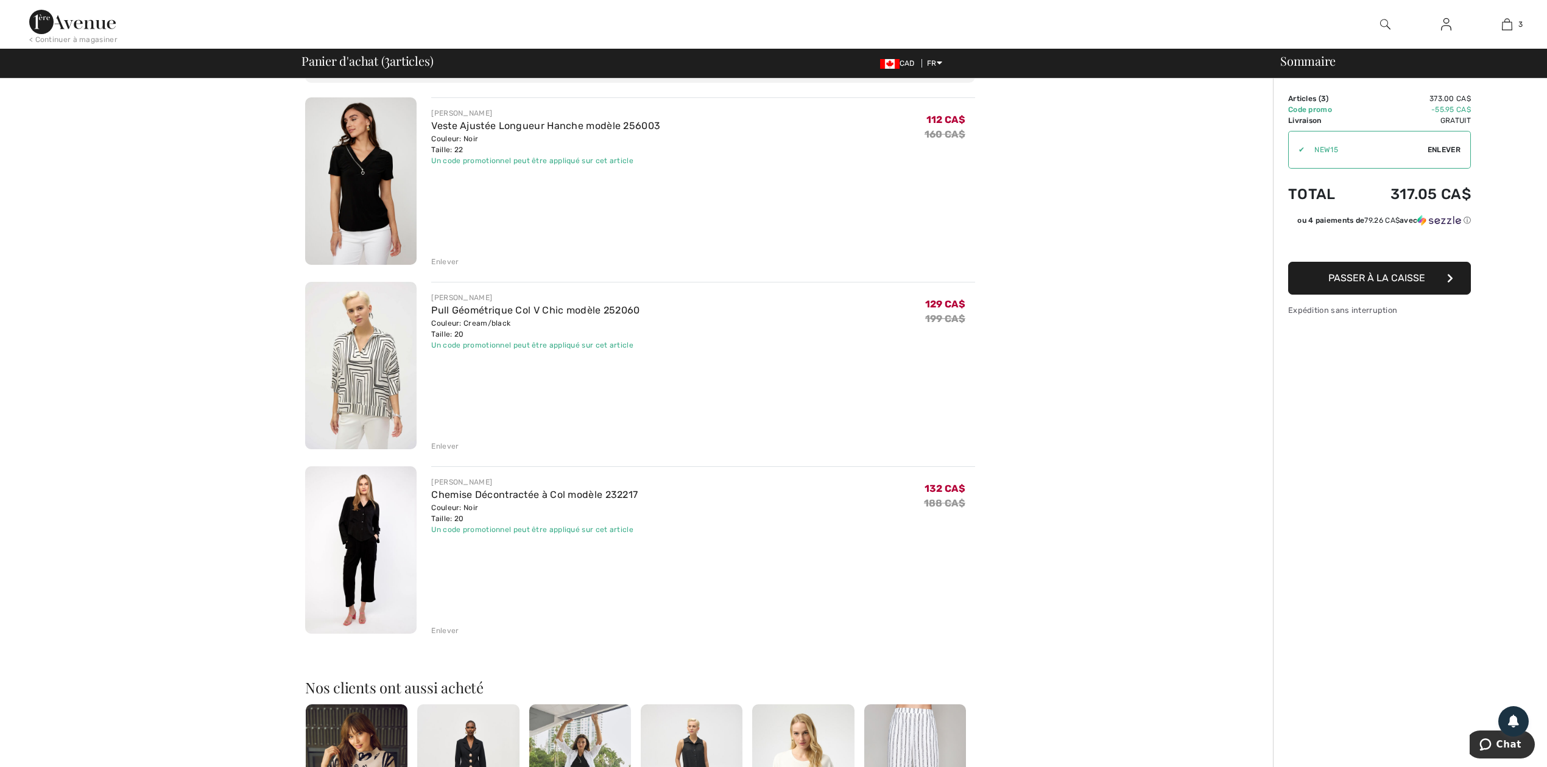
click at [451, 634] on div "Enlever" at bounding box center [444, 630] width 27 height 11
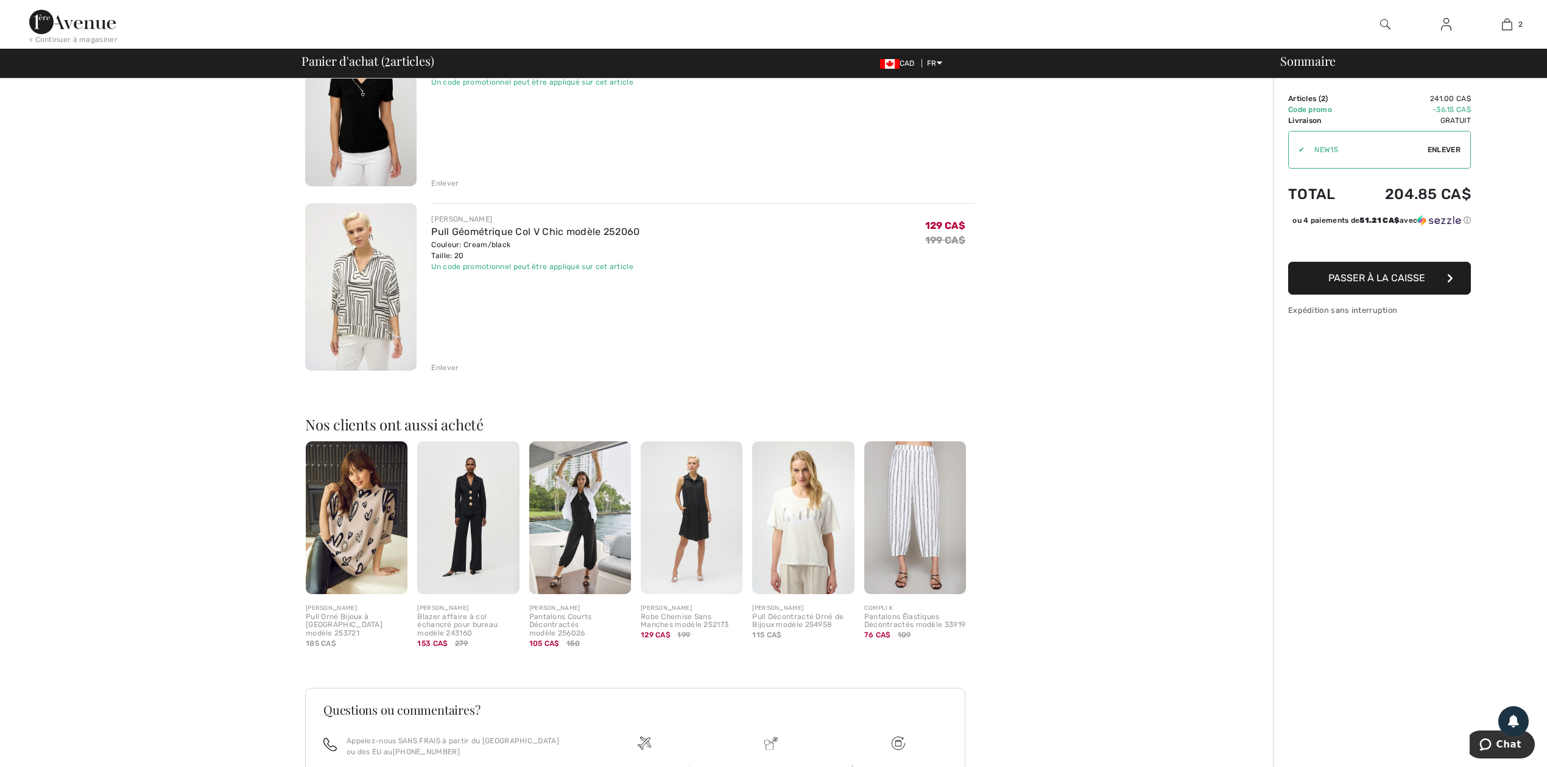
scroll to position [244, 0]
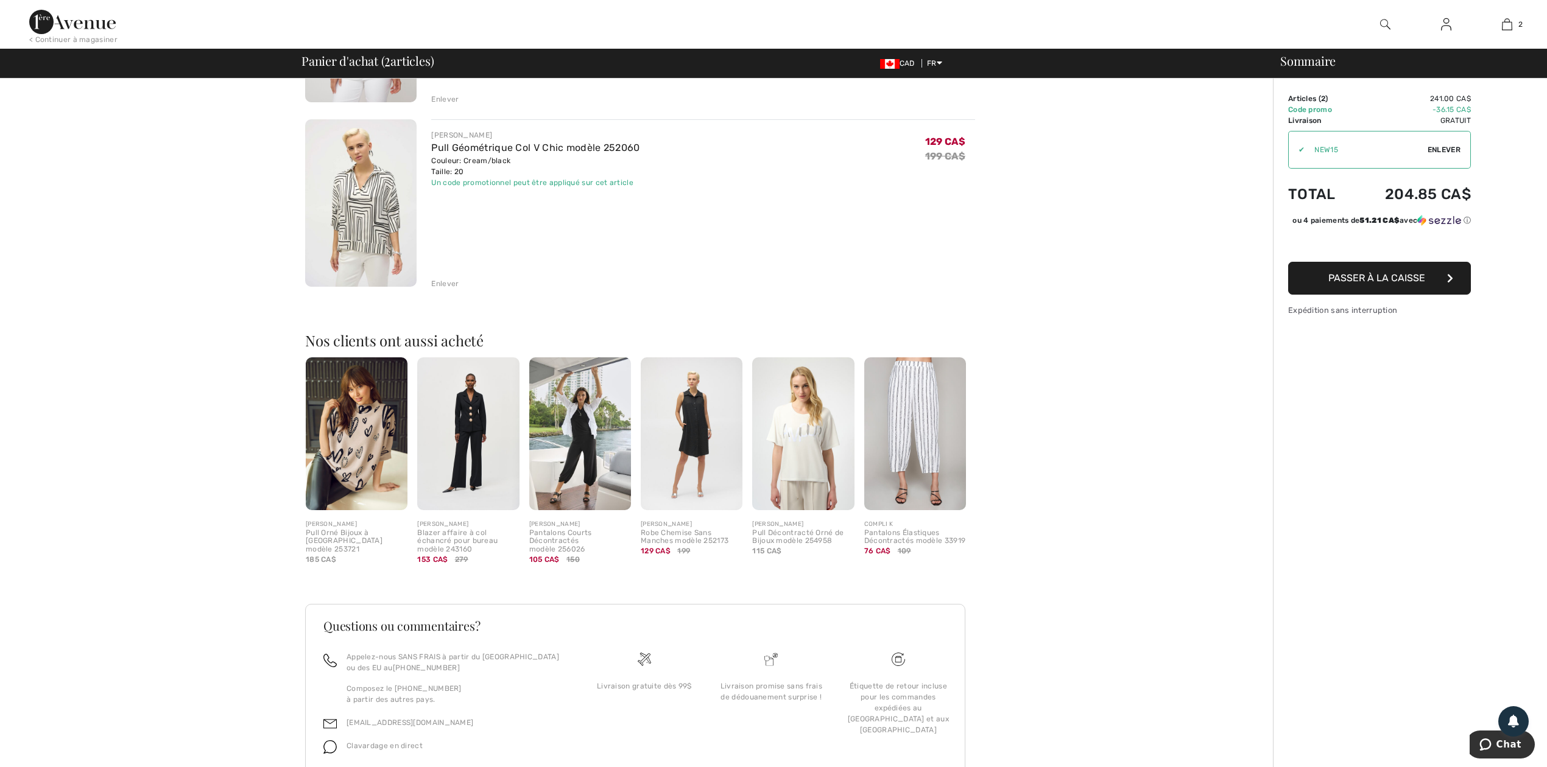
click at [347, 449] on img at bounding box center [357, 433] width 102 height 153
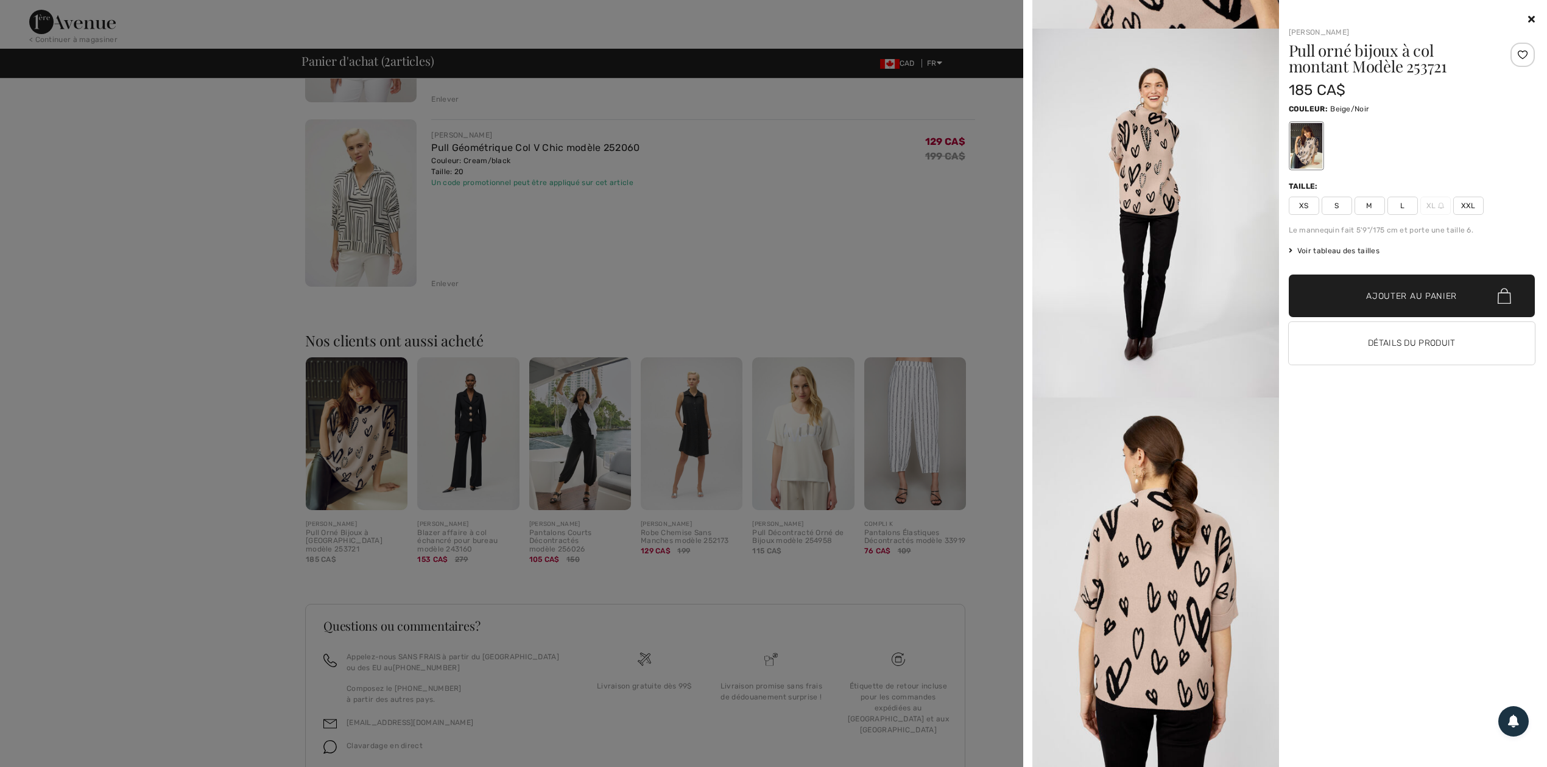
scroll to position [1862, 0]
click at [1528, 15] on icon at bounding box center [1531, 19] width 7 height 10
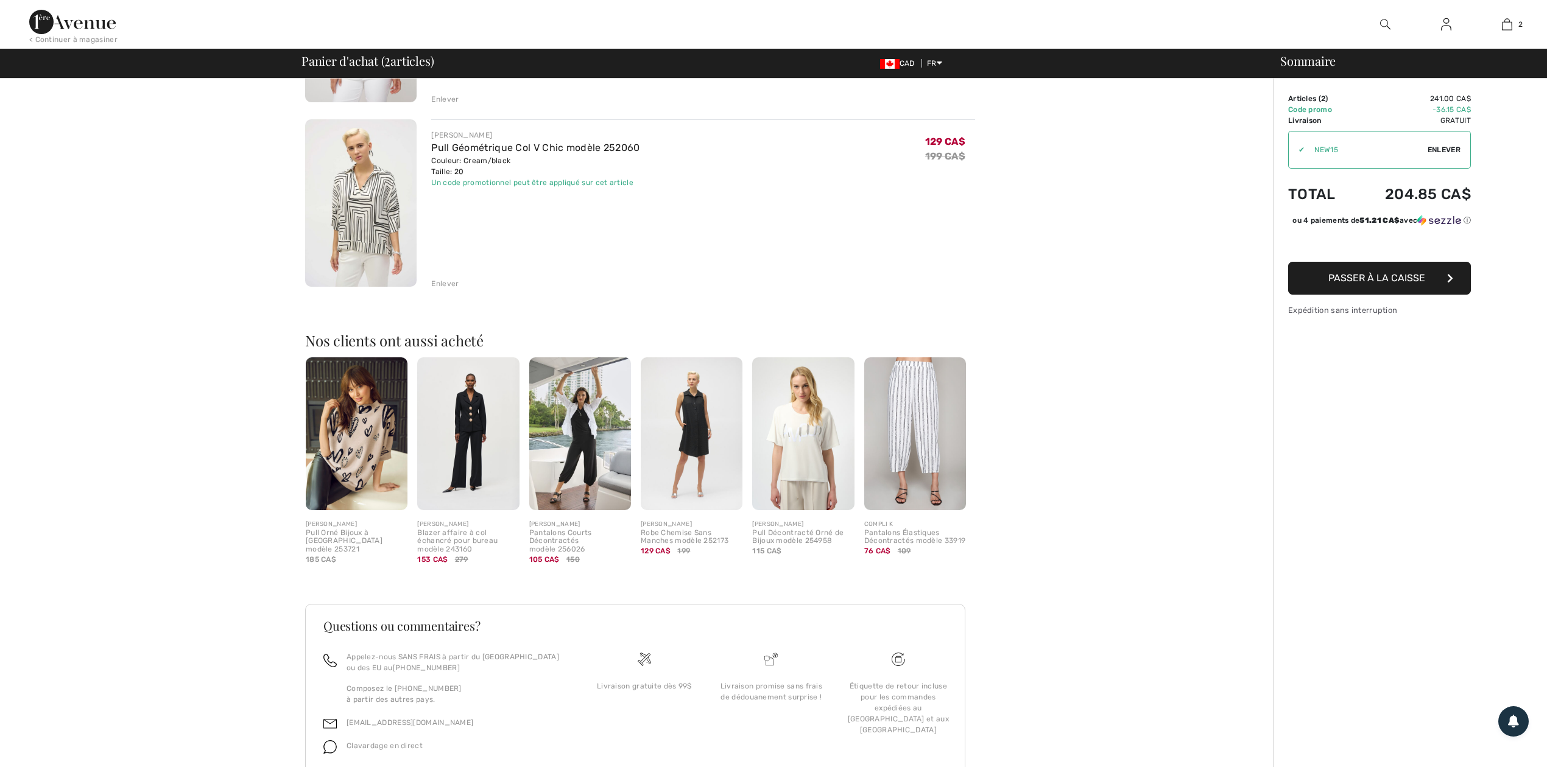
scroll to position [0, 0]
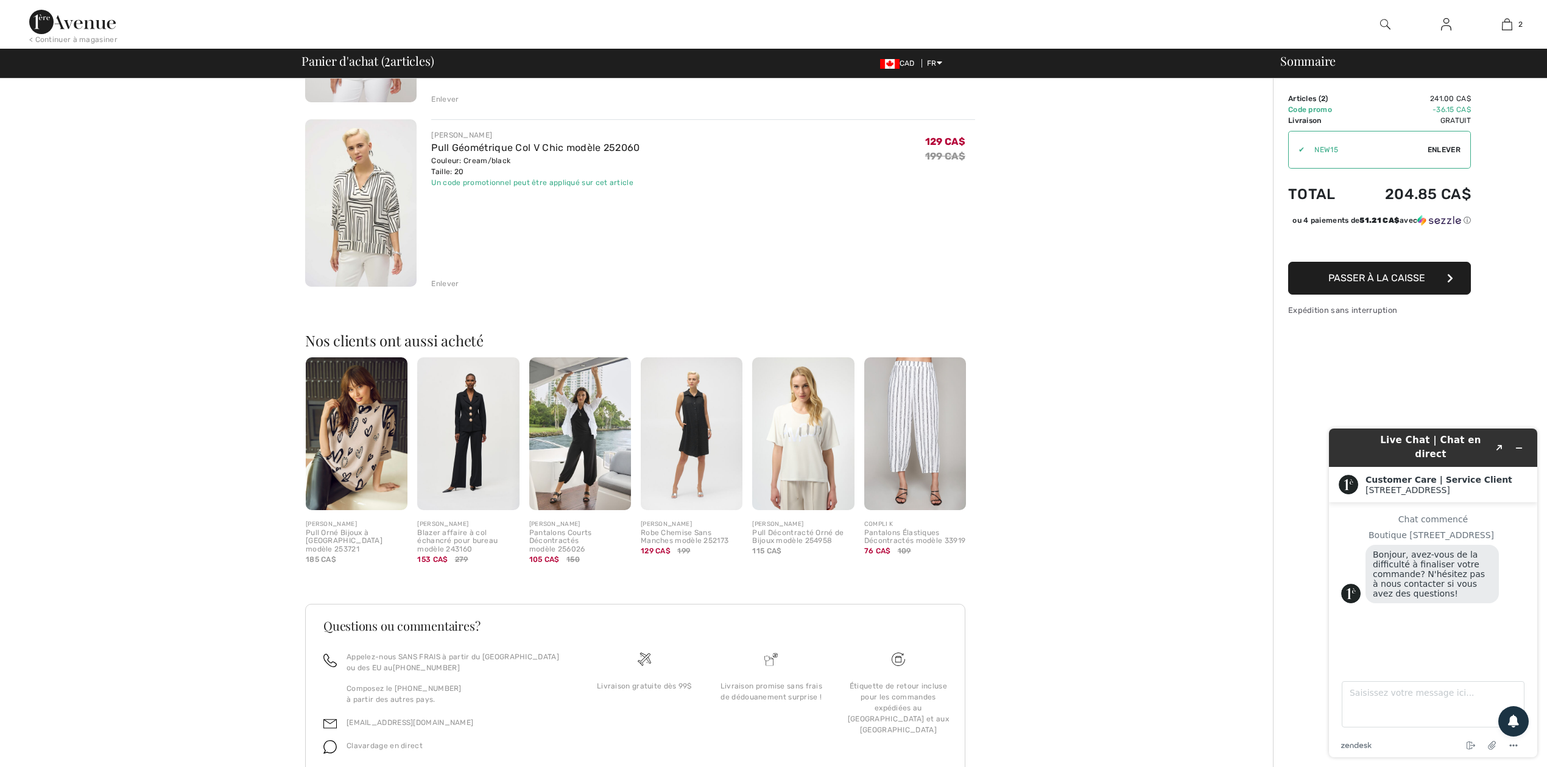
click at [802, 438] on img at bounding box center [803, 433] width 102 height 153
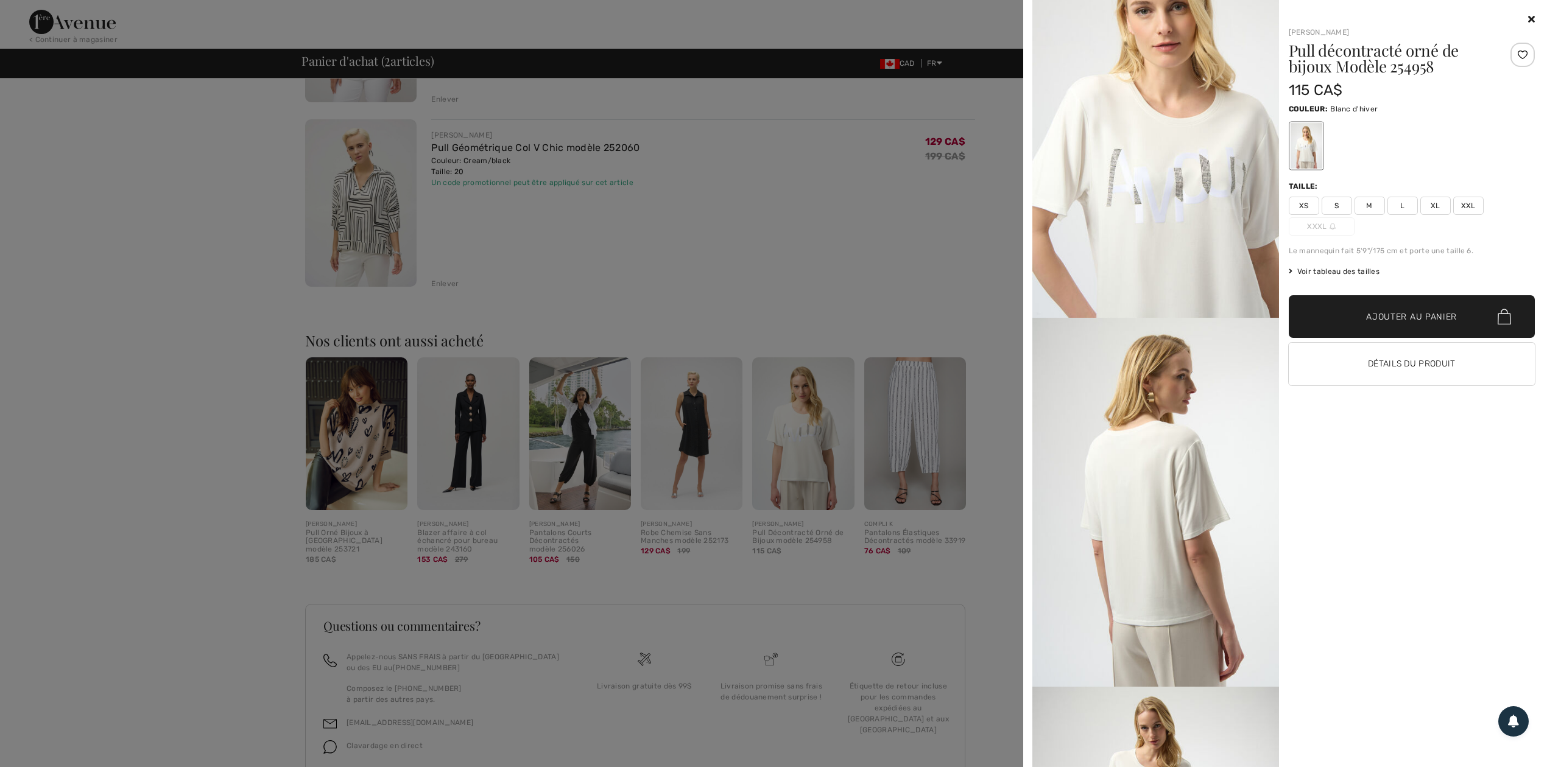
scroll to position [568, 0]
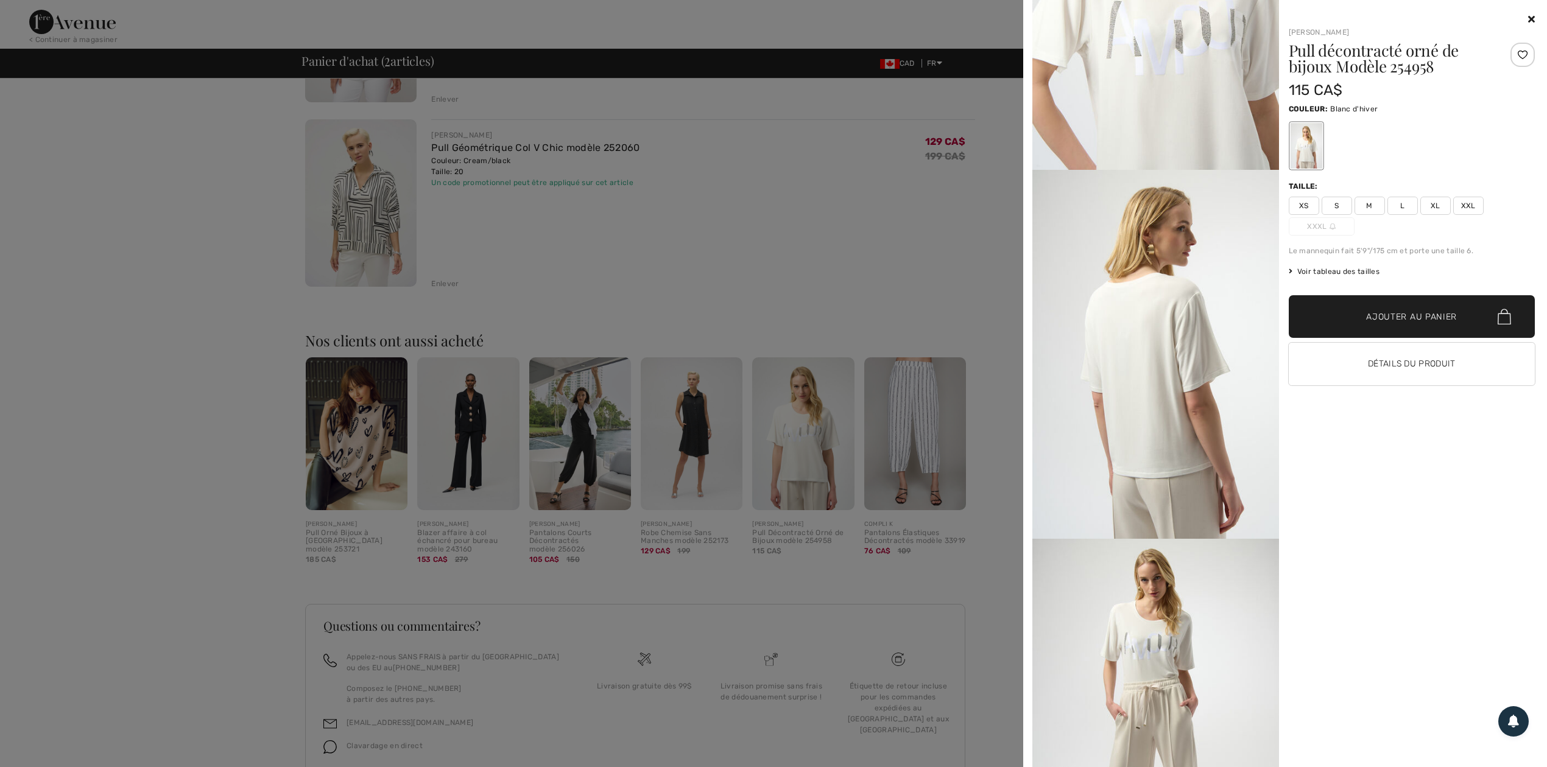
click at [1533, 19] on icon at bounding box center [1531, 19] width 7 height 10
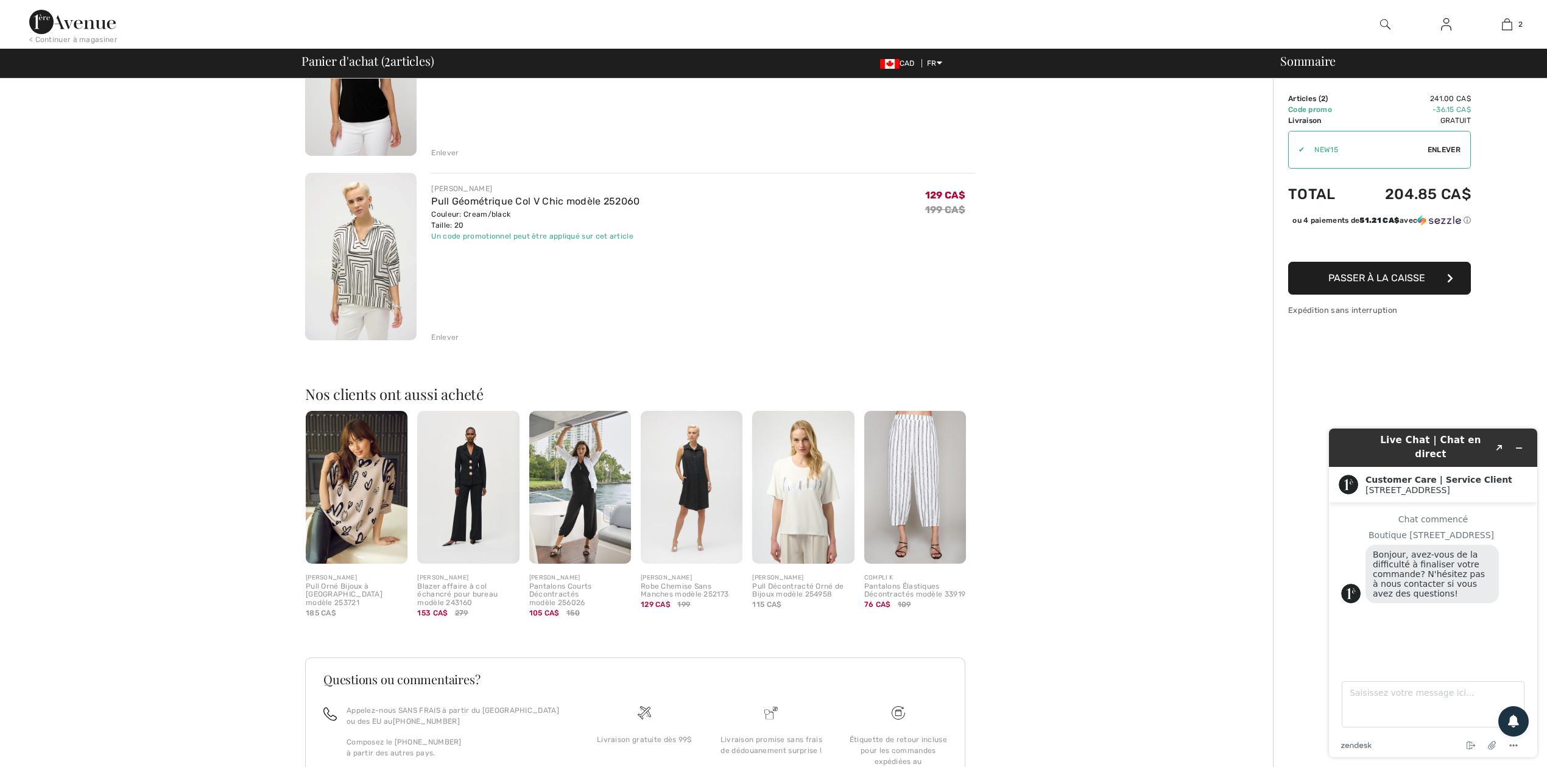
scroll to position [0, 0]
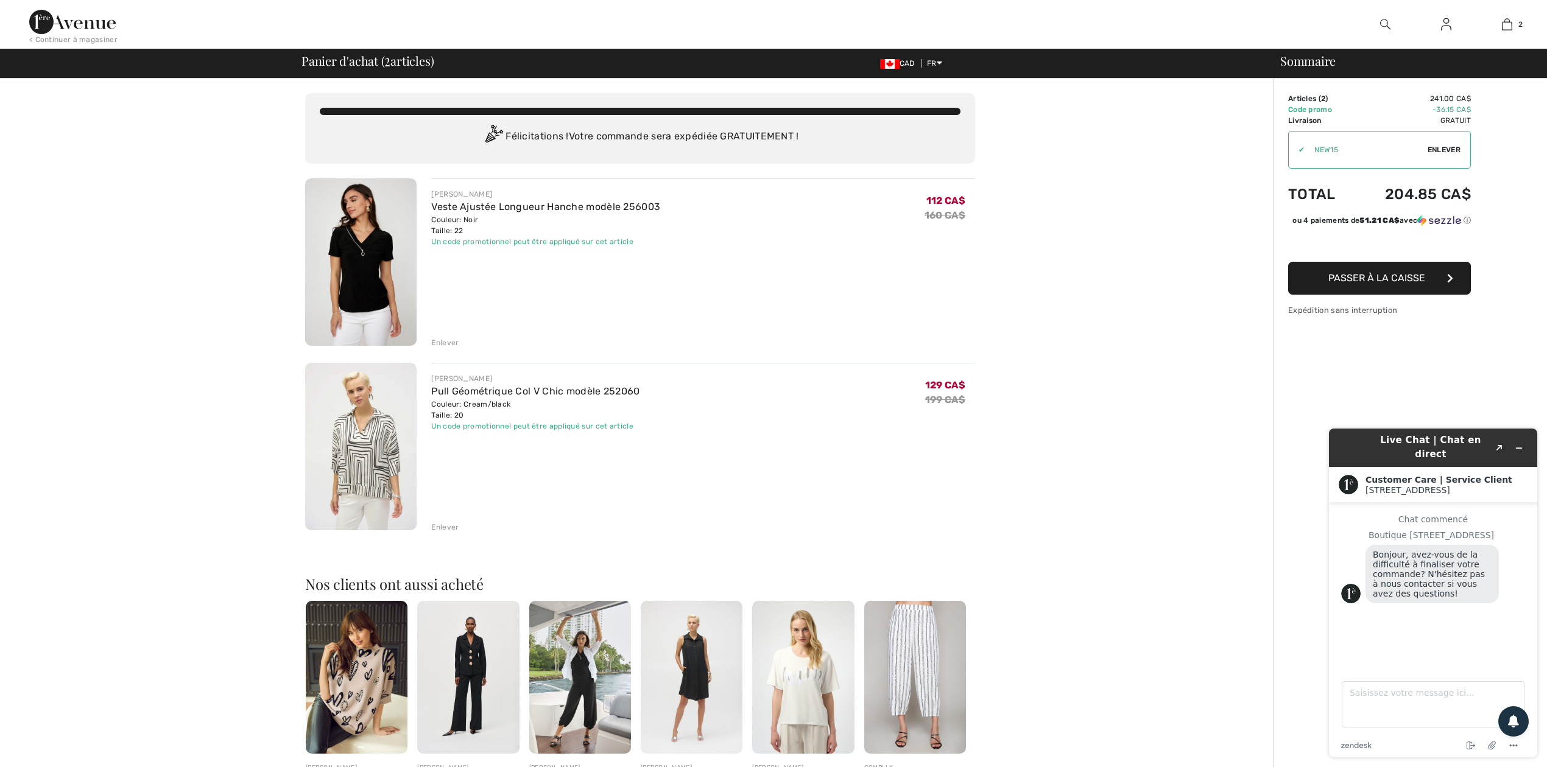
click at [358, 292] on img at bounding box center [360, 261] width 111 height 167
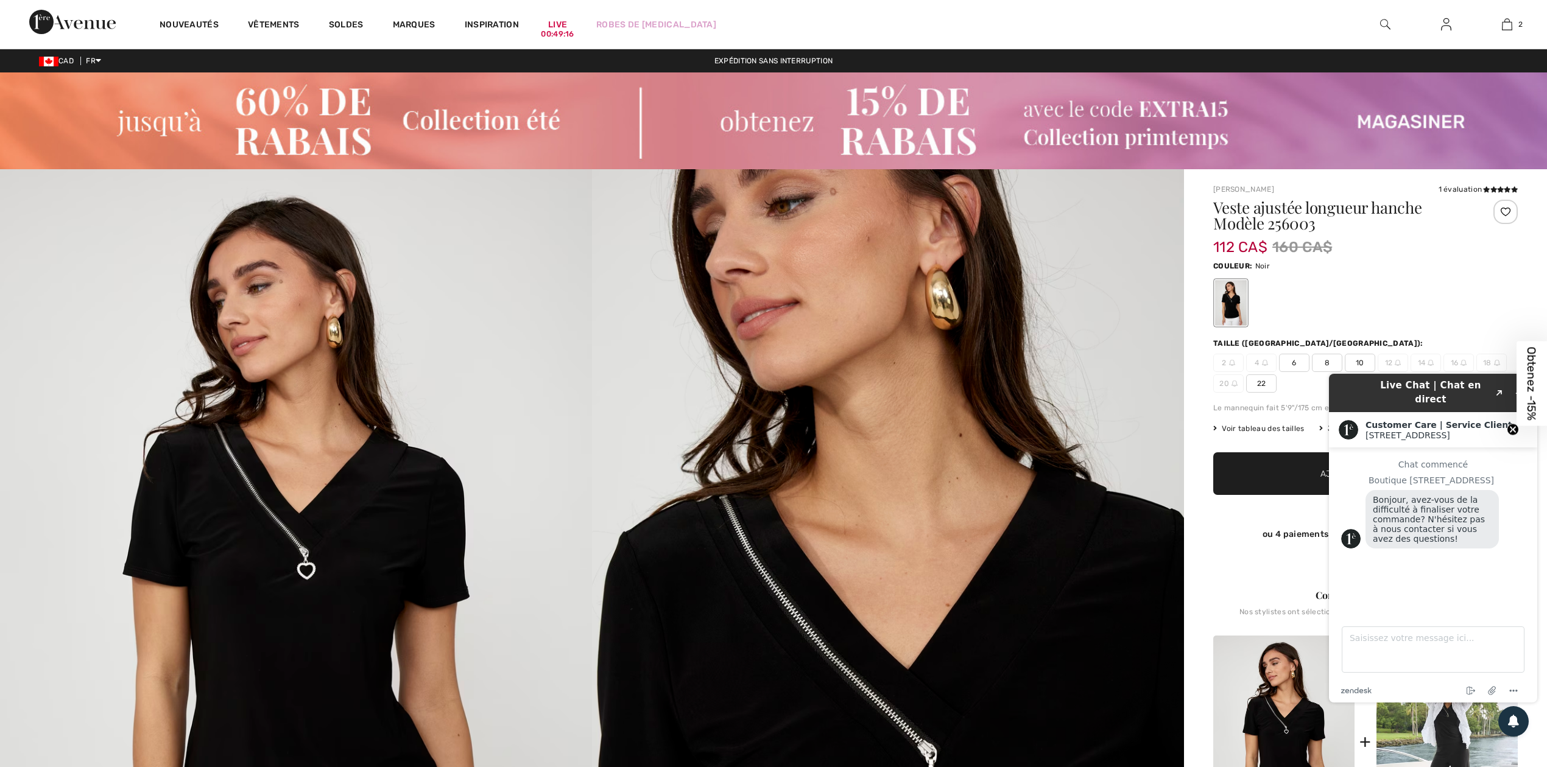
click at [1513, 427] on circle "Close teaser" at bounding box center [1513, 430] width 12 height 12
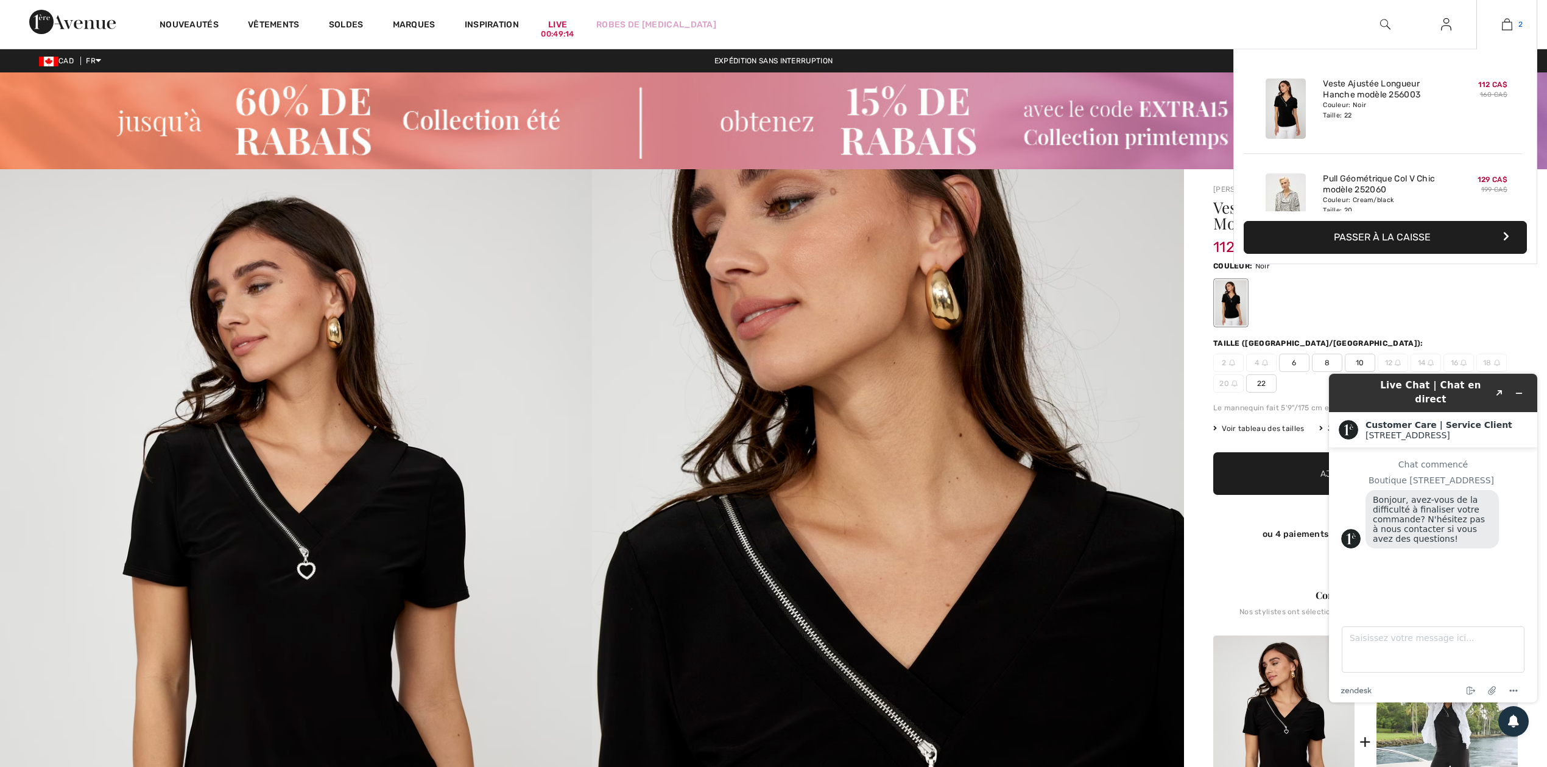
click at [1509, 29] on img at bounding box center [1507, 24] width 10 height 15
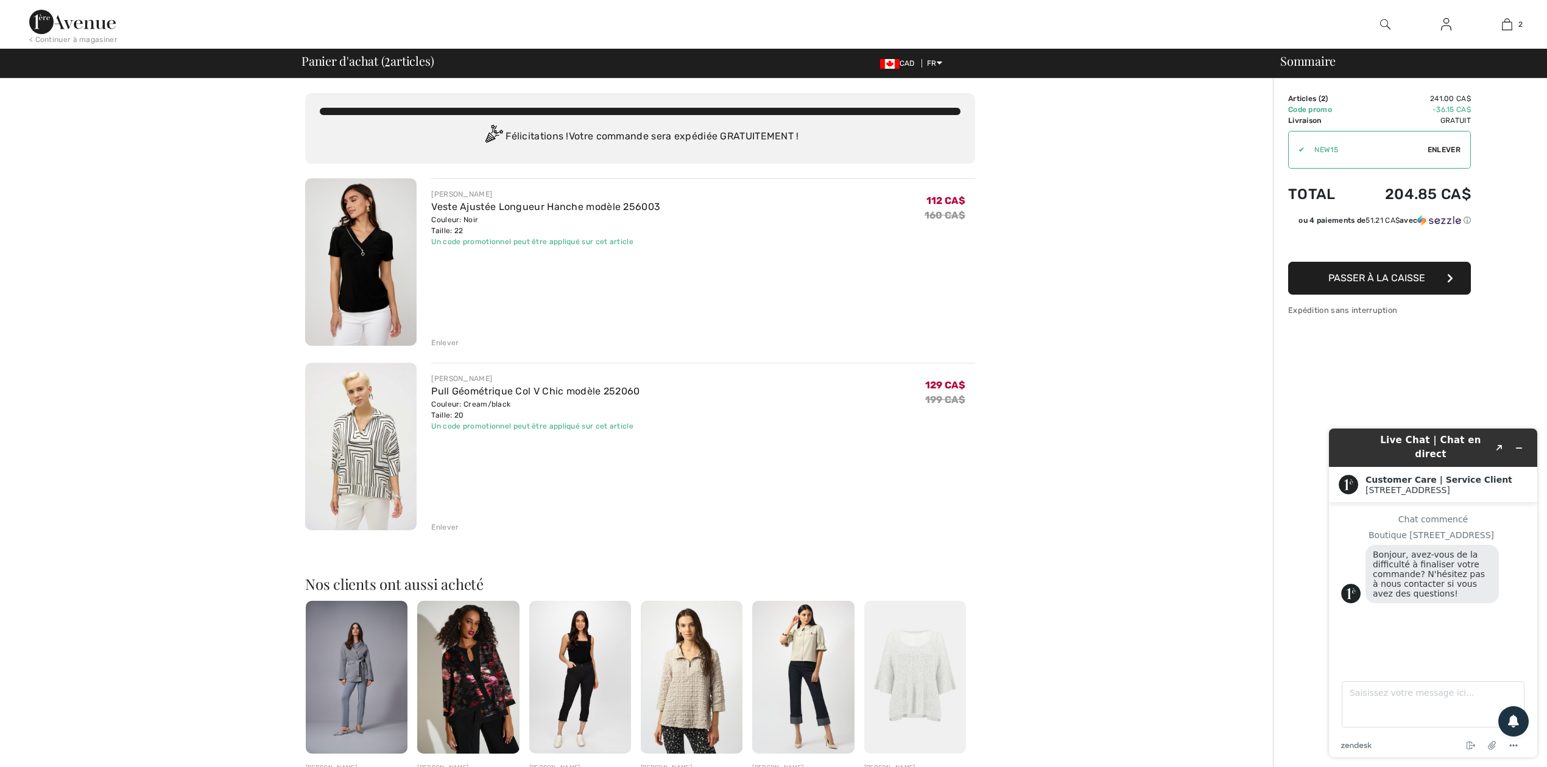
click at [456, 392] on link "Pull Géométrique Col V Chic modèle 252060" at bounding box center [535, 392] width 208 height 12
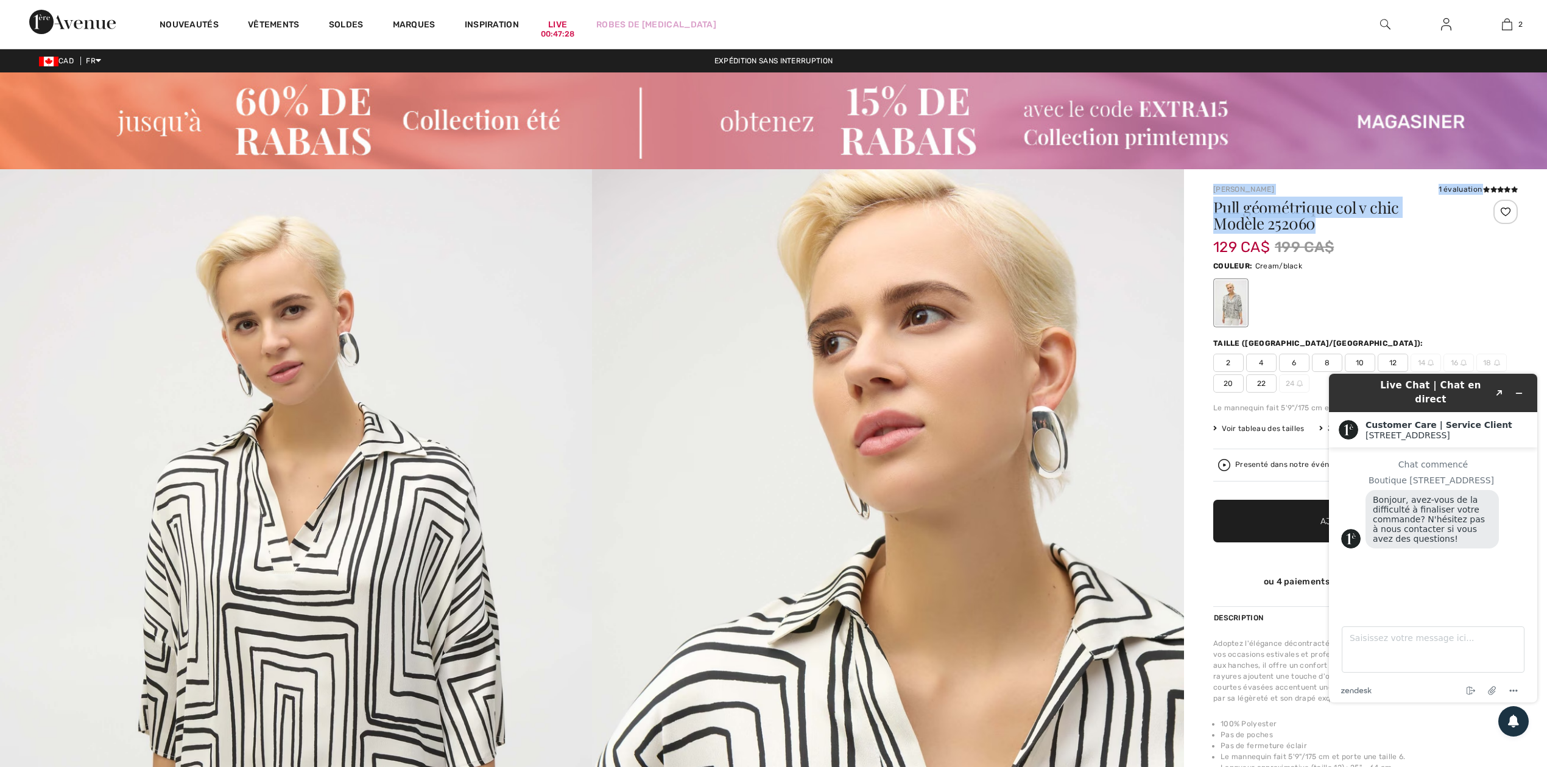
drag, startPoint x: 1209, startPoint y: 189, endPoint x: 1350, endPoint y: 224, distance: 144.5
copy div "[PERSON_NAME] 1 évaluation 1 évaluation Pull géométrique col v chic Modèle 2520…"
click at [597, 351] on img at bounding box center [888, 612] width 592 height 887
